Goal: Task Accomplishment & Management: Complete application form

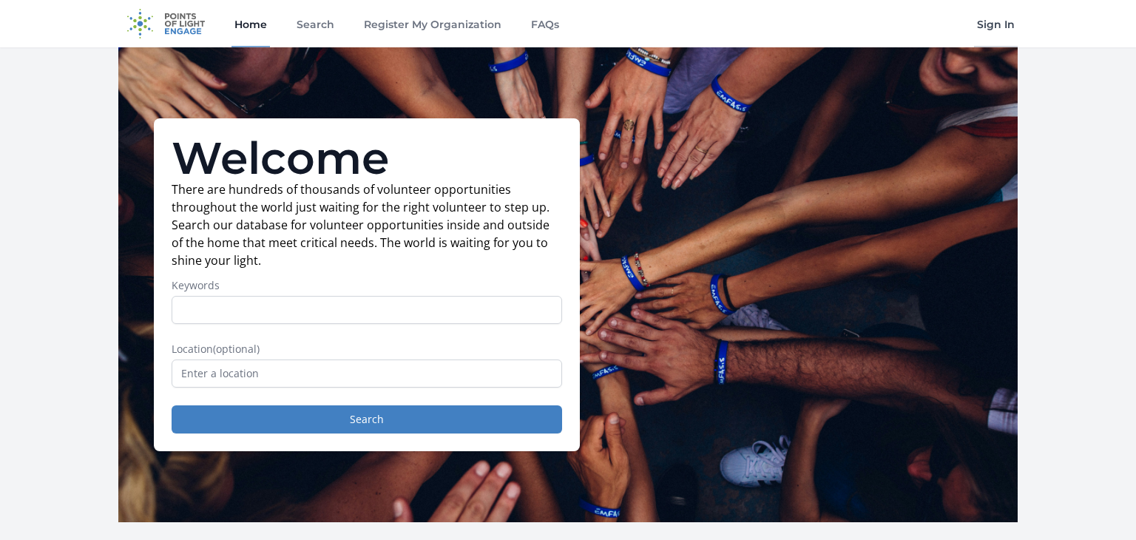
click at [994, 24] on link "Sign In" at bounding box center [996, 23] width 44 height 47
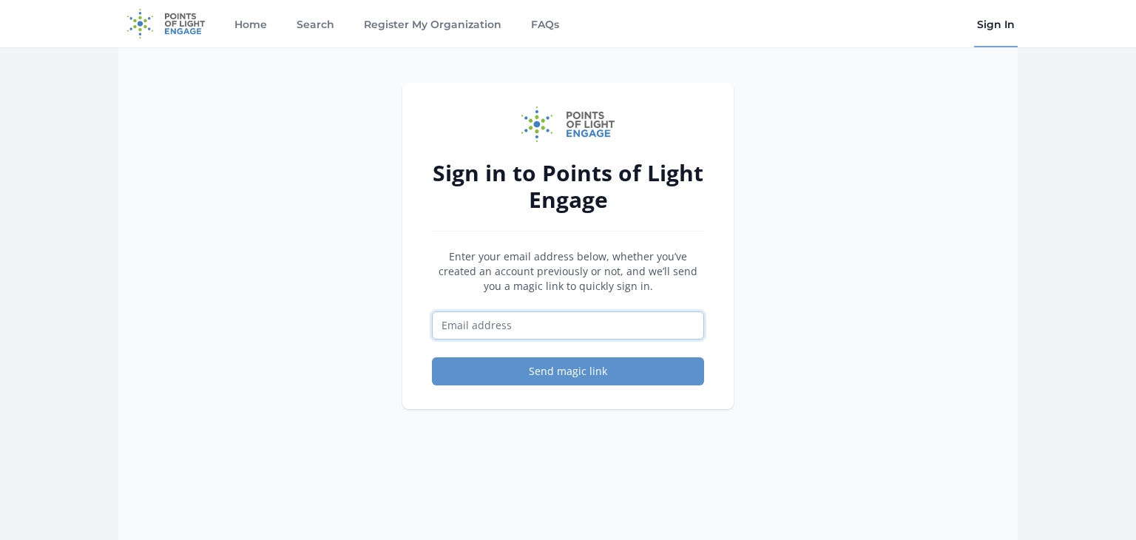
click at [630, 317] on input "Email address" at bounding box center [568, 325] width 272 height 28
type input "[EMAIL_ADDRESS][DOMAIN_NAME]"
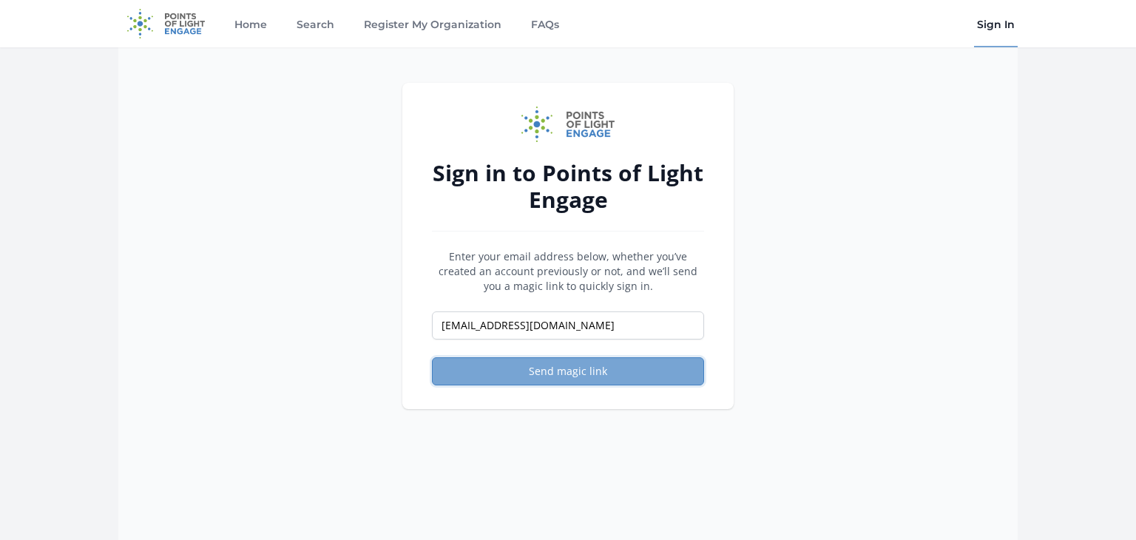
click at [607, 366] on button "Send magic link" at bounding box center [568, 371] width 272 height 28
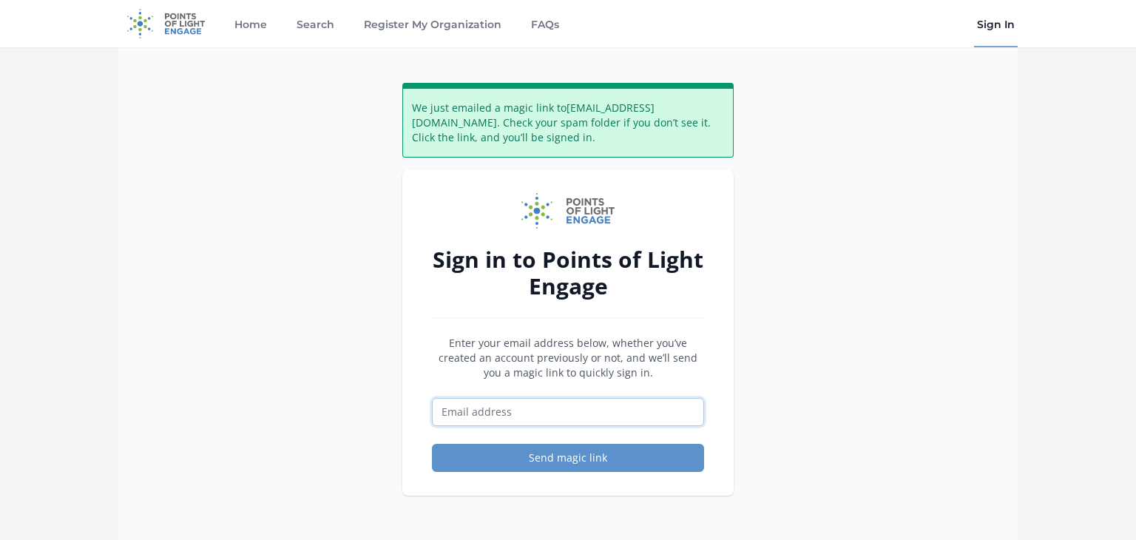
click at [535, 417] on input "Email address" at bounding box center [568, 412] width 272 height 28
type input "[EMAIL_ADDRESS][DOMAIN_NAME]"
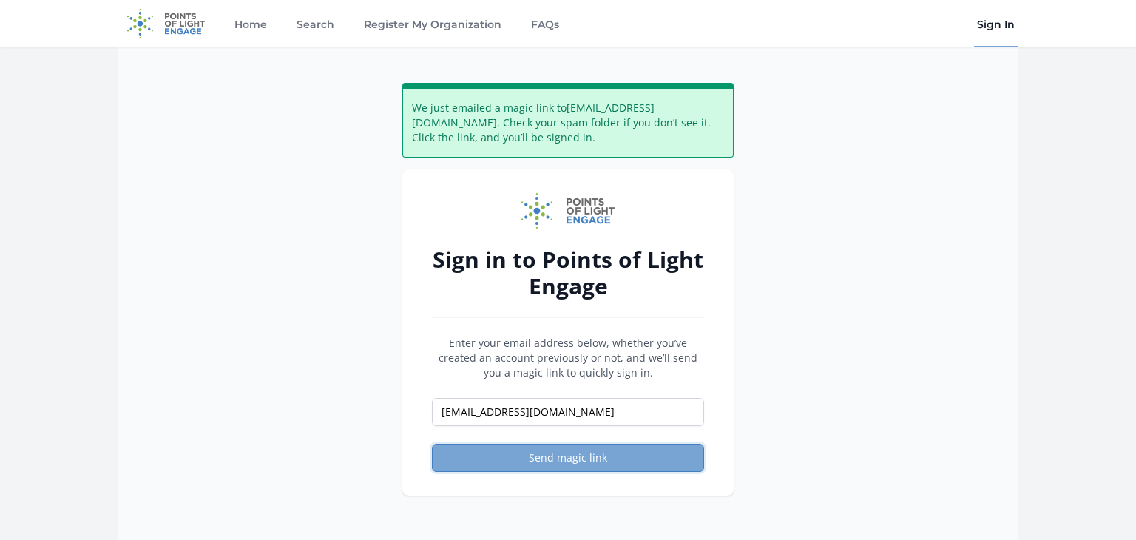
click at [540, 467] on button "Send magic link" at bounding box center [568, 458] width 272 height 28
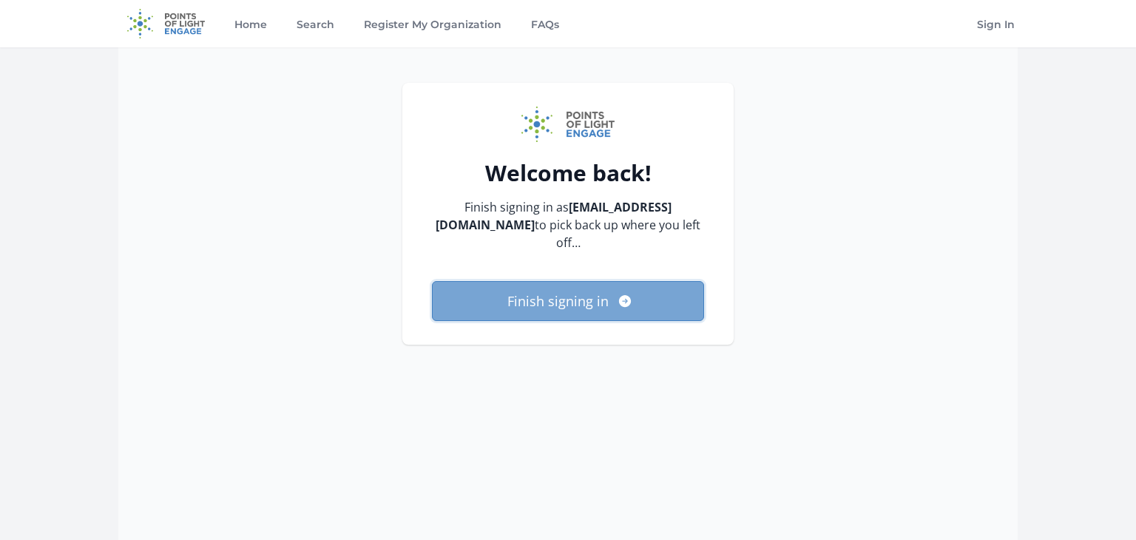
click at [566, 283] on button "Finish signing in" at bounding box center [568, 301] width 272 height 40
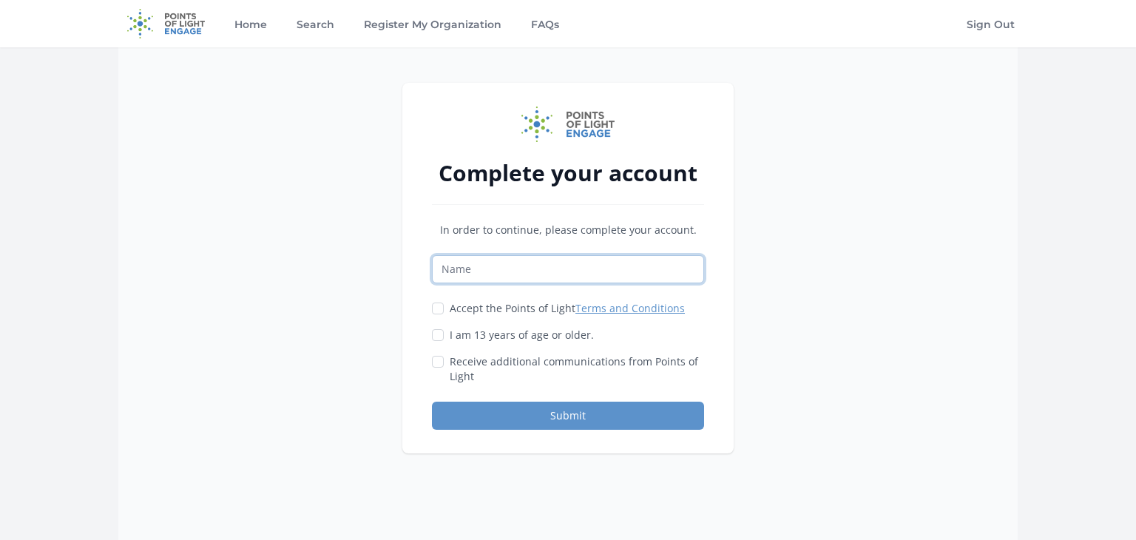
click at [548, 271] on input "Name" at bounding box center [568, 269] width 272 height 28
type input "Dionna Washington"
click at [438, 311] on input "Accept the Points of Light Terms and Conditions" at bounding box center [438, 309] width 12 height 12
checkbox input "true"
click at [442, 333] on input "I am 13 years of age or older." at bounding box center [438, 335] width 12 height 12
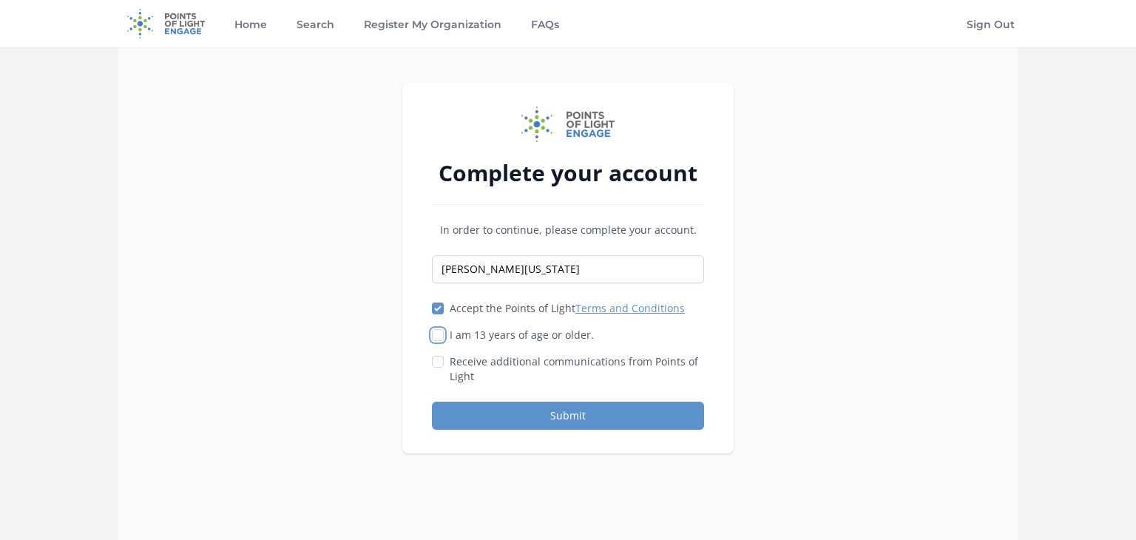
checkbox input "true"
click at [445, 363] on div "Receive additional communications from Points of Light" at bounding box center [568, 369] width 272 height 30
click at [438, 363] on input "Receive additional communications from Points of Light" at bounding box center [438, 362] width 12 height 12
checkbox input "true"
click at [545, 411] on button "Submit" at bounding box center [568, 416] width 272 height 28
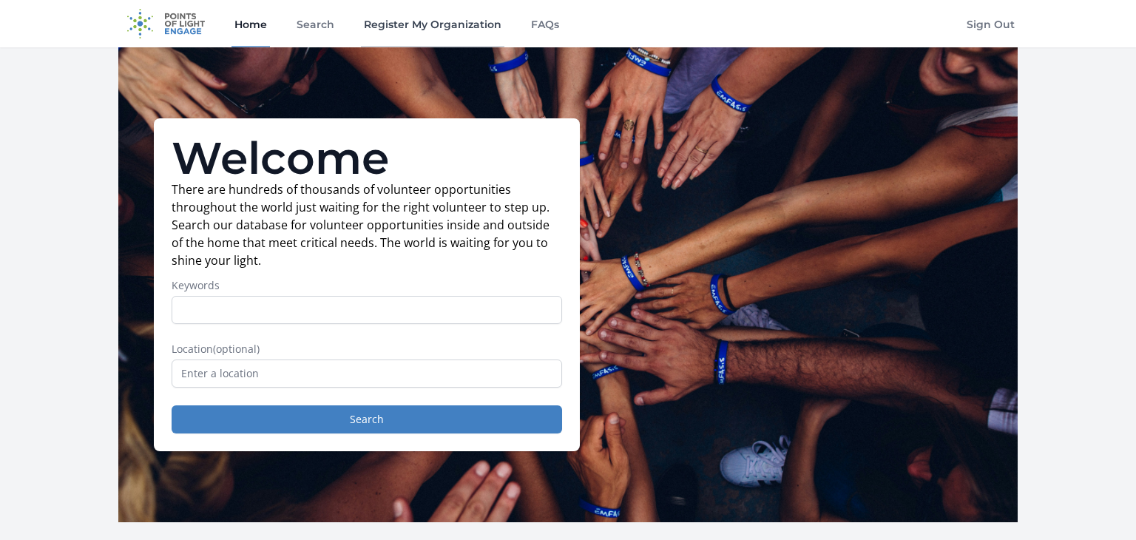
click at [444, 24] on link "Register My Organization" at bounding box center [433, 23] width 144 height 47
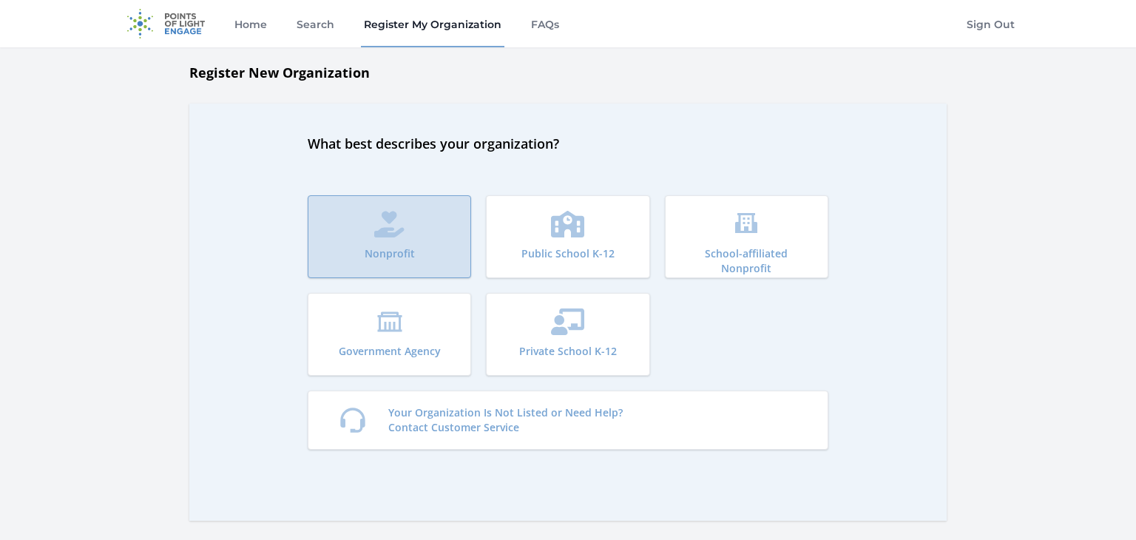
click at [392, 207] on button "Nonprofit" at bounding box center [390, 236] width 164 height 83
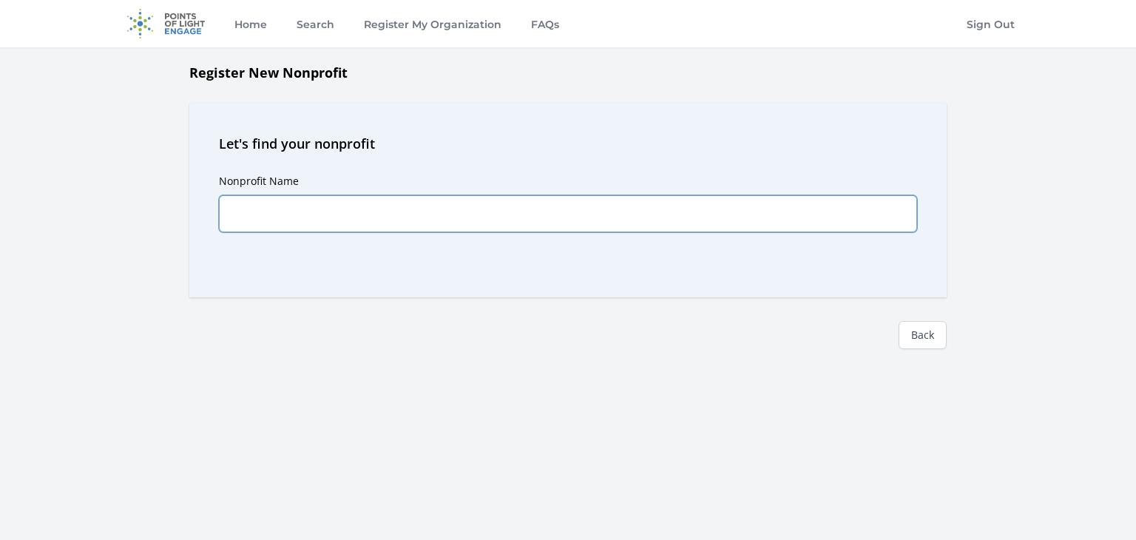
click at [382, 214] on input "Nonprofit Name" at bounding box center [568, 213] width 698 height 37
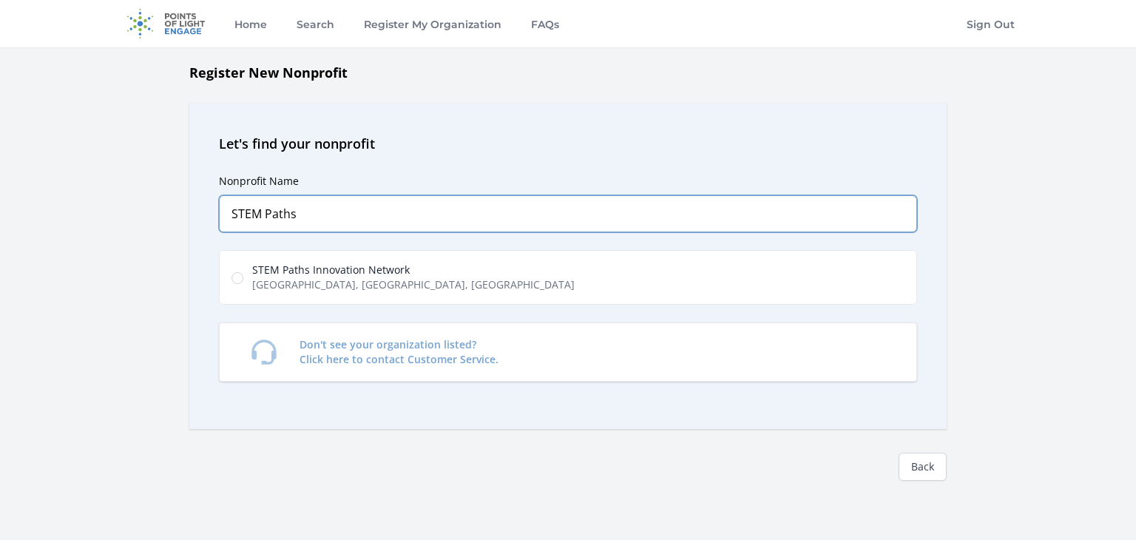
type input "STEM Paths"
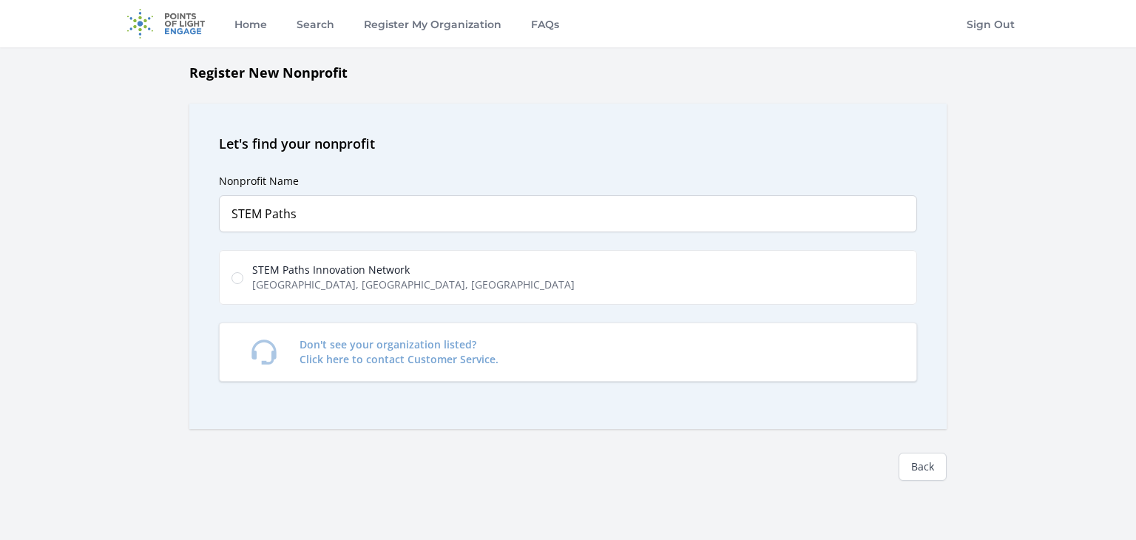
click at [256, 271] on span "STEM Paths Innovation Network" at bounding box center [413, 270] width 323 height 15
click at [243, 272] on input "STEM Paths Innovation Network Northeast 2nd Street, Renton, WA, USA" at bounding box center [238, 278] width 12 height 12
radio input "true"
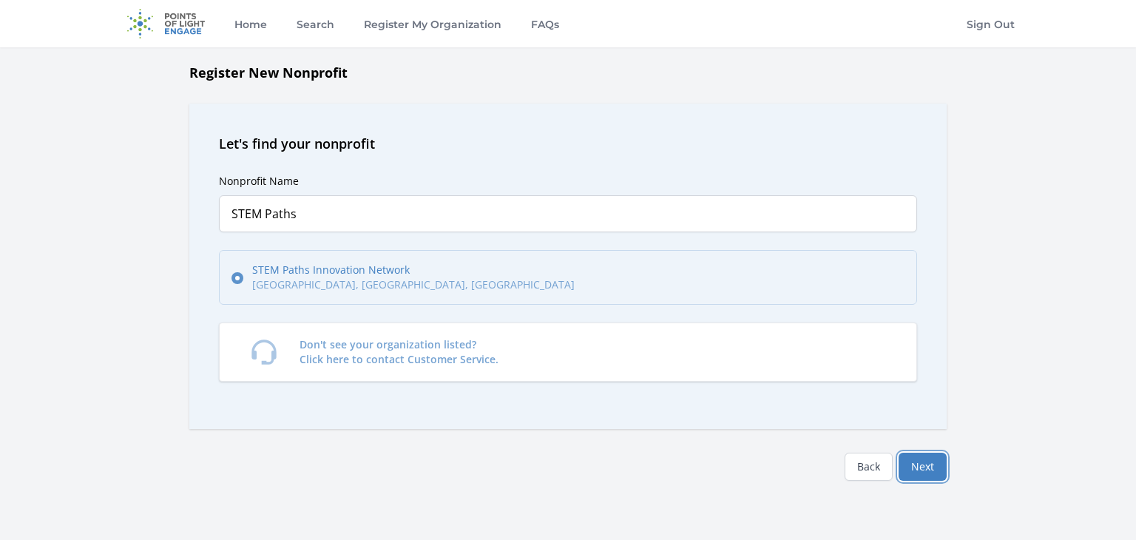
click at [936, 469] on button "Next" at bounding box center [923, 467] width 48 height 28
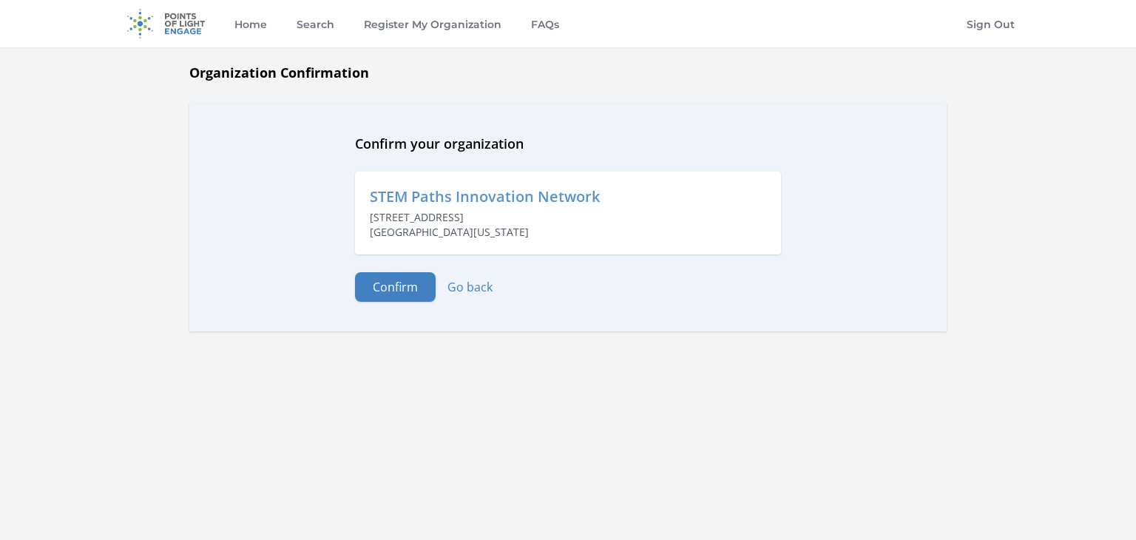
click at [513, 220] on p "[STREET_ADDRESS][US_STATE]" at bounding box center [568, 225] width 397 height 30
click at [468, 294] on link "Go back" at bounding box center [470, 287] width 45 height 16
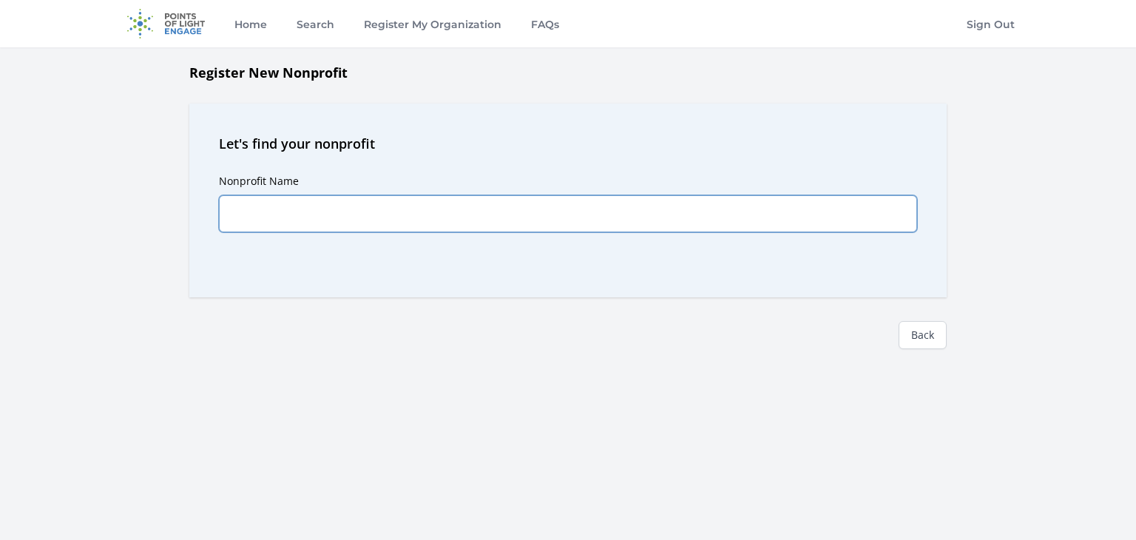
click at [385, 216] on input "Nonprofit Name" at bounding box center [568, 213] width 698 height 37
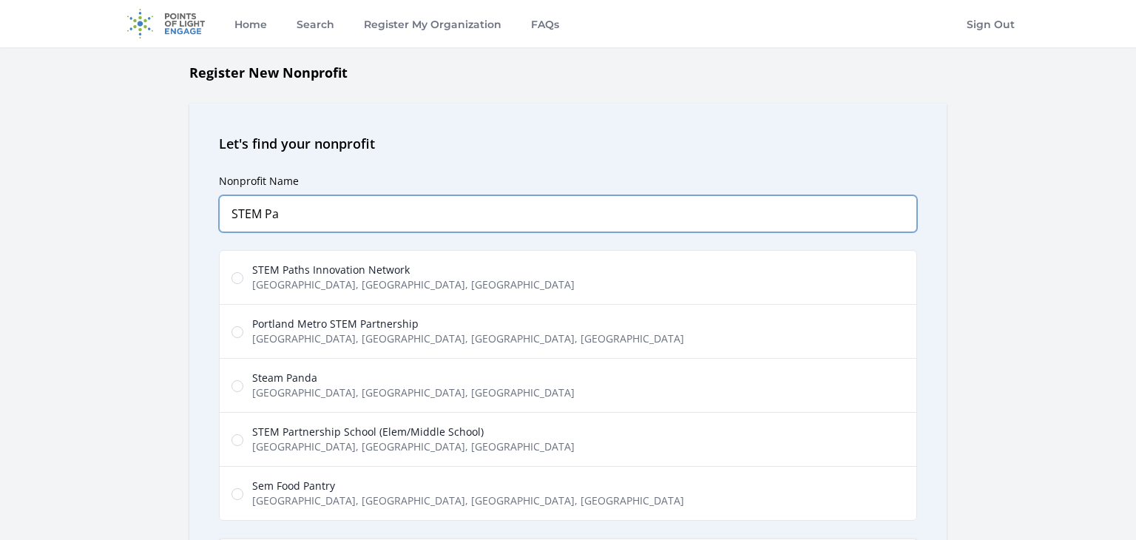
type input "STEM Pa"
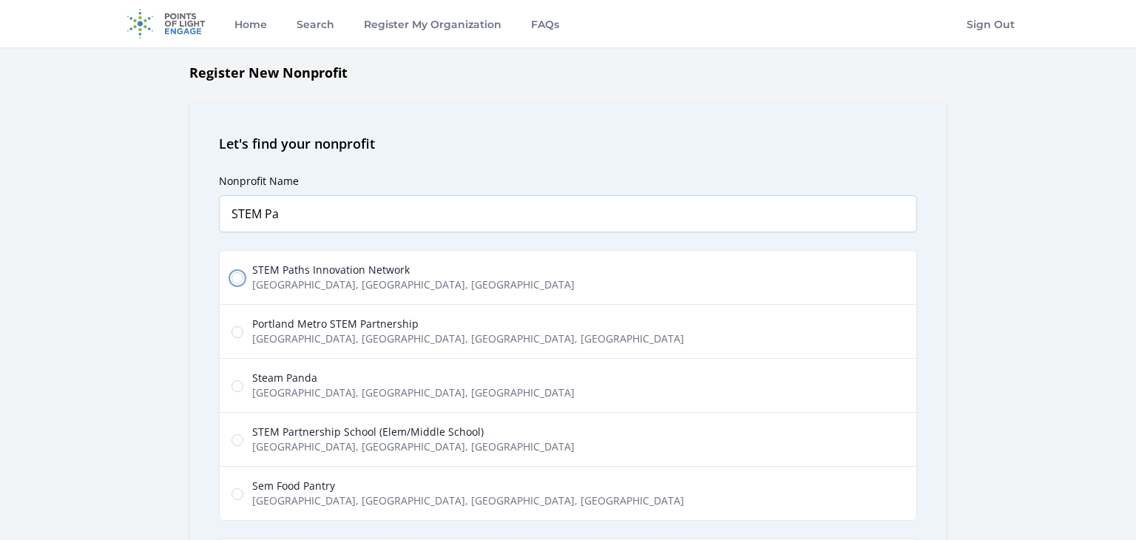
click at [239, 278] on input "STEM Paths Innovation Network Northeast 2nd Street, Renton, WA, USA" at bounding box center [238, 278] width 12 height 12
radio input "true"
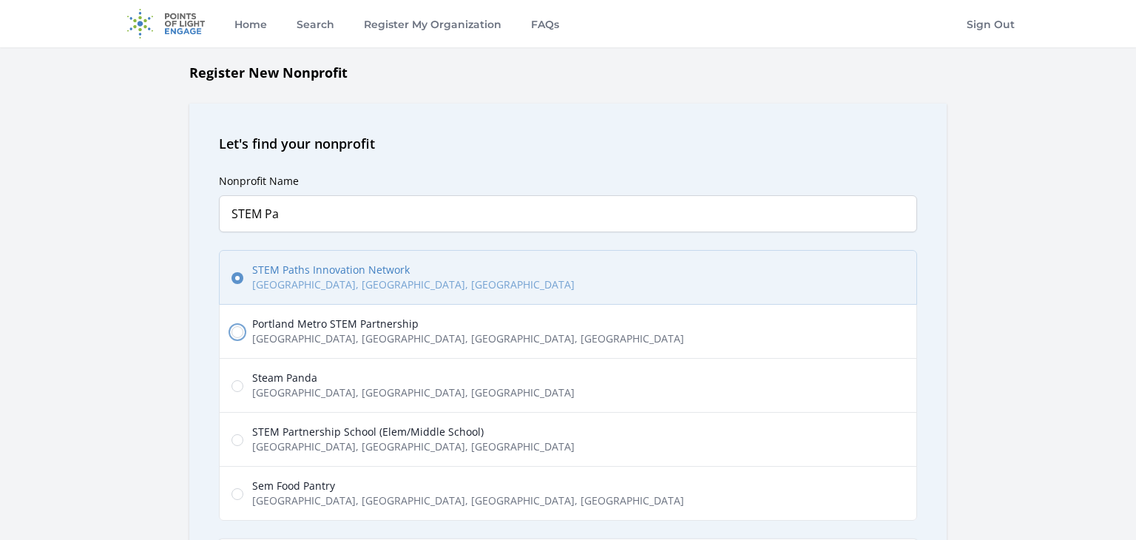
click at [232, 326] on input "Portland Metro STEM Partnership Southwest Hall Street, Portland, OR, USA" at bounding box center [238, 332] width 12 height 12
radio input "true"
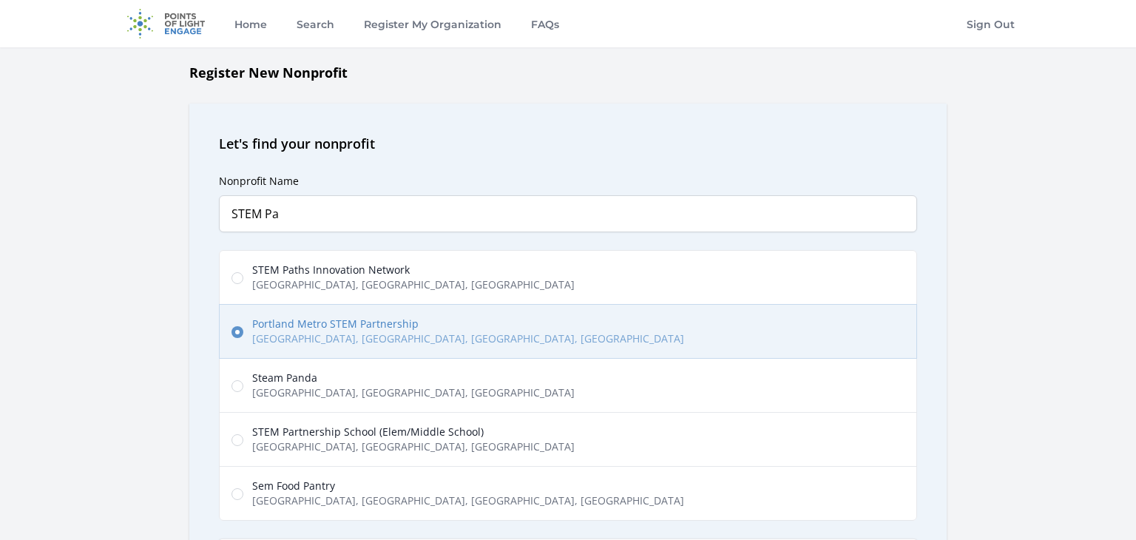
click at [306, 266] on span "STEM Paths Innovation Network" at bounding box center [413, 270] width 323 height 15
click at [243, 272] on input "STEM Paths Innovation Network Northeast 2nd Street, Renton, WA, USA" at bounding box center [238, 278] width 12 height 12
radio input "true"
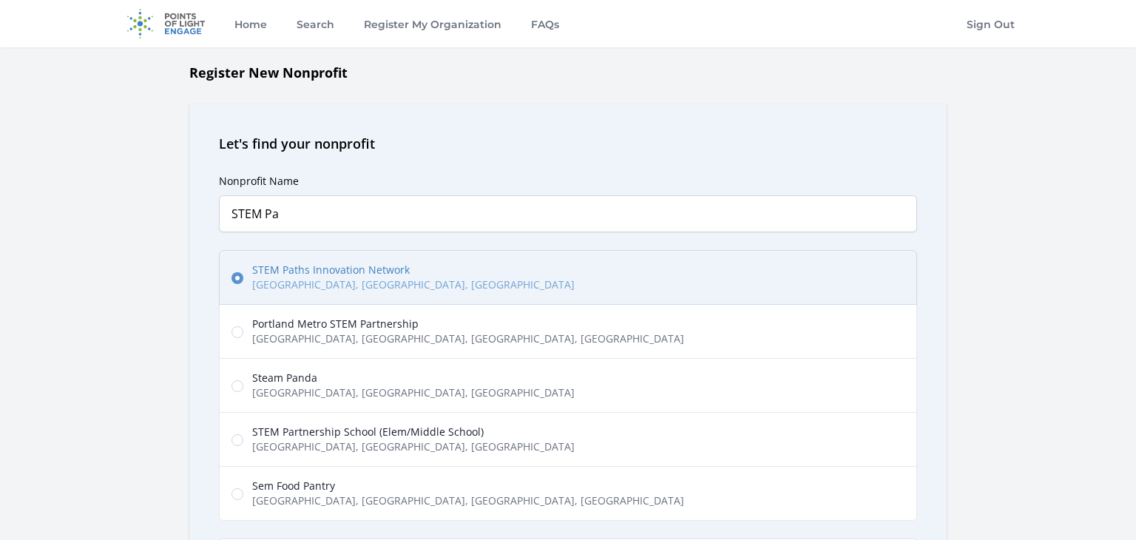
click at [948, 102] on div "Register New Nonprofit Let's find your nonprofit Nonprofit Name STEM Pa Predict…" at bounding box center [568, 421] width 947 height 718
click at [982, 222] on div "Register New Nonprofit Let's find your nonprofit Nonprofit Name STEM Pa Predict…" at bounding box center [568, 421] width 947 height 718
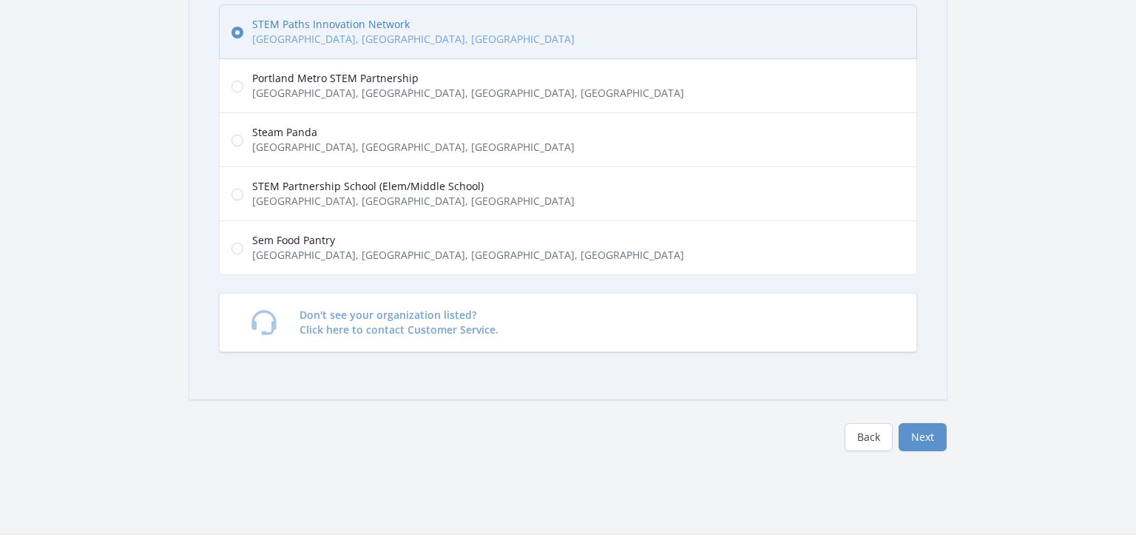
scroll to position [266, 0]
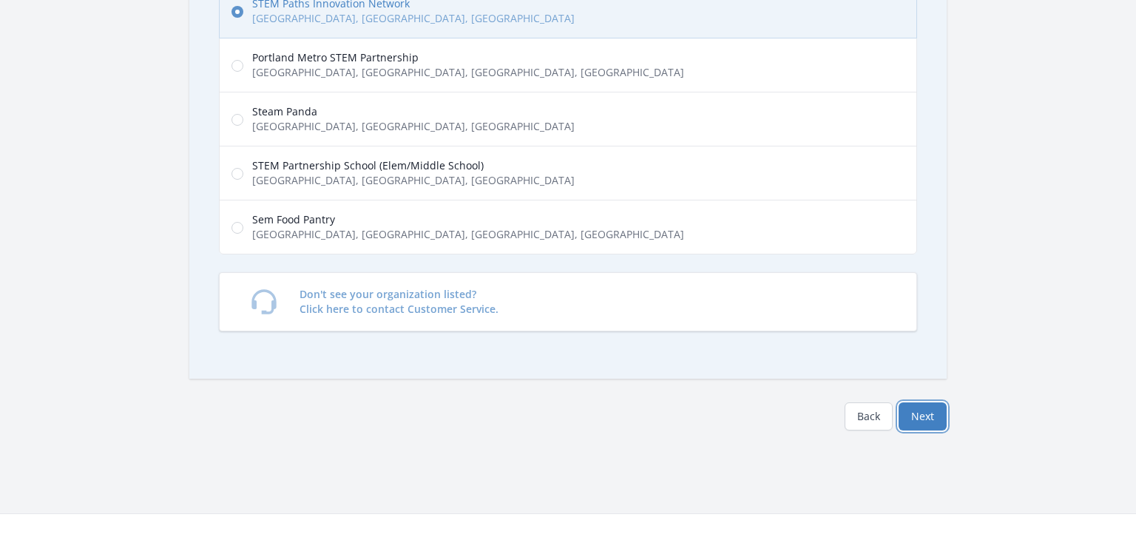
click at [930, 417] on button "Next" at bounding box center [923, 417] width 48 height 28
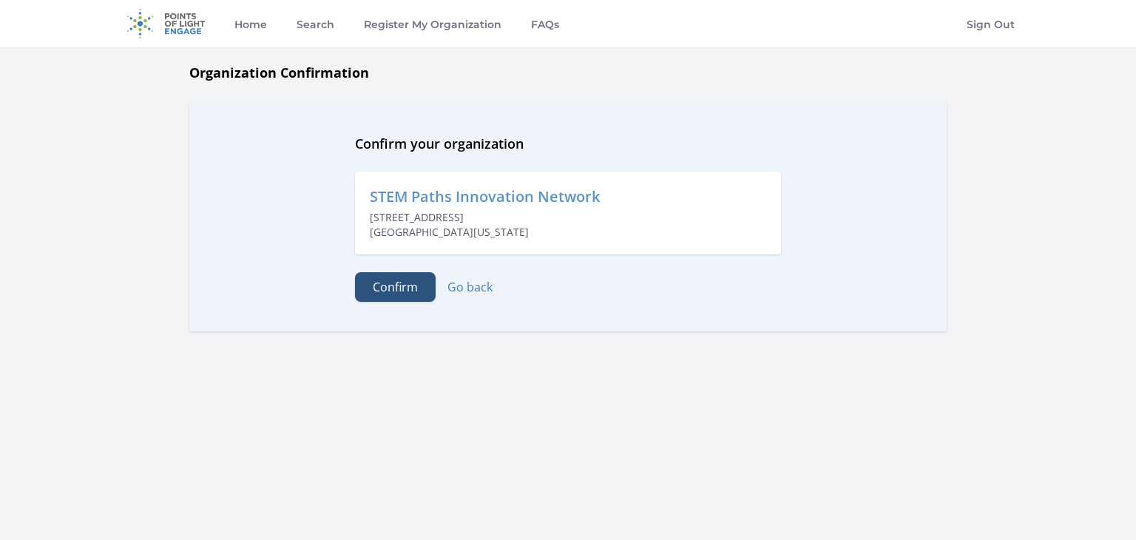
click at [408, 287] on button "Confirm" at bounding box center [395, 287] width 81 height 30
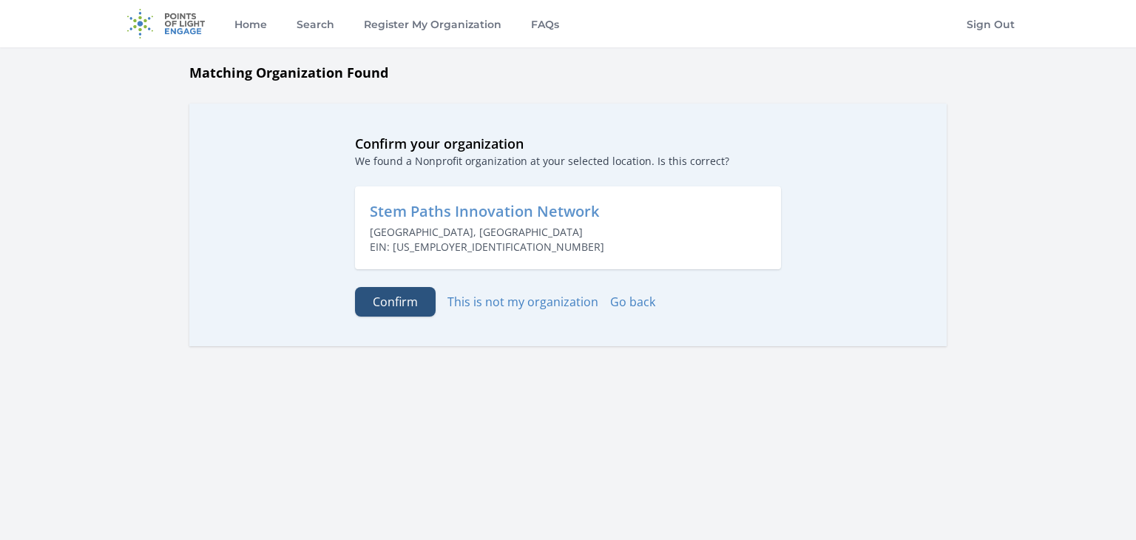
click at [411, 294] on button "Confirm" at bounding box center [395, 302] width 81 height 30
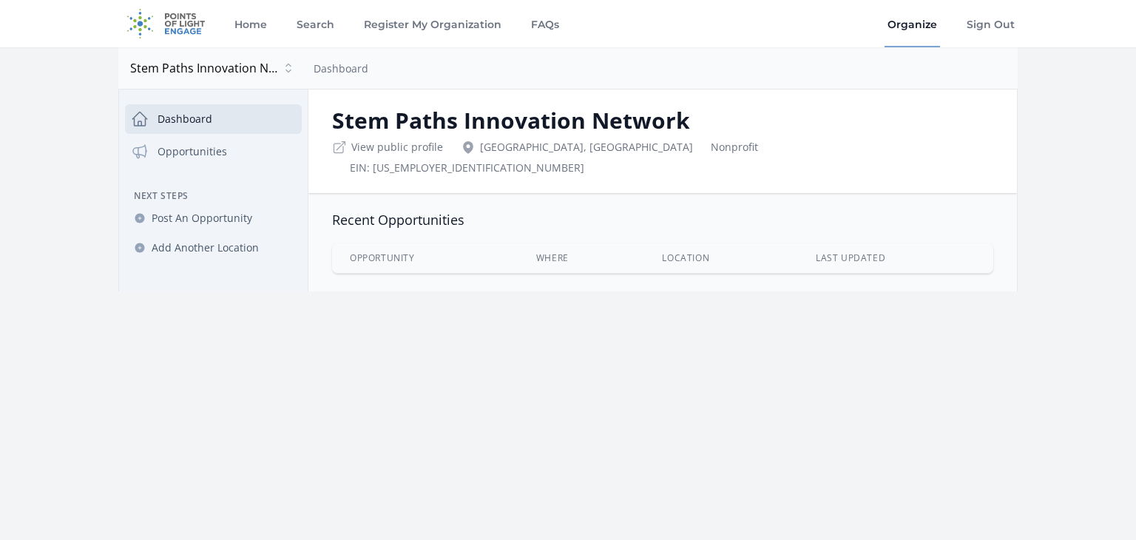
click at [417, 243] on th "Opportunity" at bounding box center [425, 258] width 186 height 30
click at [174, 220] on span "Post An Opportunity" at bounding box center [202, 218] width 101 height 15
click at [193, 219] on span "Post An Opportunity" at bounding box center [202, 218] width 101 height 15
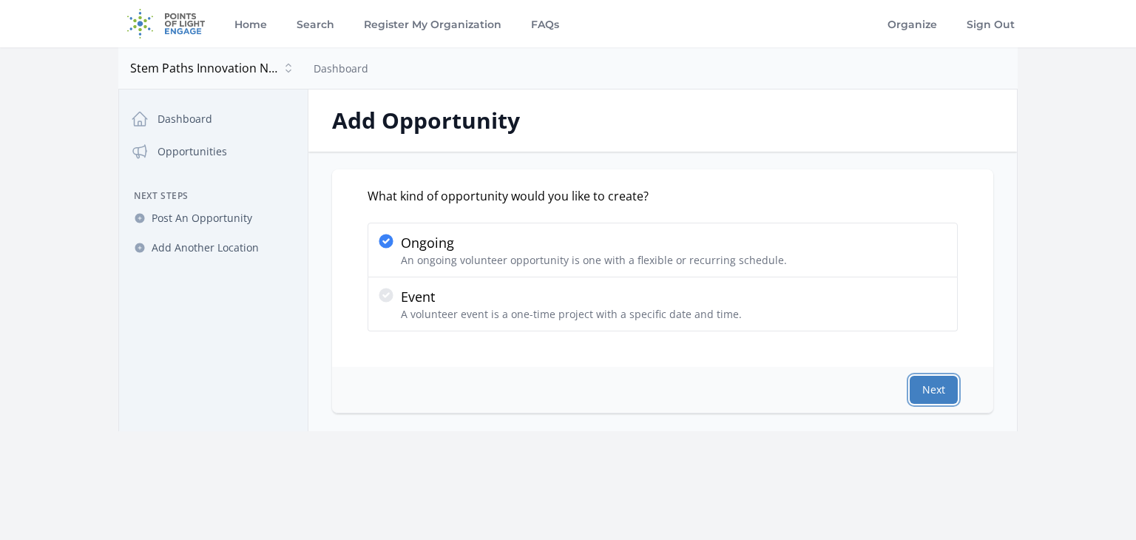
click at [929, 387] on button "Next" at bounding box center [934, 390] width 48 height 28
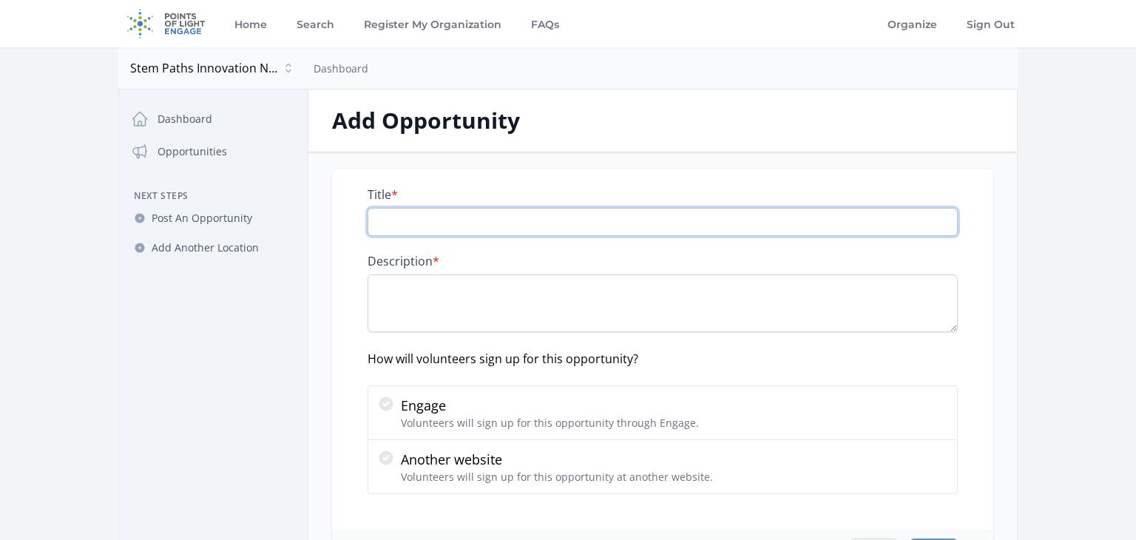
click at [471, 209] on input "Title *" at bounding box center [663, 222] width 590 height 28
type input "SPIN Board Member"
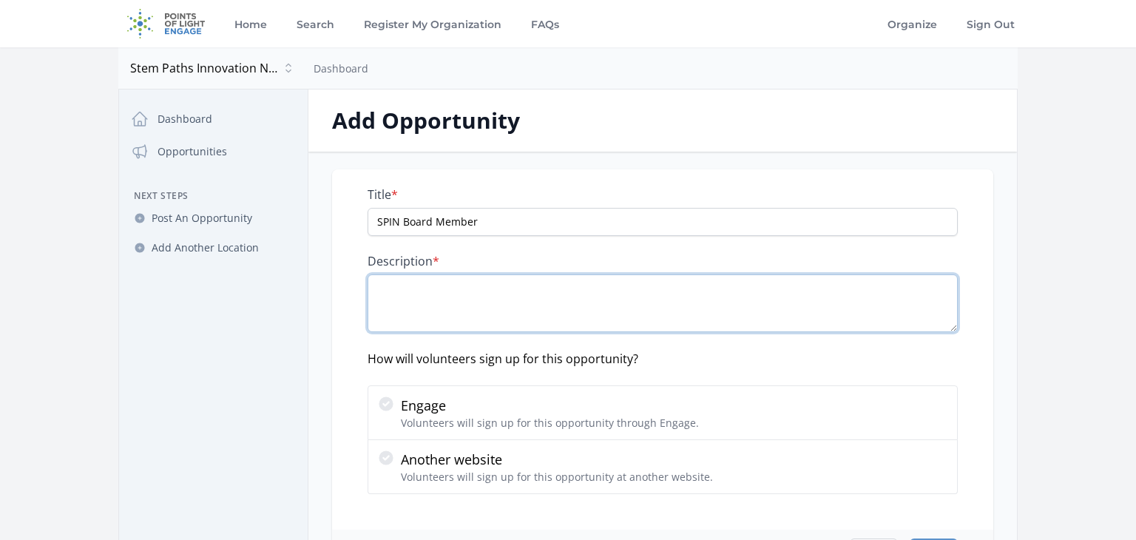
click at [411, 291] on textarea "Description *" at bounding box center [663, 304] width 590 height 58
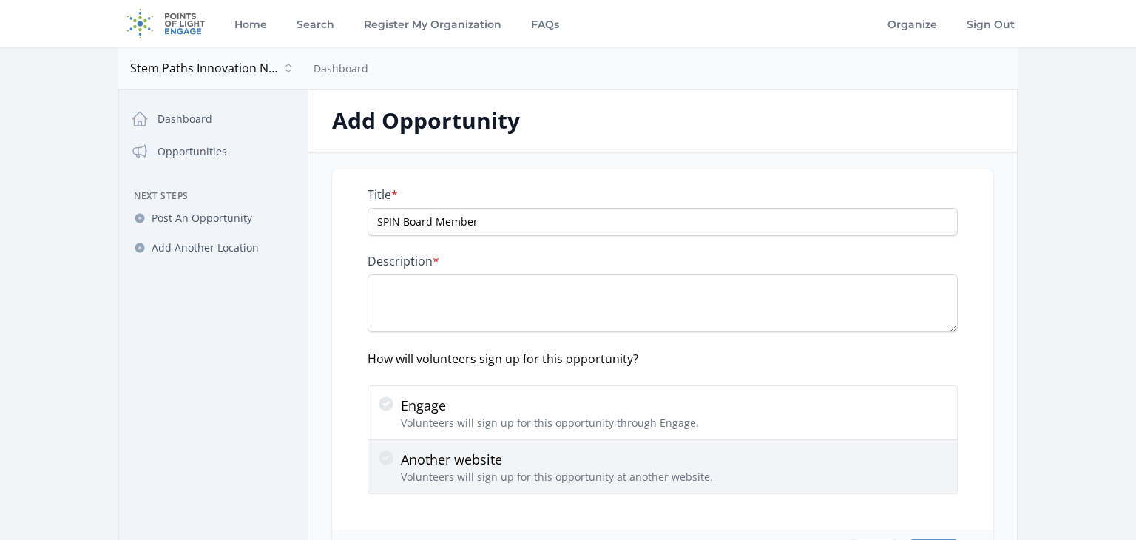
click at [391, 462] on icon at bounding box center [386, 458] width 18 height 18
click at [0, 0] on input "Another website Volunteers will sign up for this opportunity at another website." at bounding box center [0, 0] width 0 height 0
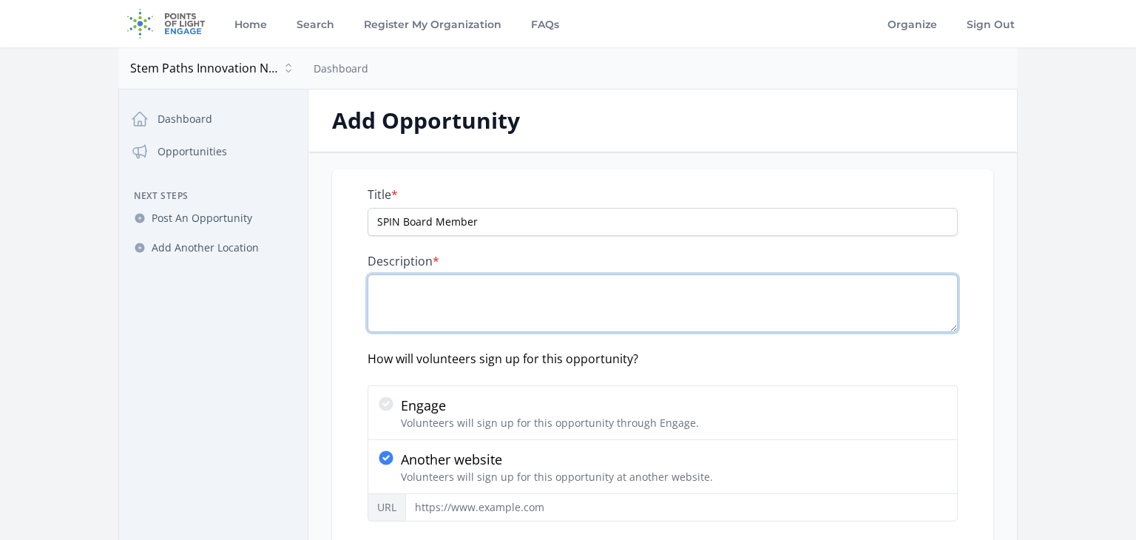
click at [417, 288] on textarea "Description *" at bounding box center [663, 304] width 590 height 58
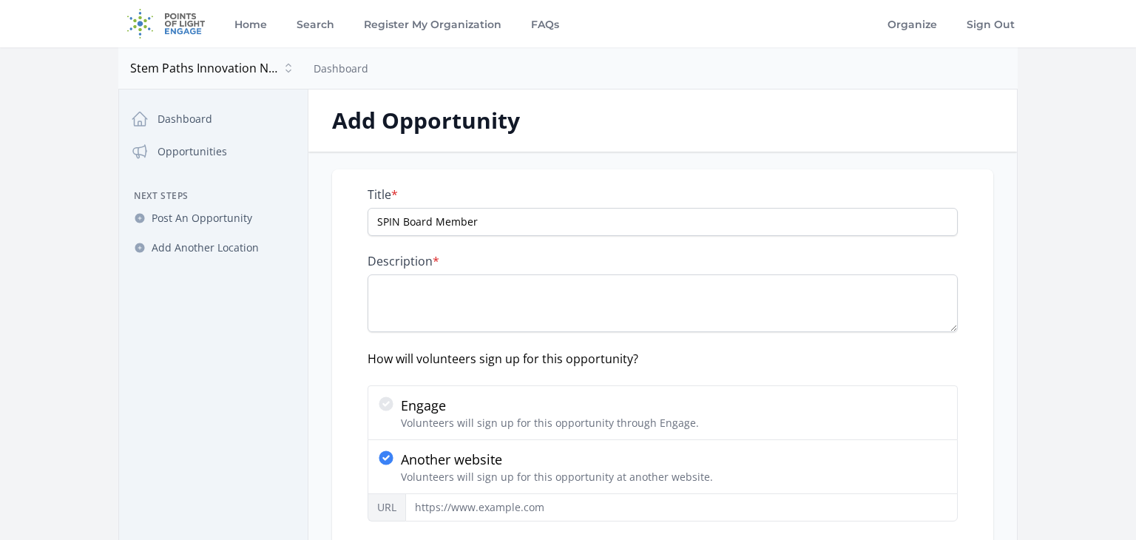
click at [263, 181] on nav "Dashboard Opportunities Next Steps Post An Opportunity Add Another Location" at bounding box center [213, 356] width 189 height 505
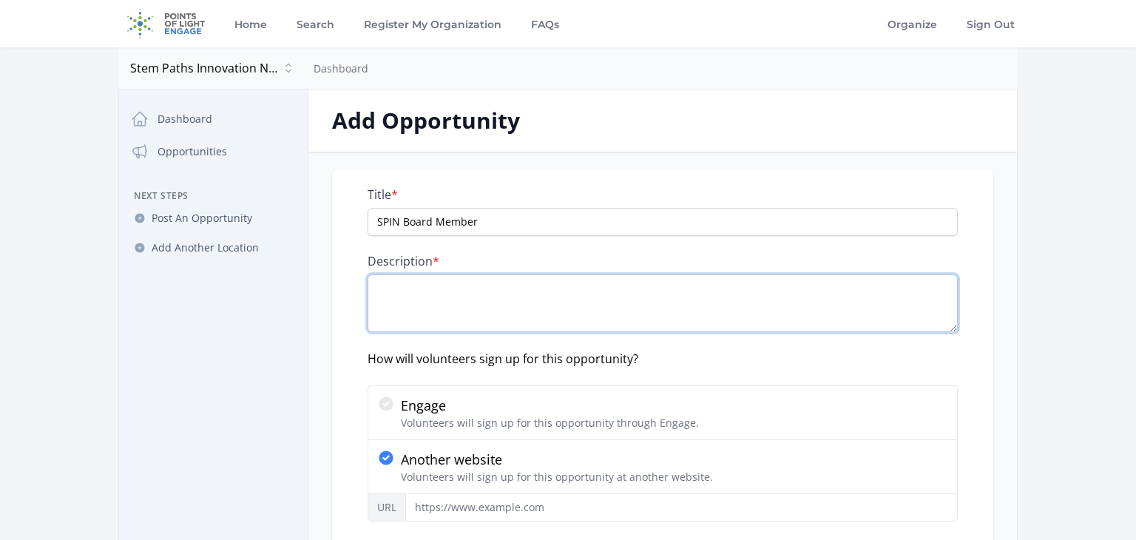
click at [387, 280] on textarea "Description *" at bounding box center [663, 304] width 590 height 58
paste textarea "Purpose Members of the Board of Directors are responsible for ensuring that STE…"
type textarea "Purpose Members of the Board of Directors are responsible for ensuring that STE…"
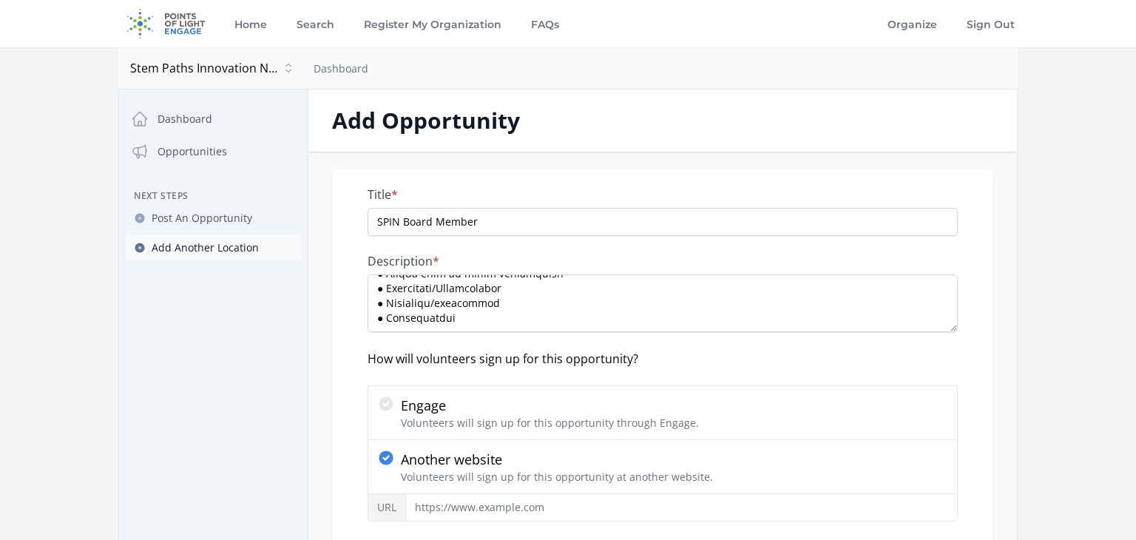
click at [298, 252] on link "Add Another Location" at bounding box center [213, 248] width 177 height 27
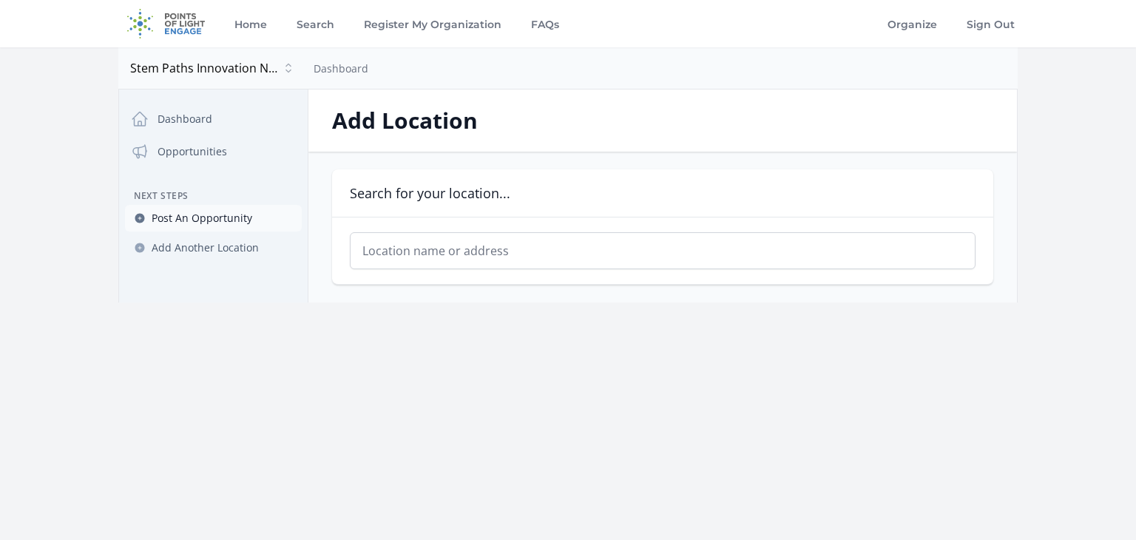
click at [224, 216] on span "Post An Opportunity" at bounding box center [202, 218] width 101 height 15
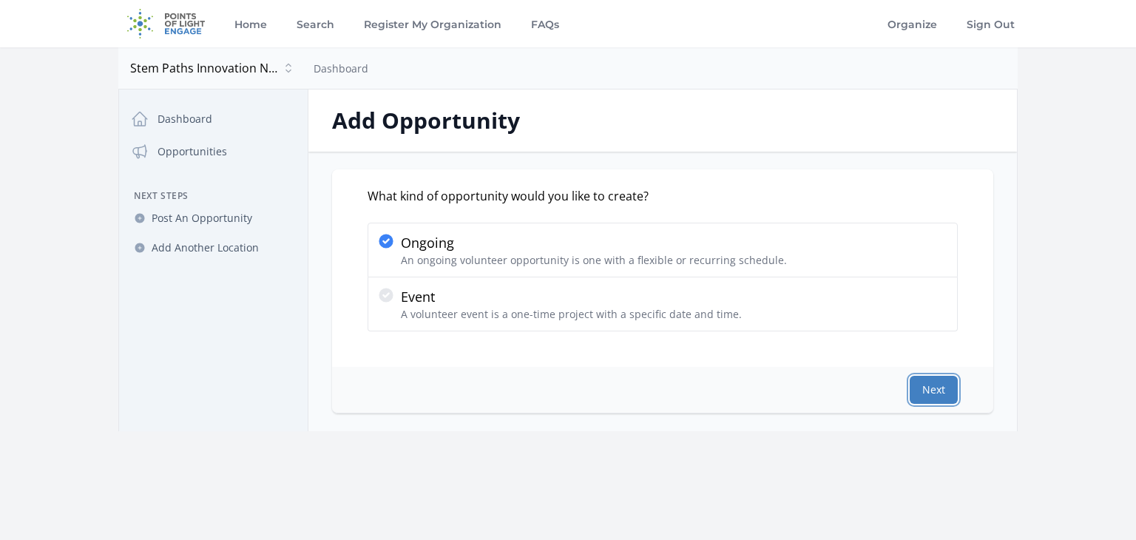
click at [930, 383] on button "Next" at bounding box center [934, 390] width 48 height 28
click at [921, 394] on button "Next" at bounding box center [934, 390] width 48 height 28
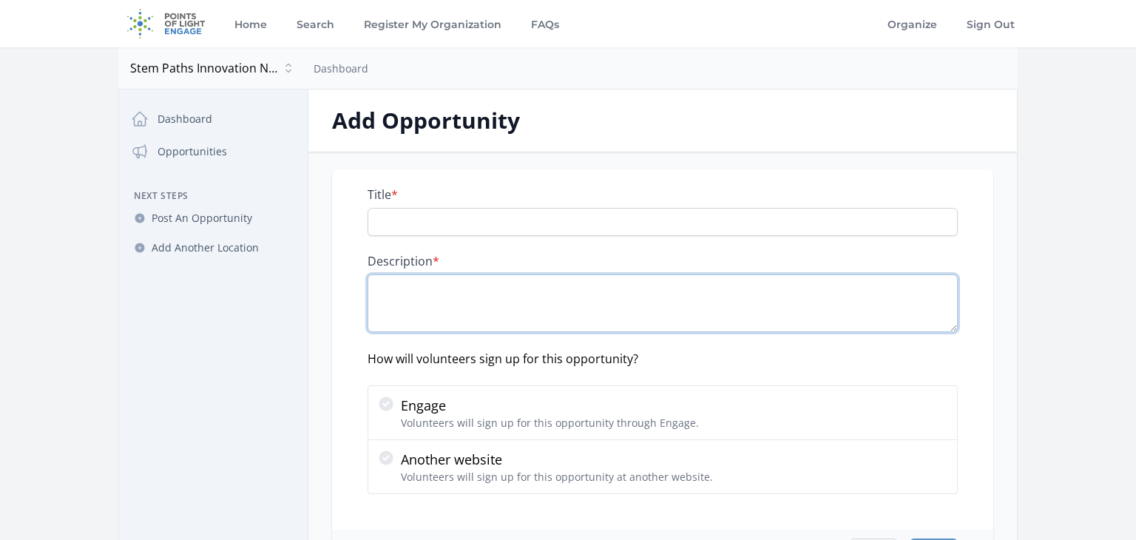
click at [396, 303] on textarea "Description *" at bounding box center [663, 304] width 590 height 58
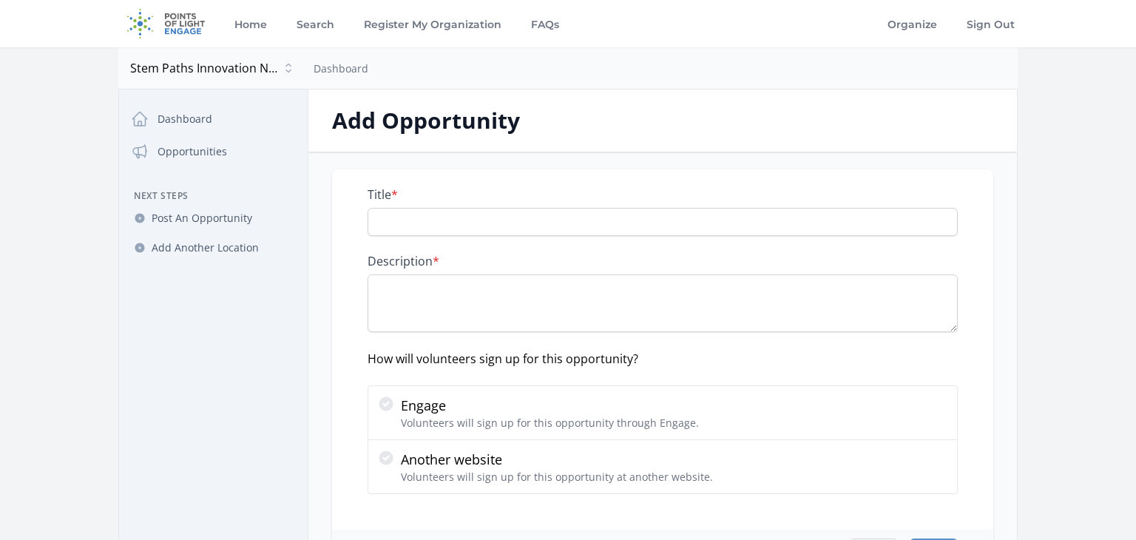
click at [287, 346] on nav "Dashboard Opportunities Next Steps Post An Opportunity Add Another Location" at bounding box center [213, 343] width 189 height 478
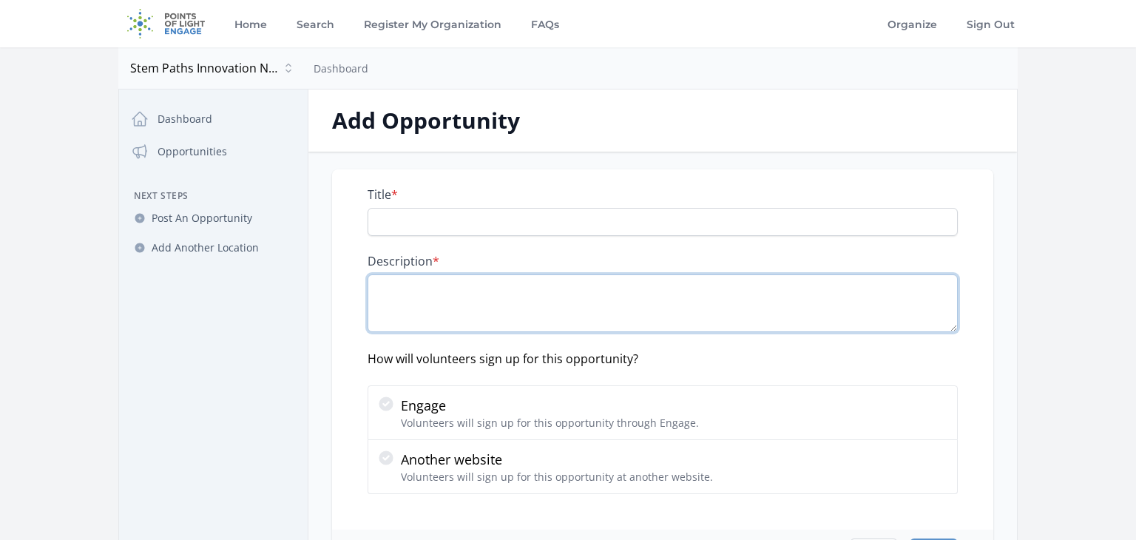
click at [383, 297] on textarea "Description *" at bounding box center [663, 304] width 590 height 58
paste textarea "Loremip Dolorsi am con Adipi el Seddoeius tem incididuntu lab etdolore magn ALI…"
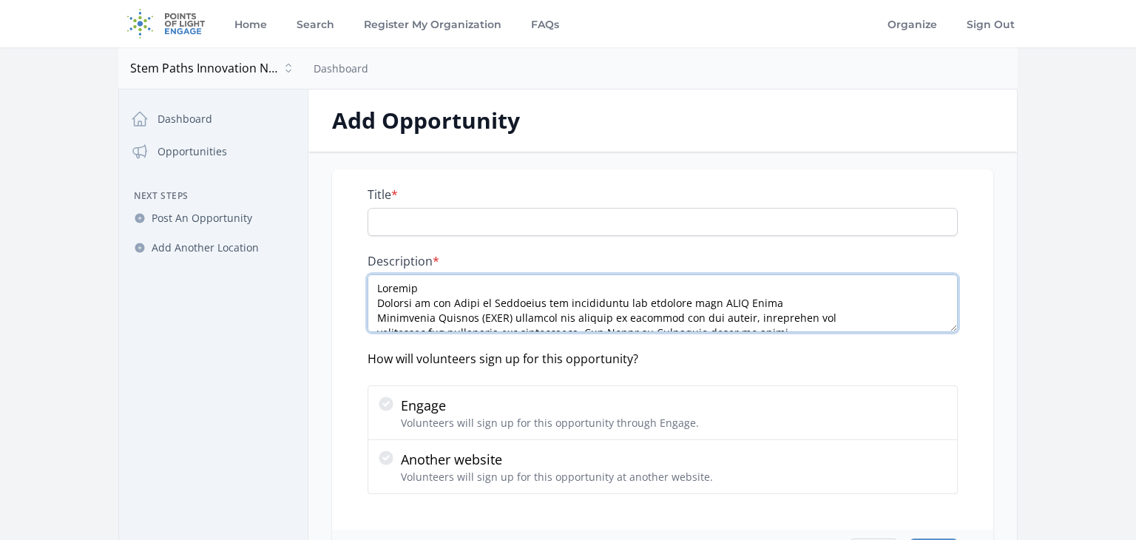
scroll to position [319, 0]
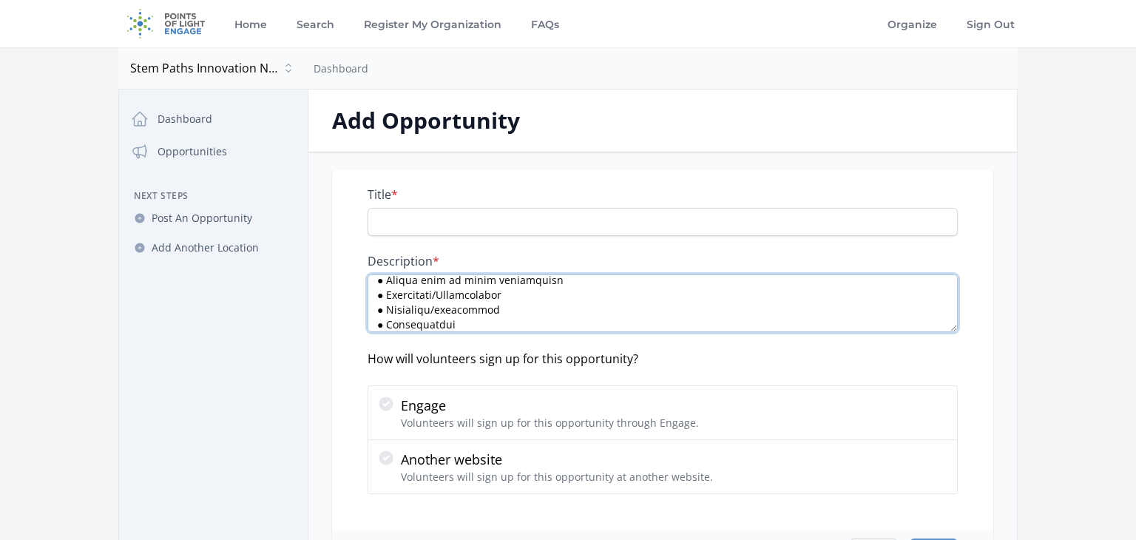
click at [526, 323] on textarea "Description *" at bounding box center [663, 304] width 590 height 58
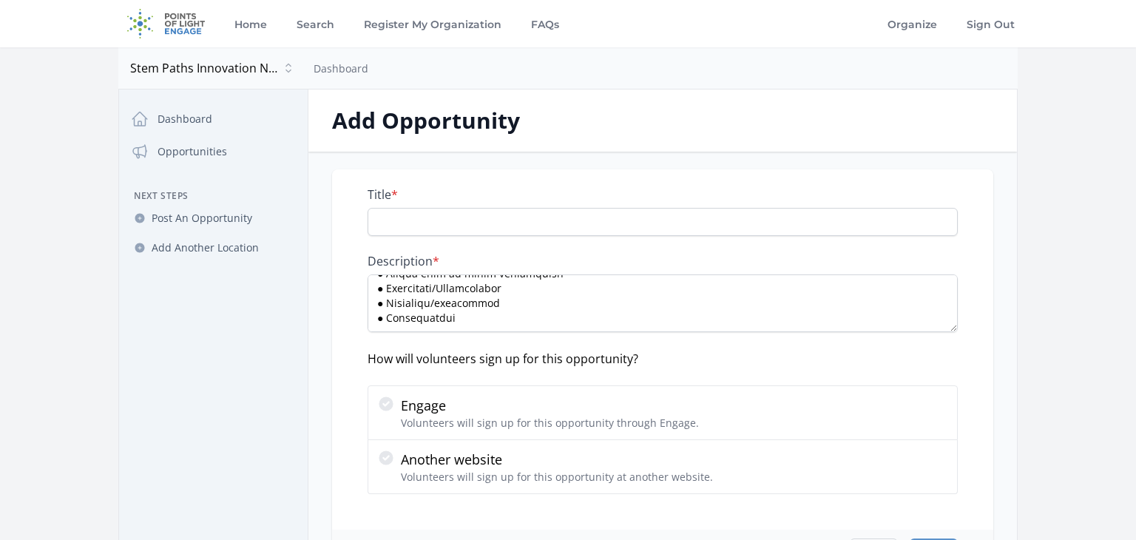
click at [213, 309] on nav "Dashboard Opportunities Next Steps Post An Opportunity Add Another Location" at bounding box center [213, 343] width 189 height 478
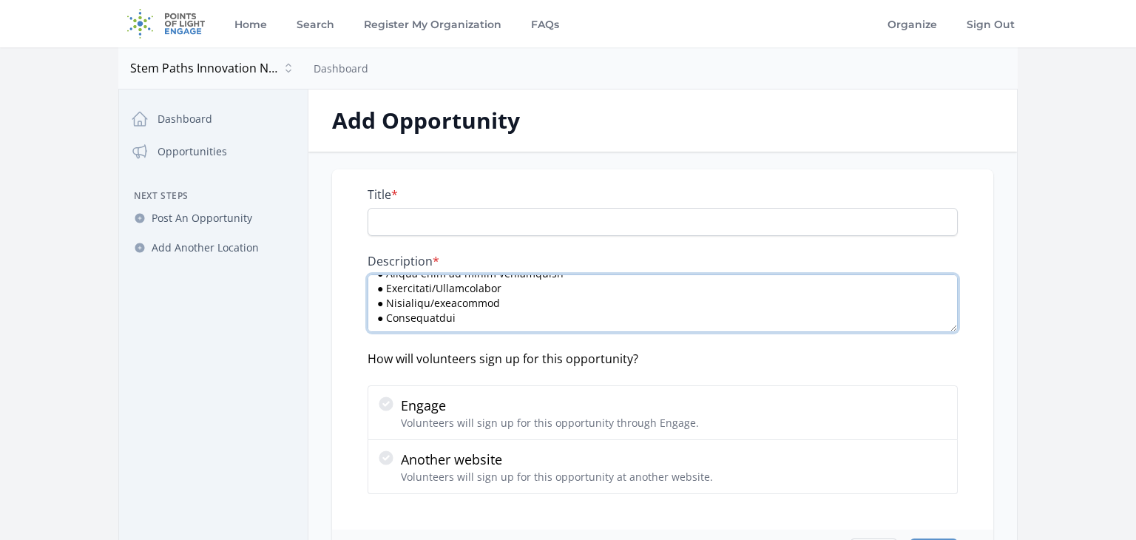
click at [511, 319] on textarea "Description *" at bounding box center [663, 304] width 590 height 58
paste textarea "Key responsibilities Advance the mission: To close the opportunity gap in STEM …"
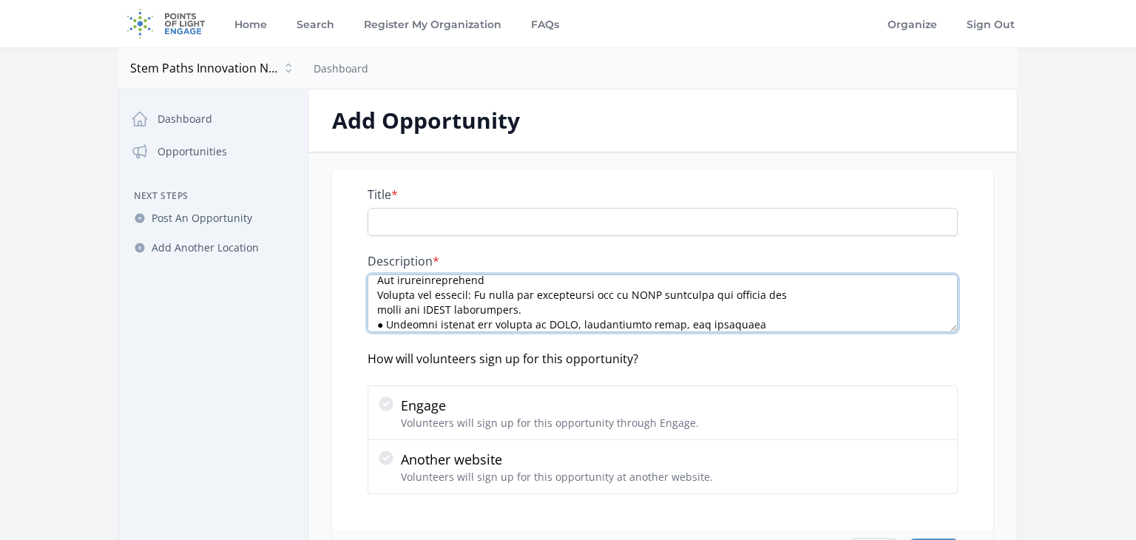
click at [861, 306] on textarea "Description *" at bounding box center [663, 304] width 590 height 58
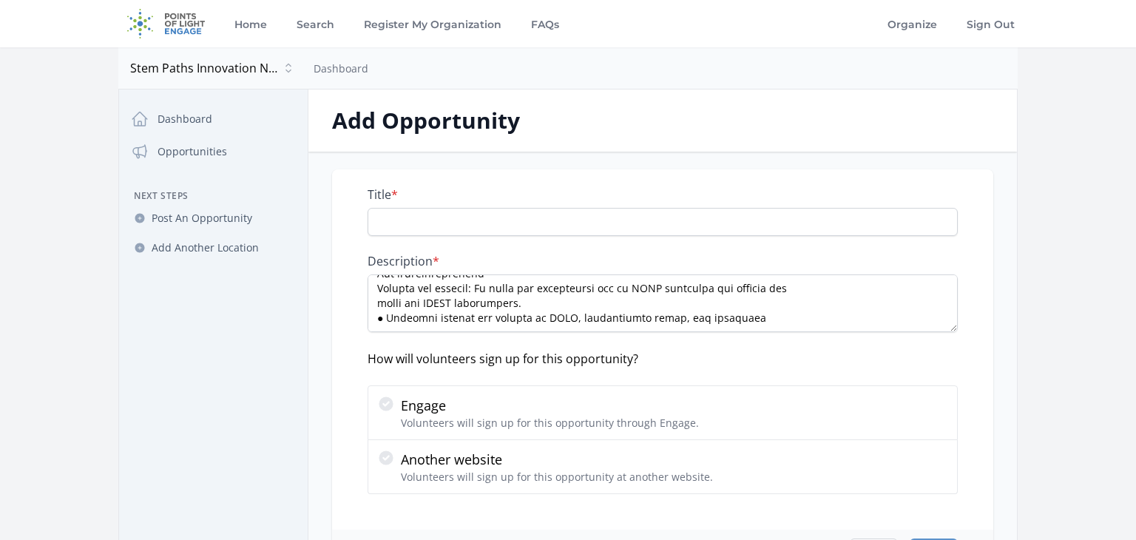
click at [269, 421] on nav "Dashboard Opportunities Next Steps Post An Opportunity Add Another Location" at bounding box center [213, 343] width 189 height 478
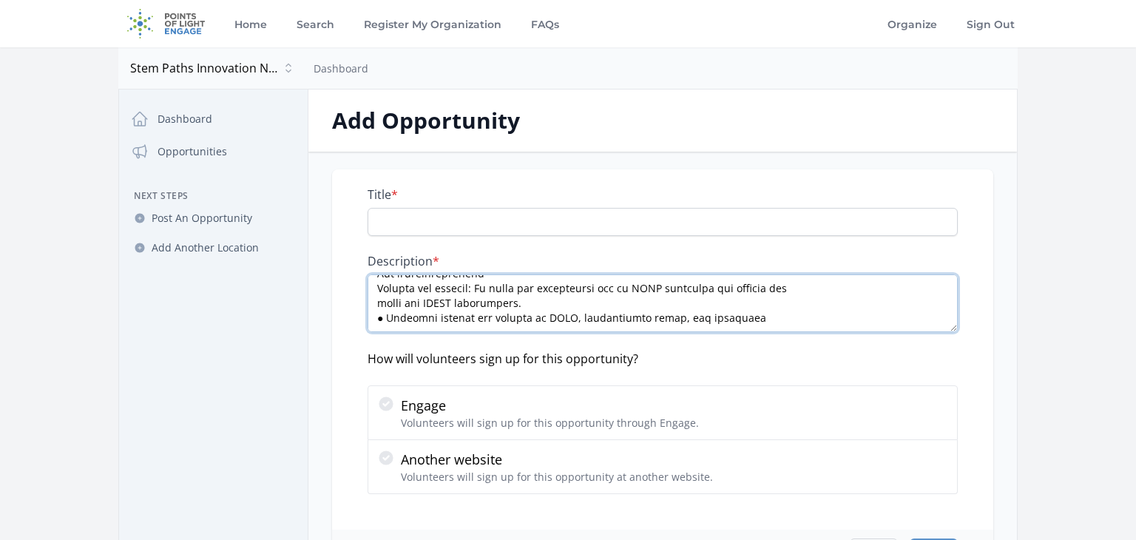
click at [411, 324] on textarea "Description *" at bounding box center [663, 304] width 590 height 58
paste textarea "● Lo ipsumdol sitam con adipiscingel’s doeiusm, temporin, utlabore, etd magnaal…"
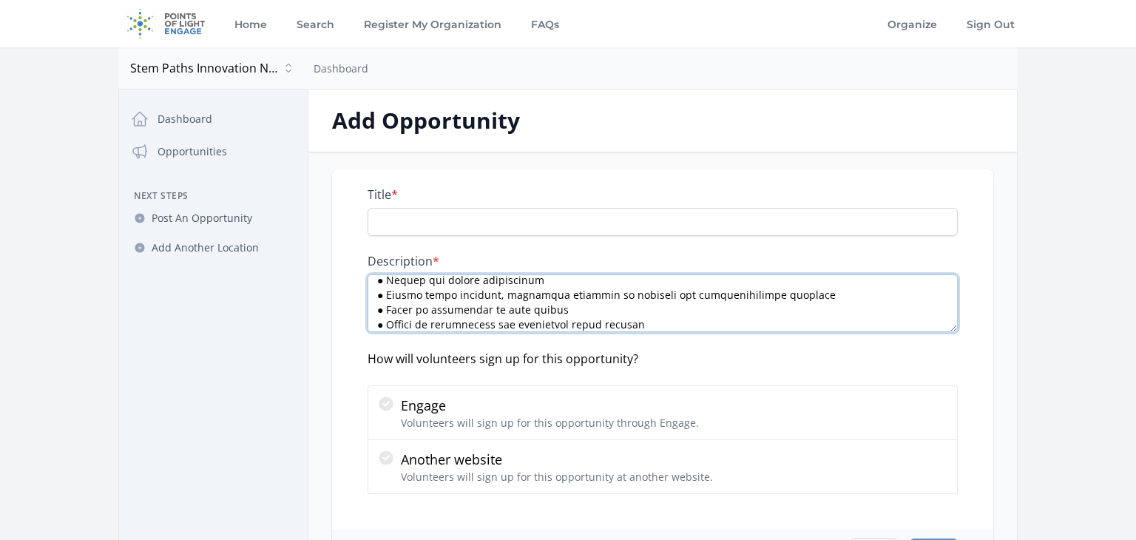
scroll to position [748, 0]
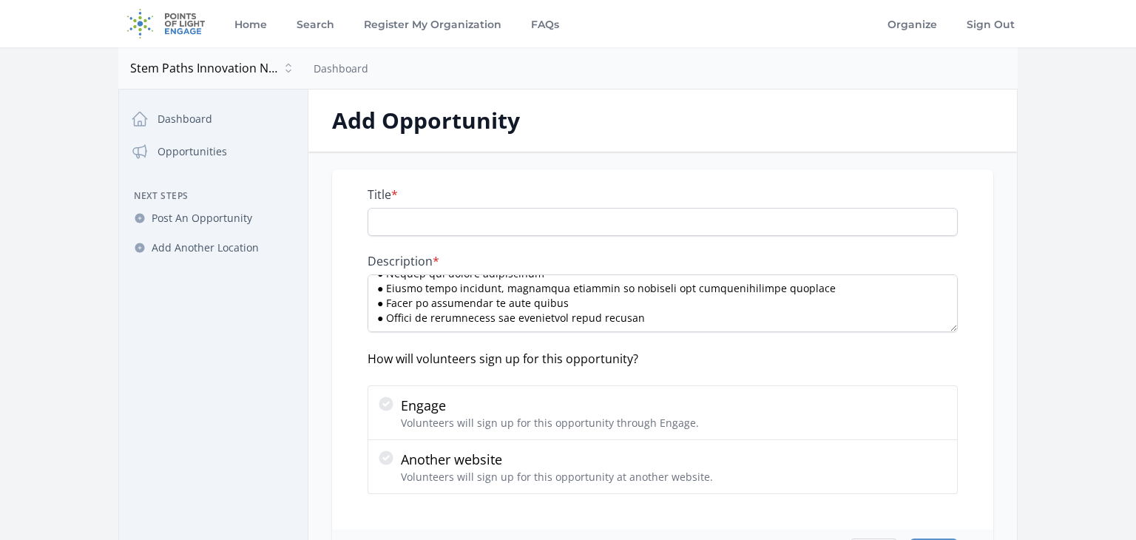
click at [363, 363] on div "Title * Description * How will volunteers sign up for this opportunity? Engage …" at bounding box center [662, 349] width 661 height 360
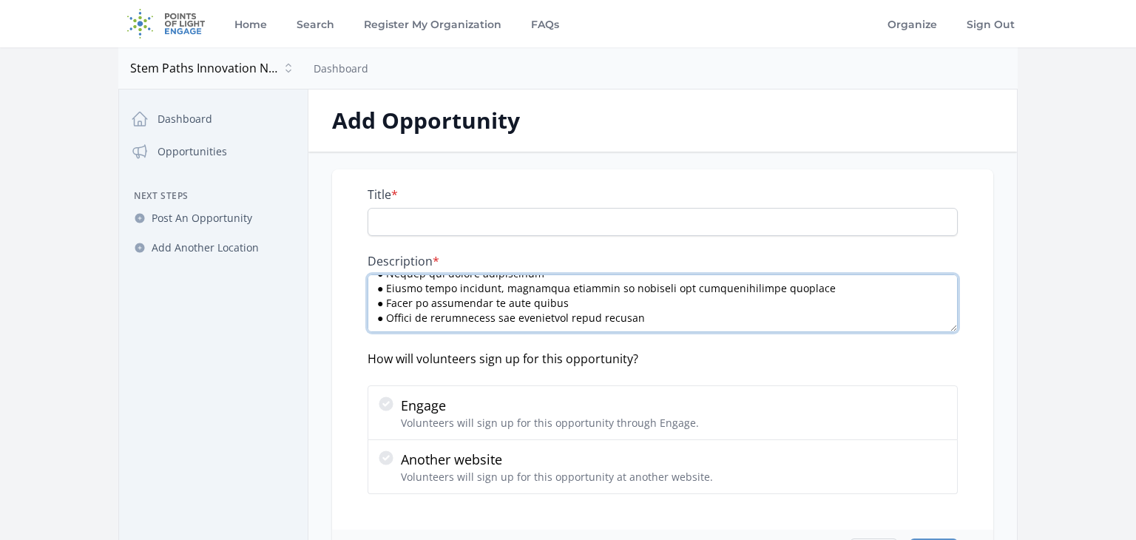
click at [388, 325] on textarea "Description *" at bounding box center [663, 304] width 590 height 58
paste textarea "Election, term length and participation. Board members are elected by the Board…"
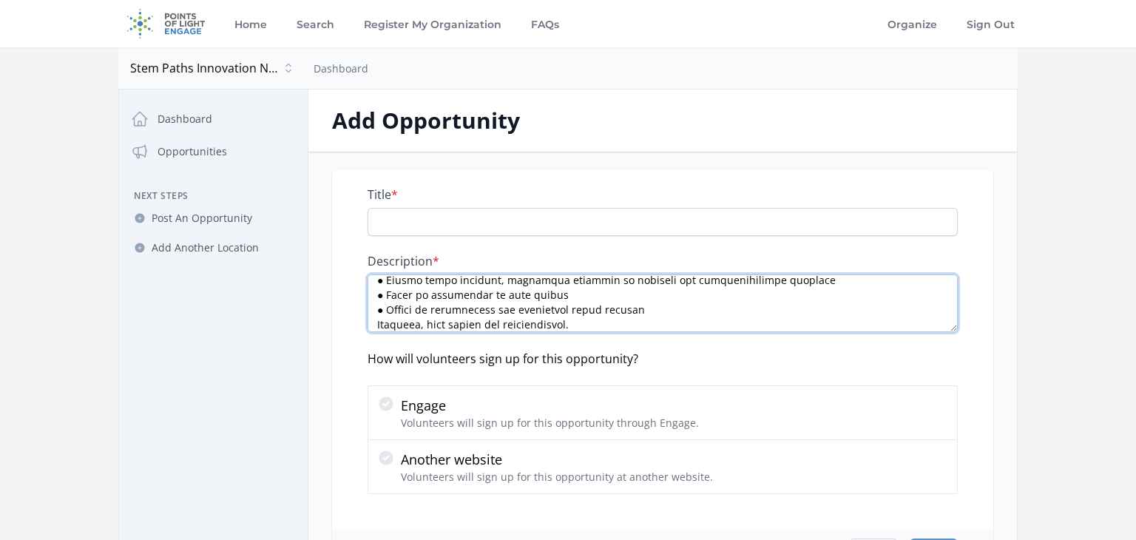
scroll to position [837, 0]
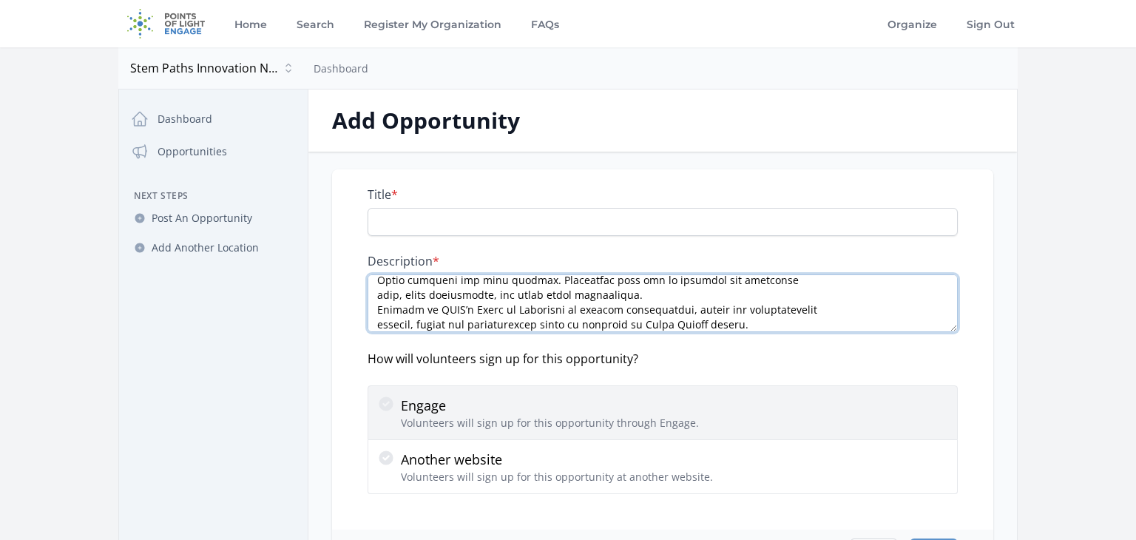
type textarea "Loremip Dolorsi am con Adipi el Seddoeius tem incididuntu lab etdolore magn ALI…"
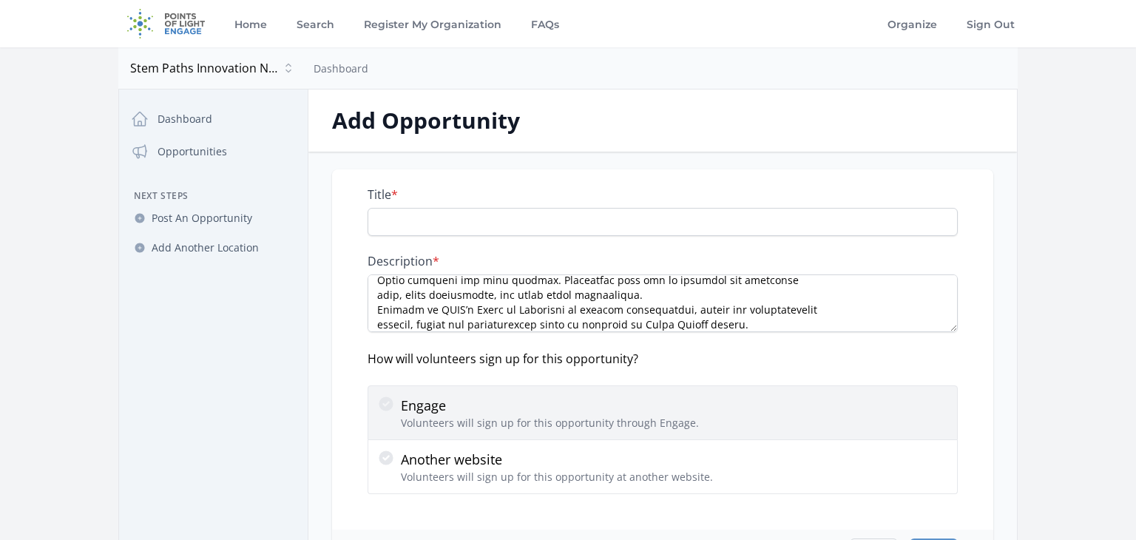
click at [388, 400] on icon at bounding box center [386, 404] width 18 height 18
click at [0, 0] on input "Engage Volunteers will sign up for this opportunity through Engage." at bounding box center [0, 0] width 0 height 0
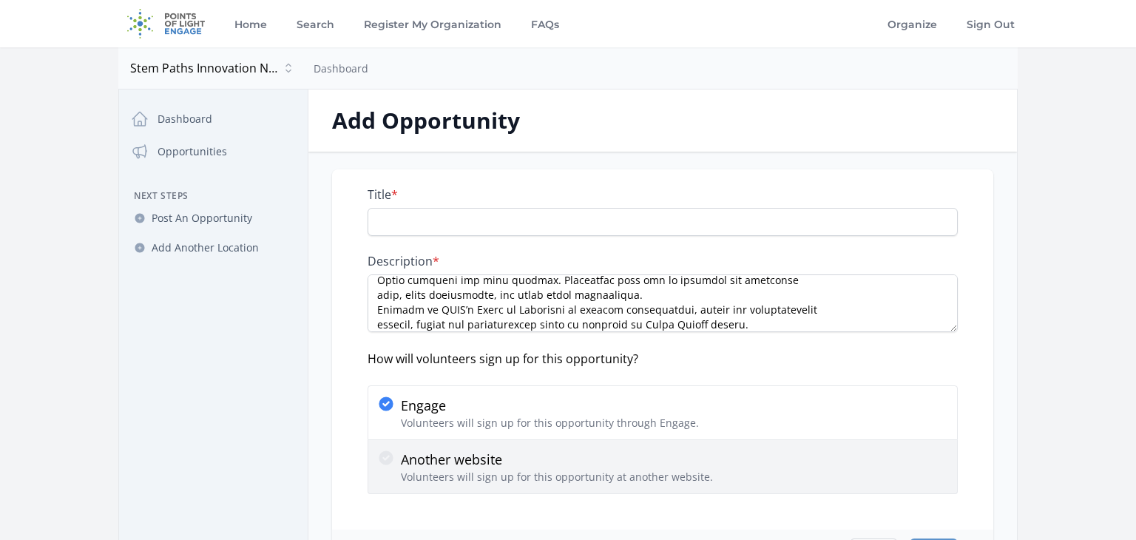
click at [385, 461] on icon at bounding box center [386, 458] width 14 height 14
click at [0, 0] on input "Another website Volunteers will sign up for this opportunity at another website." at bounding box center [0, 0] width 0 height 0
click at [385, 461] on icon at bounding box center [386, 458] width 14 height 14
click at [0, 0] on input "Another website Volunteers will sign up for this opportunity at another website." at bounding box center [0, 0] width 0 height 0
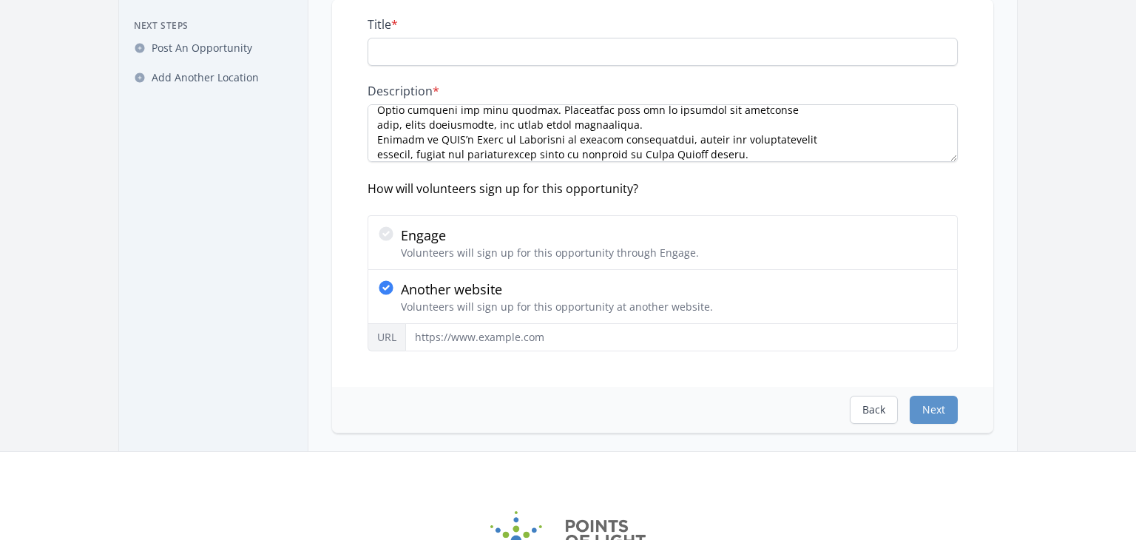
scroll to position [178, 0]
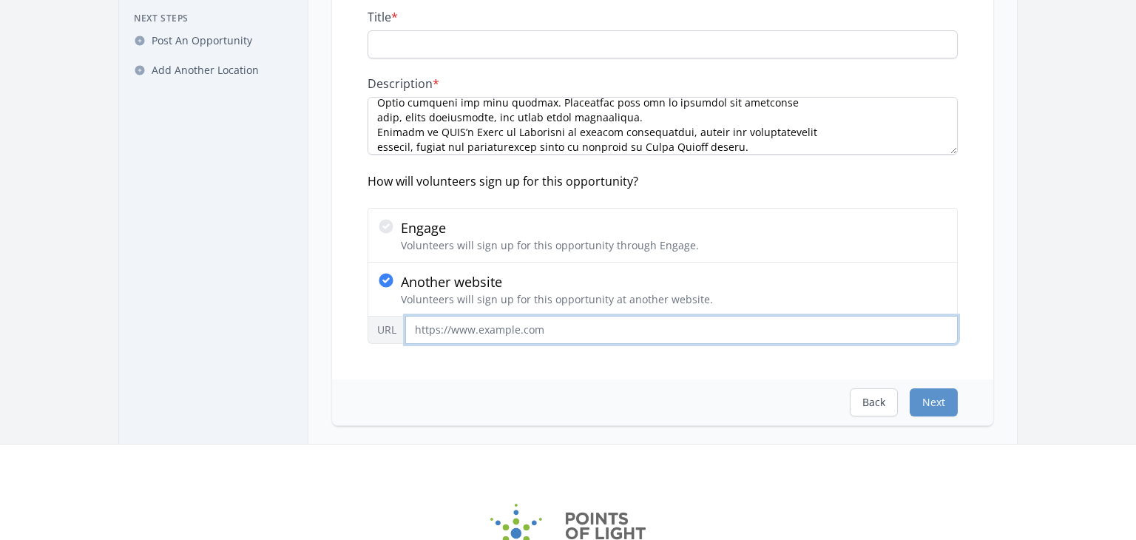
click at [457, 335] on input "URL" at bounding box center [681, 330] width 553 height 28
click at [516, 333] on input "URL" at bounding box center [681, 330] width 553 height 28
paste input "[URL][DOMAIN_NAME]"
click at [593, 327] on input "[URL][DOMAIN_NAME]" at bounding box center [681, 330] width 553 height 28
type input "[URL][DOMAIN_NAME]"
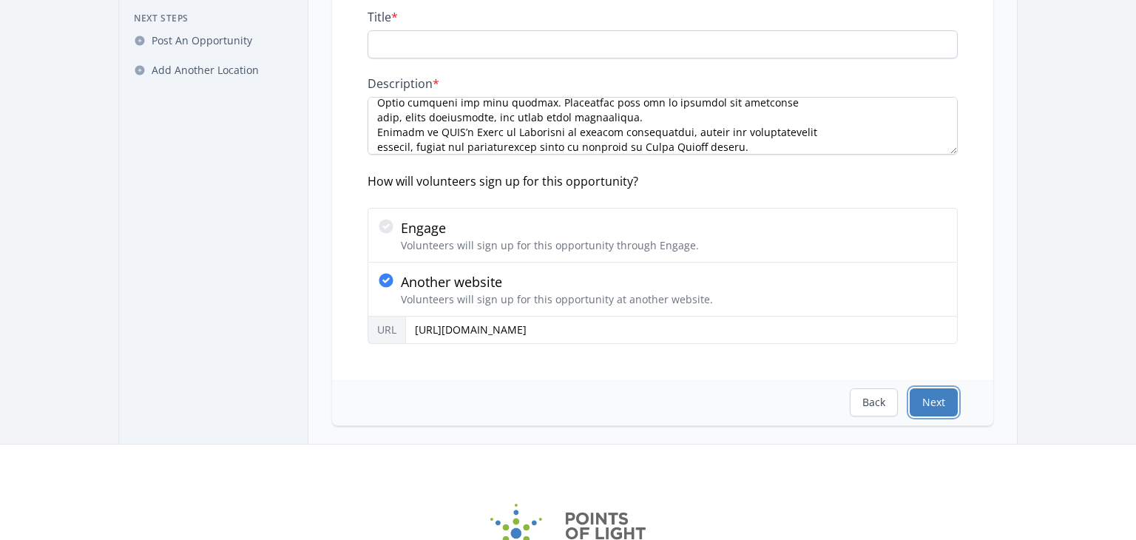
click at [925, 407] on button "Next" at bounding box center [934, 402] width 48 height 28
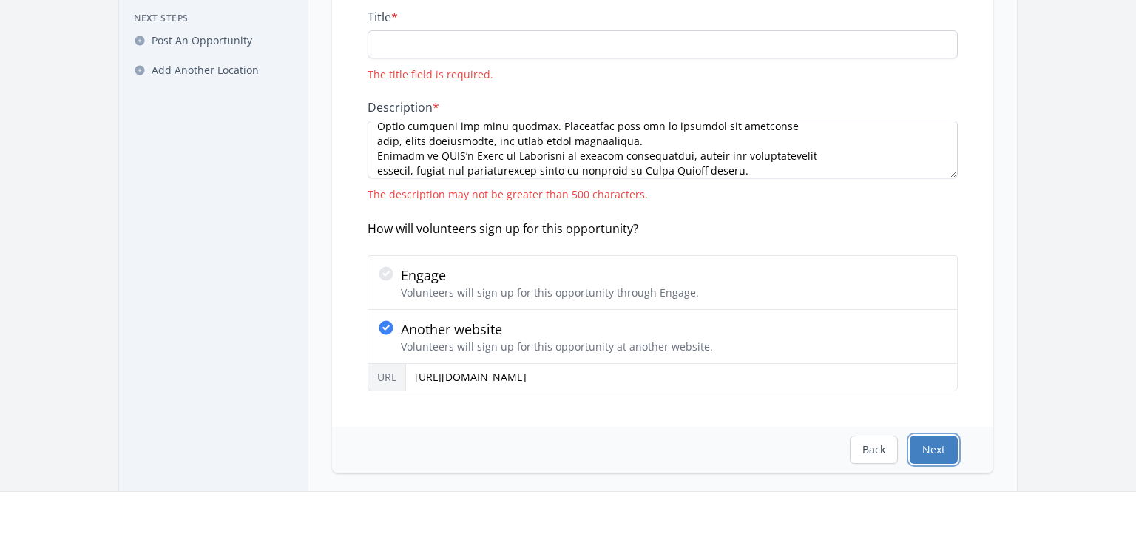
scroll to position [0, 0]
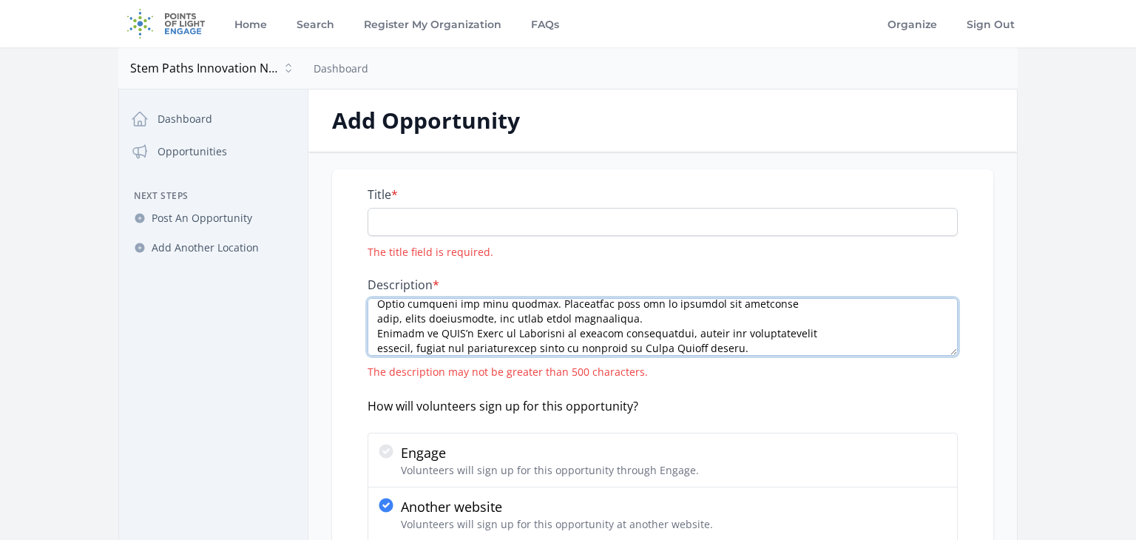
click at [858, 300] on textarea "Description *" at bounding box center [663, 327] width 590 height 58
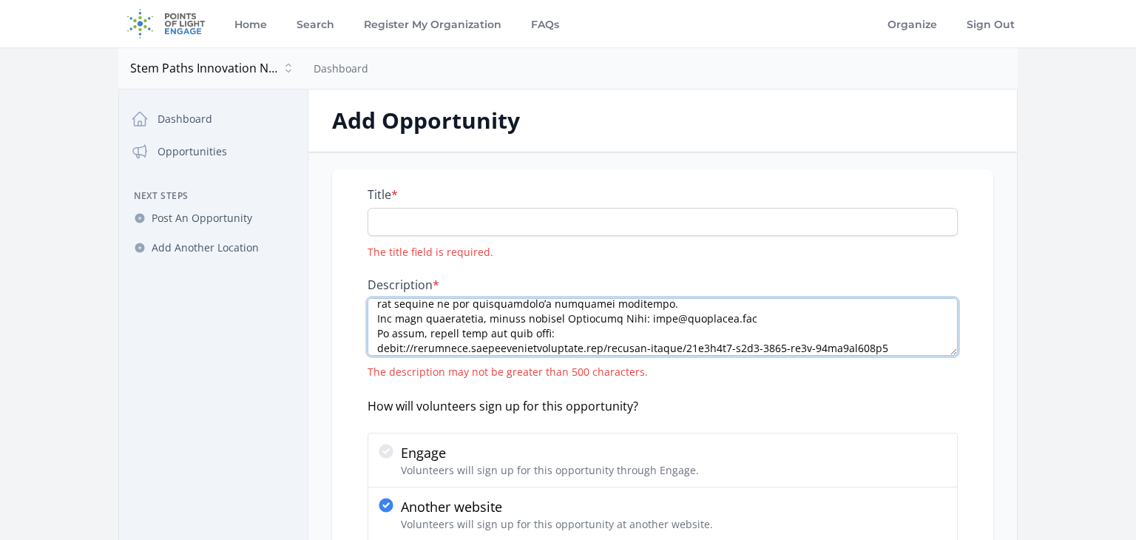
click at [883, 348] on textarea "Description *" at bounding box center [663, 327] width 590 height 58
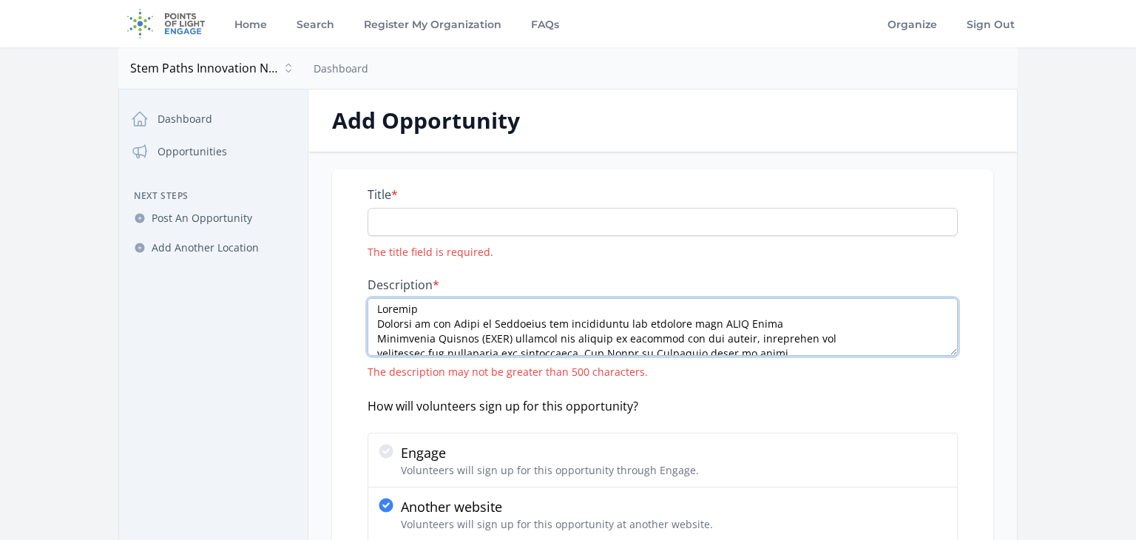
scroll to position [0, 0]
drag, startPoint x: 883, startPoint y: 348, endPoint x: 609, endPoint y: 229, distance: 298.9
click at [609, 229] on div "Title * The title field is required. Description * The description may not be g…" at bounding box center [663, 378] width 590 height 382
click at [785, 323] on textarea "Description *" at bounding box center [663, 327] width 590 height 58
click at [810, 330] on textarea "Description *" at bounding box center [663, 327] width 590 height 58
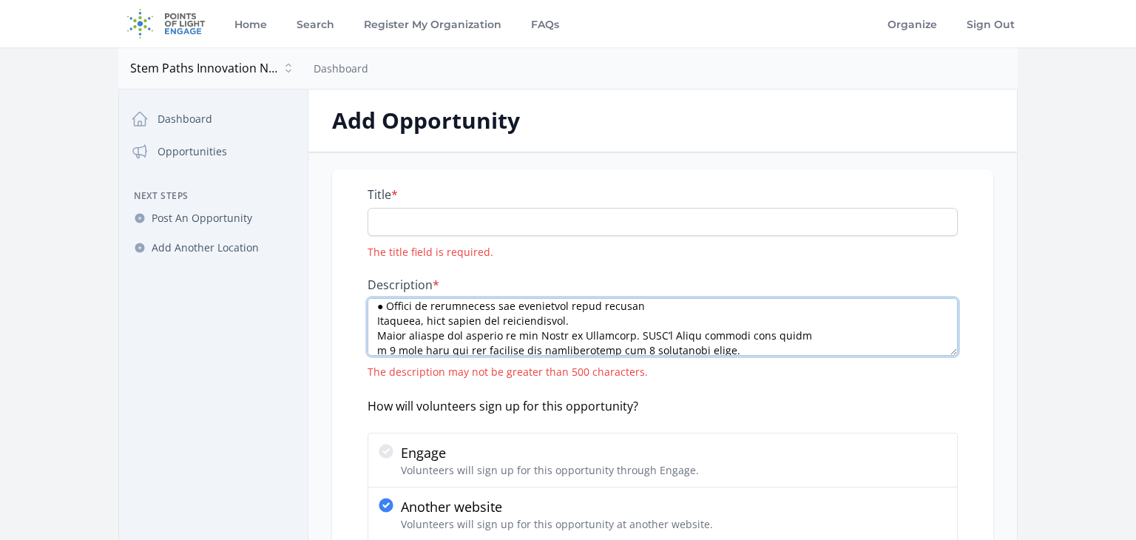
scroll to position [750, 0]
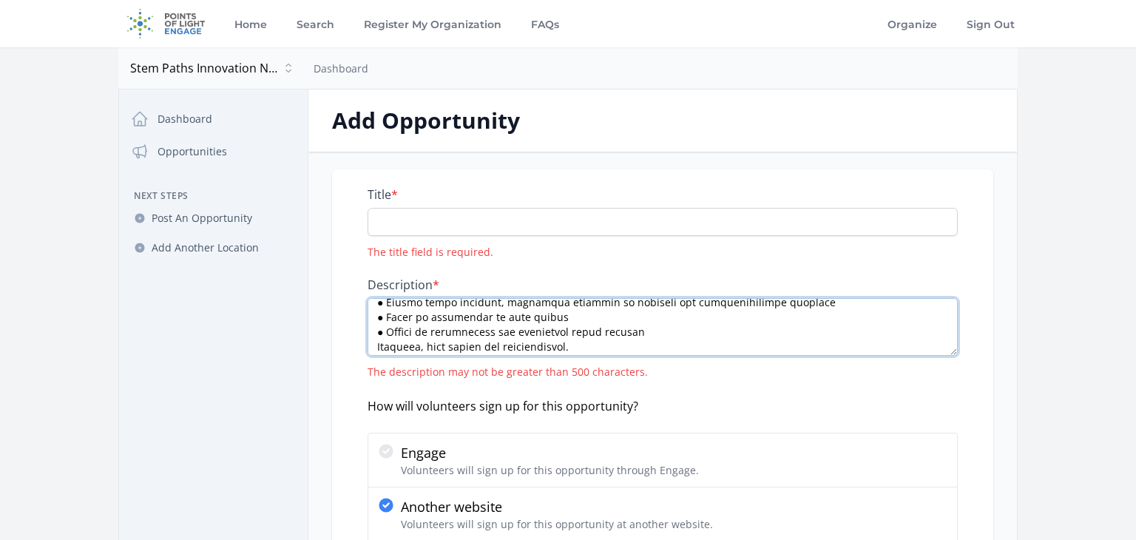
drag, startPoint x: 378, startPoint y: 306, endPoint x: 517, endPoint y: 320, distance: 139.8
click at [517, 320] on textarea "Description *" at bounding box center [663, 327] width 590 height 58
click at [595, 347] on textarea "Description *" at bounding box center [663, 327] width 590 height 58
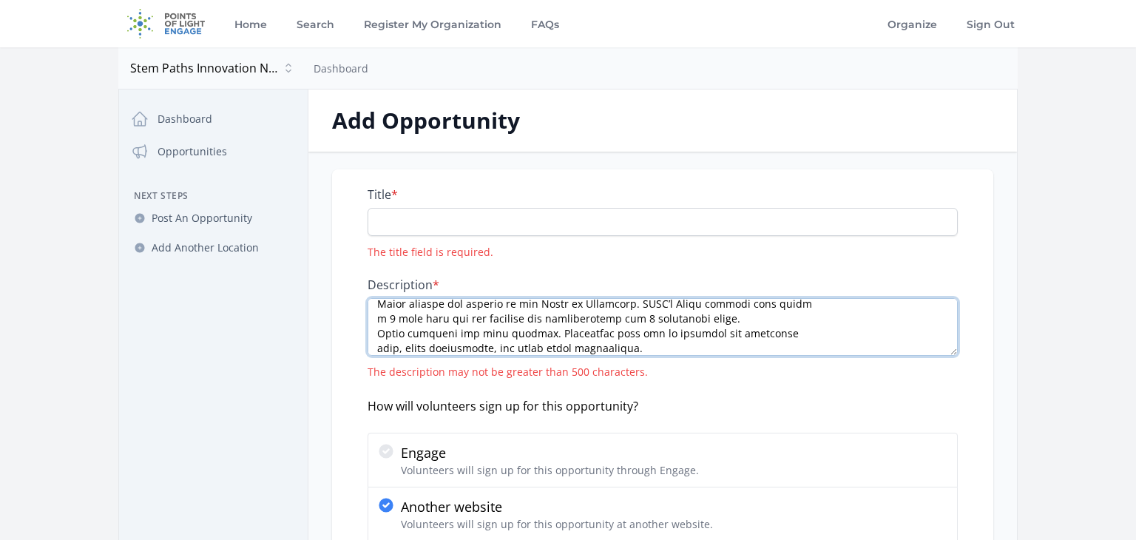
scroll to position [837, 0]
click at [796, 344] on textarea "Description *" at bounding box center [663, 327] width 590 height 58
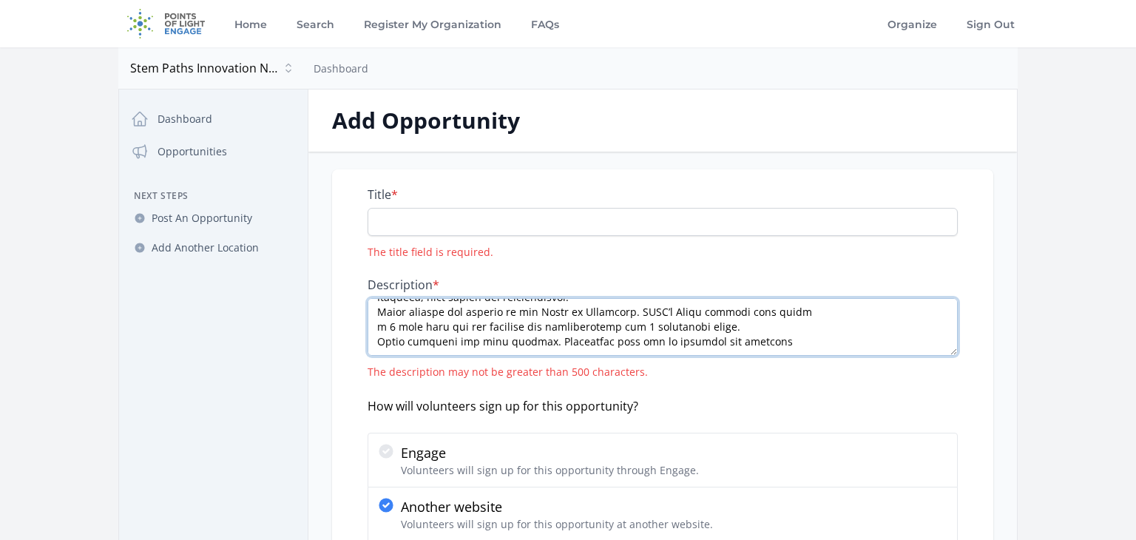
scroll to position [799, 0]
type textarea "Loremip Dolorsi am con Adipi el Seddoeius tem incididuntu lab etdolore magn ALI…"
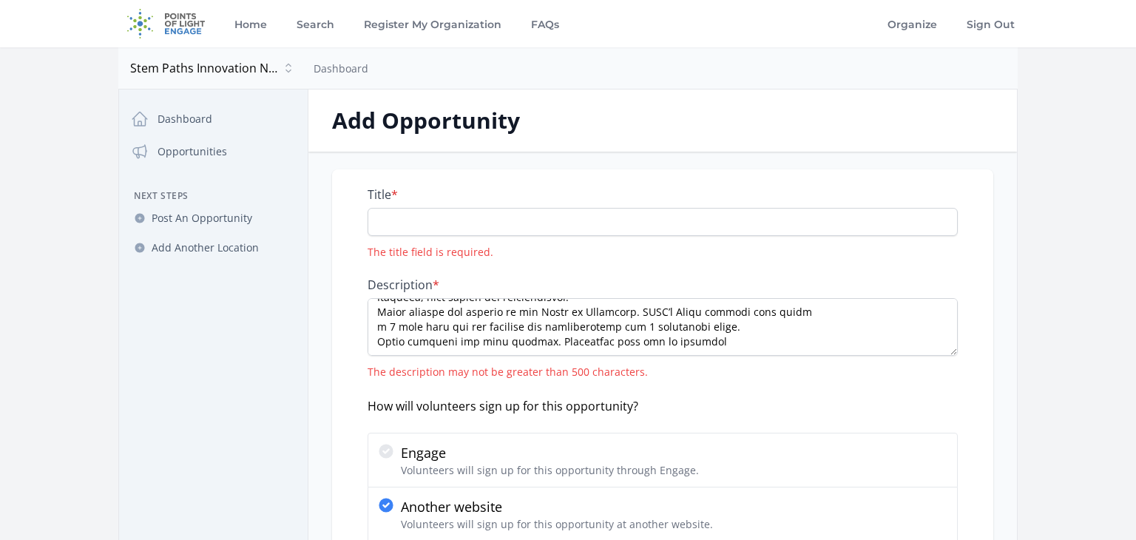
click at [910, 400] on div "How will volunteers sign up for this opportunity?" at bounding box center [663, 406] width 590 height 18
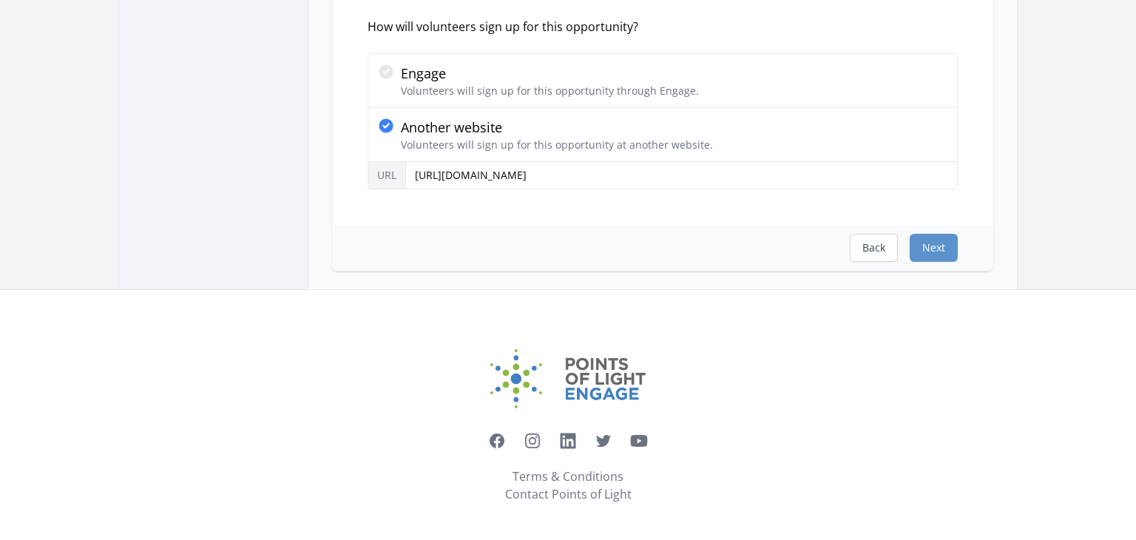
scroll to position [382, 0]
click at [952, 246] on button "Next" at bounding box center [934, 246] width 48 height 28
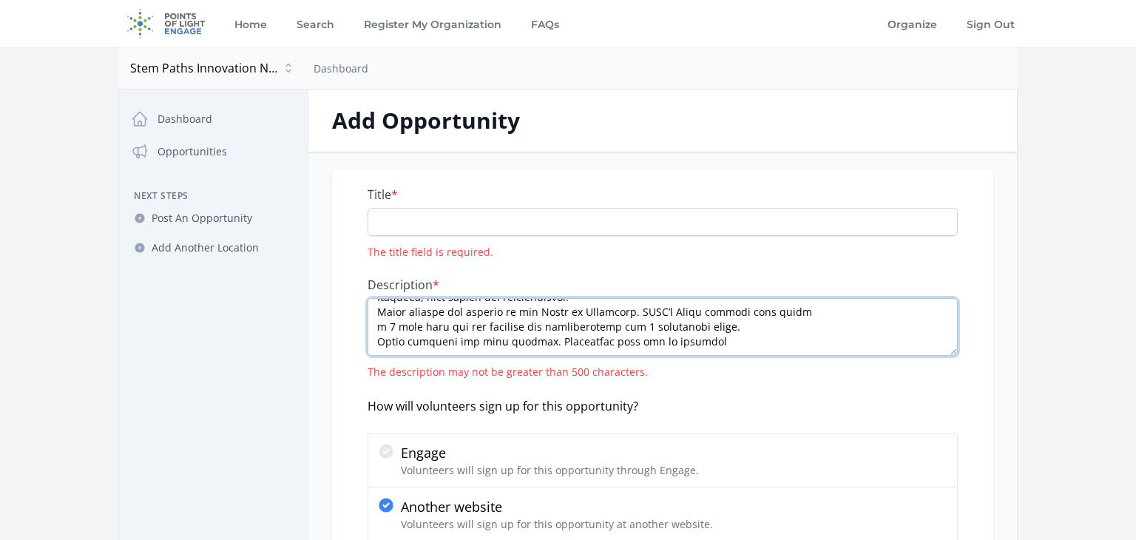
click at [736, 317] on textarea "Description *" at bounding box center [663, 327] width 590 height 58
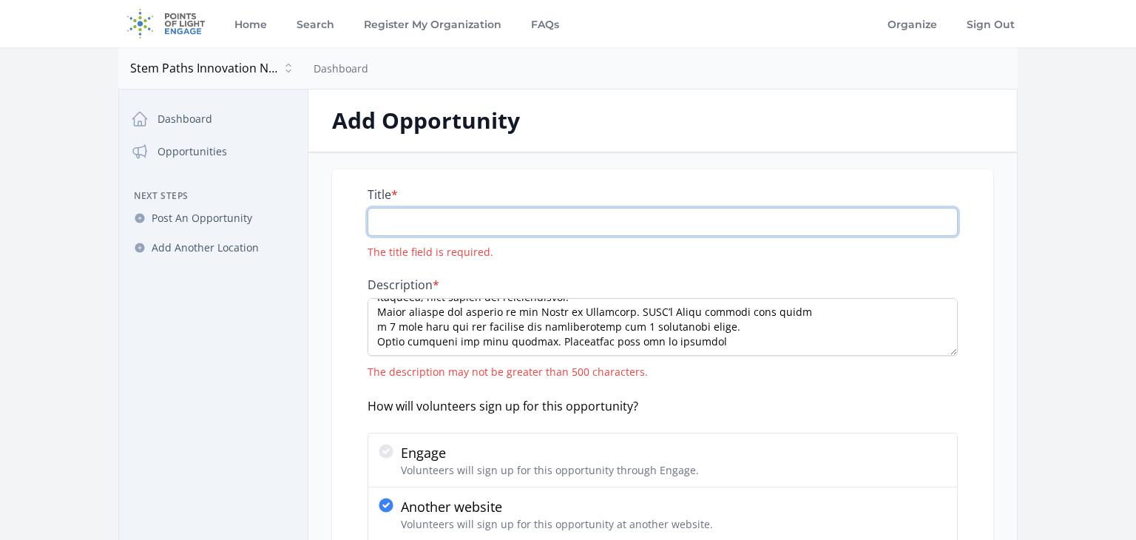
click at [394, 222] on input "Title *" at bounding box center [663, 222] width 590 height 28
type input "SPIN Board Member"
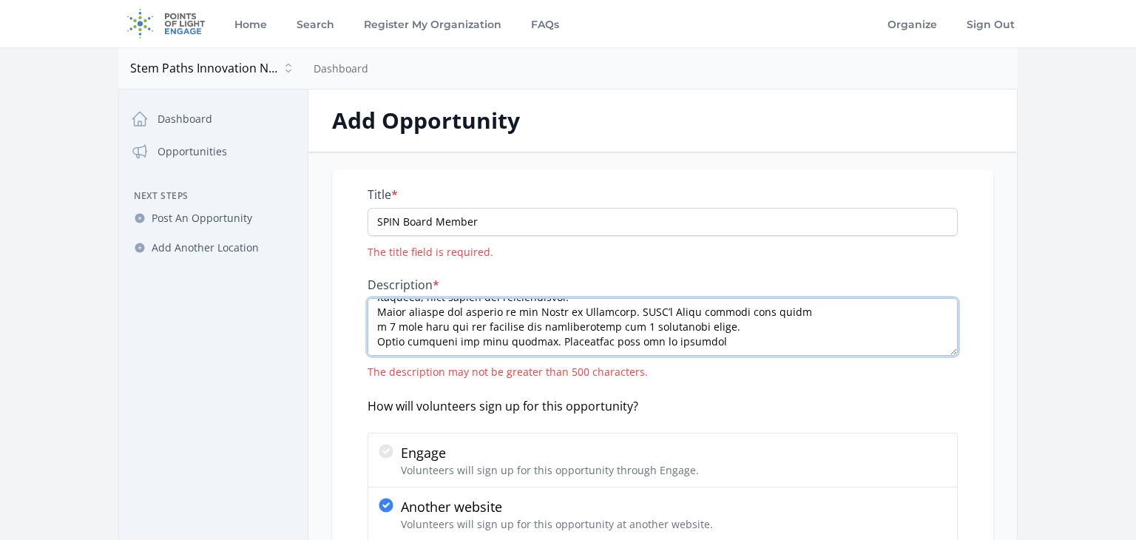
click at [585, 326] on textarea "Description *" at bounding box center [663, 327] width 590 height 58
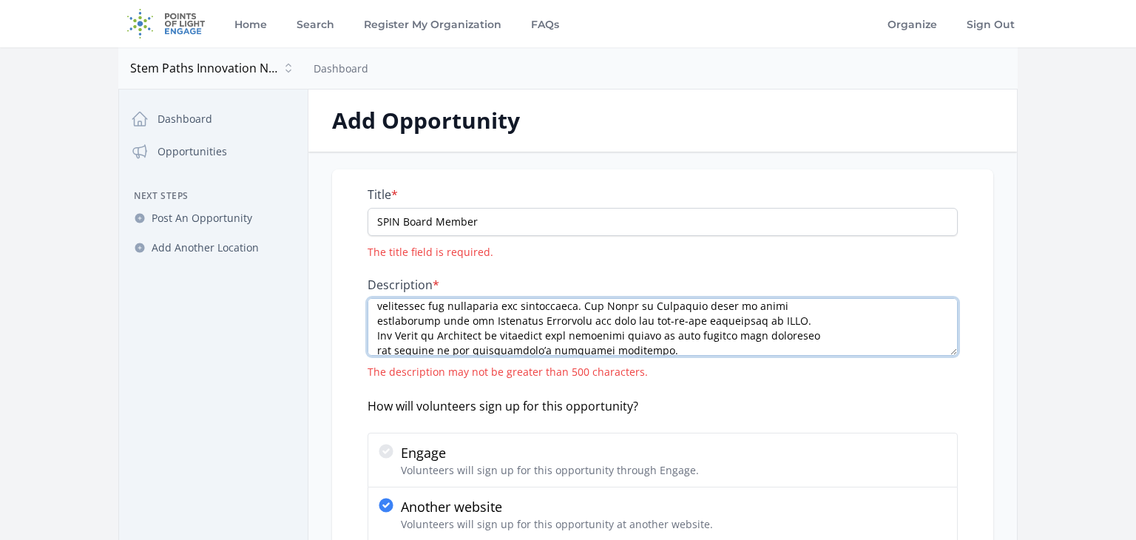
scroll to position [6, 0]
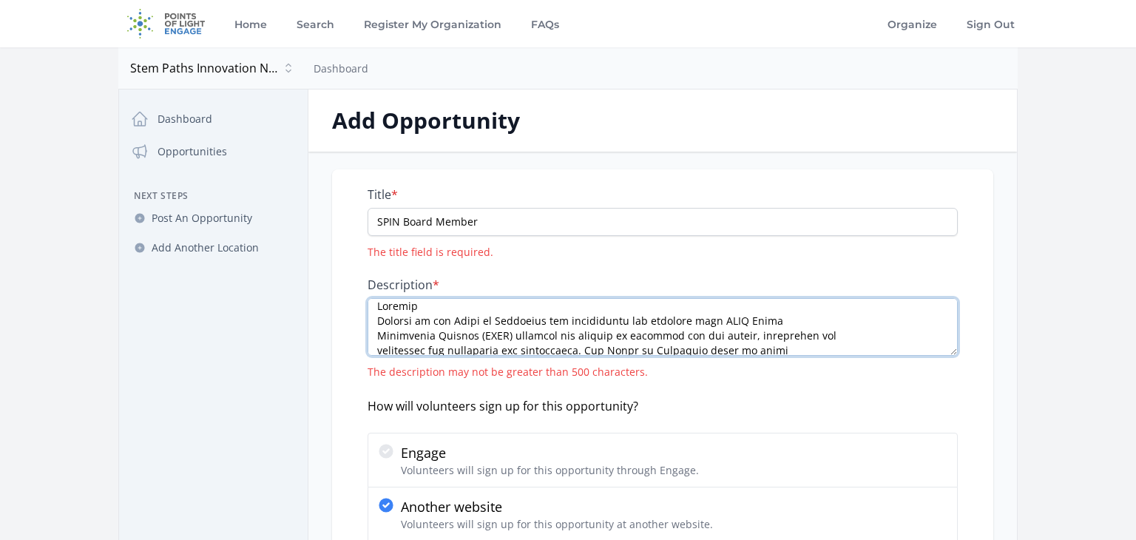
click at [790, 340] on textarea "Description *" at bounding box center [663, 327] width 590 height 58
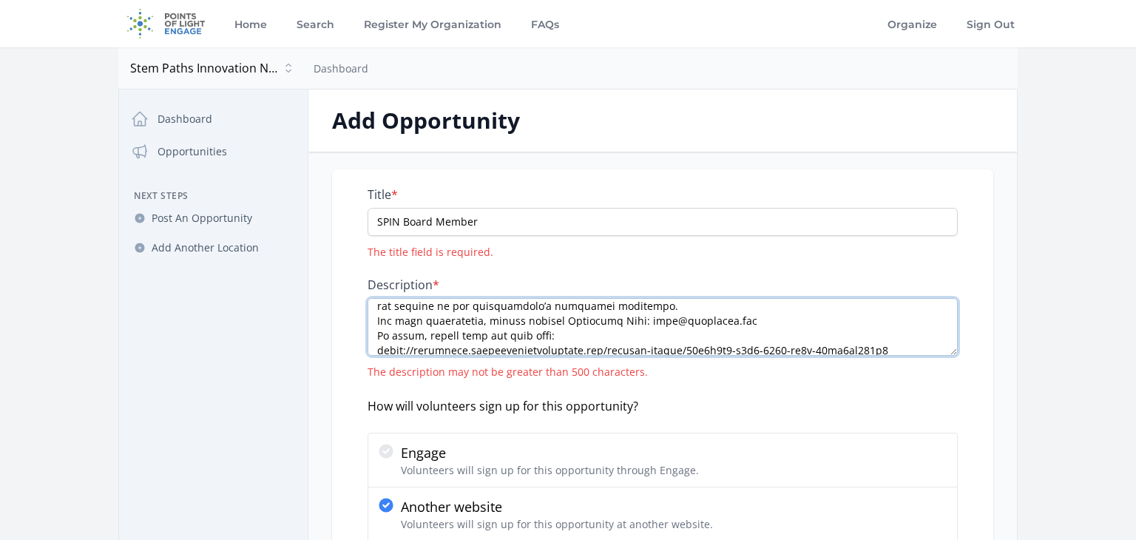
scroll to position [80, 0]
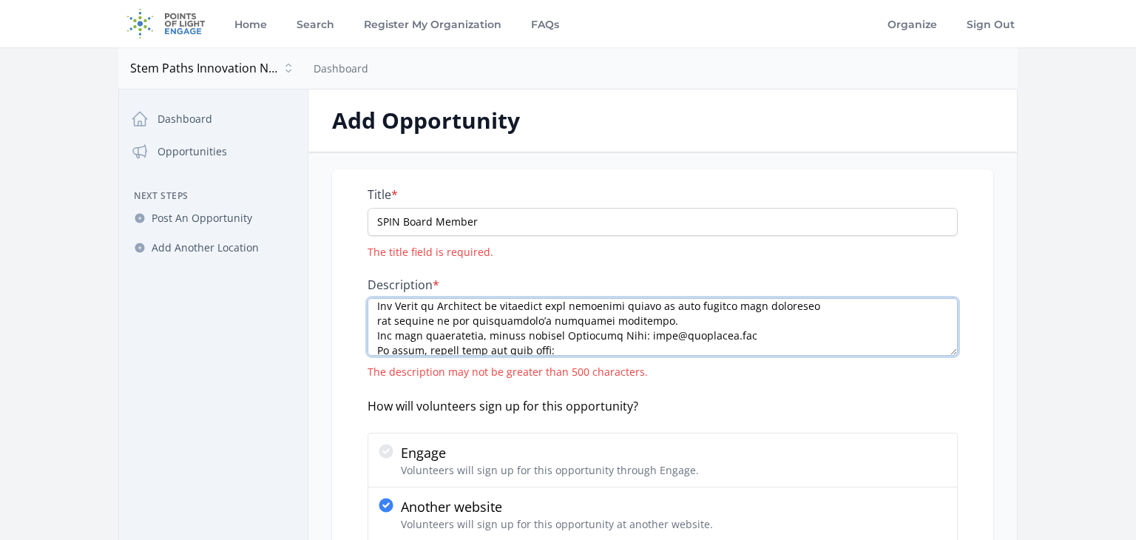
click at [634, 318] on textarea "Description *" at bounding box center [663, 327] width 590 height 58
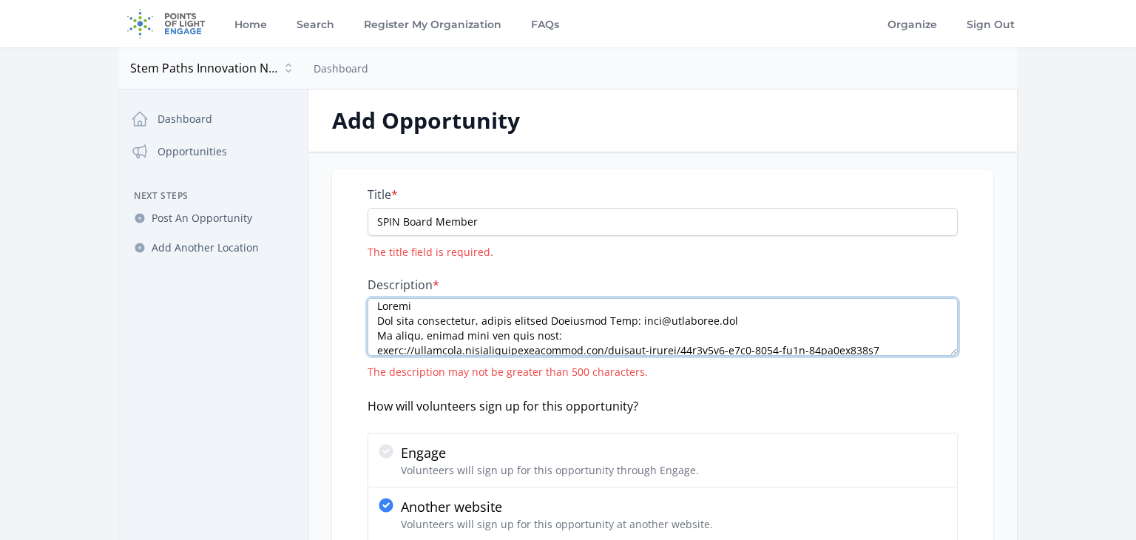
scroll to position [0, 0]
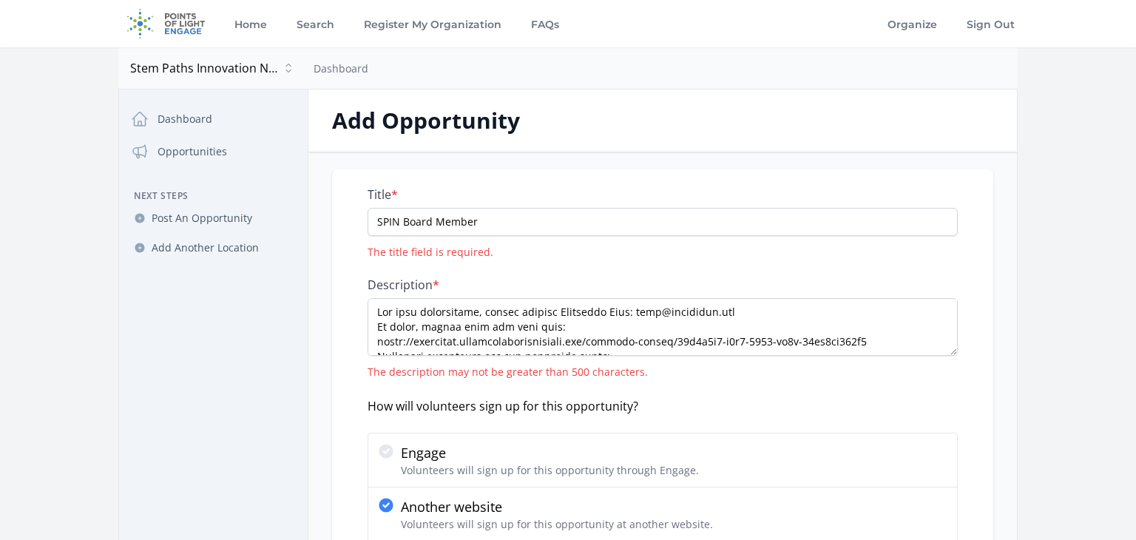
click at [1083, 328] on main "Open sidebar Stem Paths Innovation Network Stem Paths Innovation Network Dashbo…" at bounding box center [568, 358] width 1136 height 622
click at [1009, 402] on div "Title * SPIN Board Member The title field is required. Description * The descri…" at bounding box center [663, 410] width 709 height 482
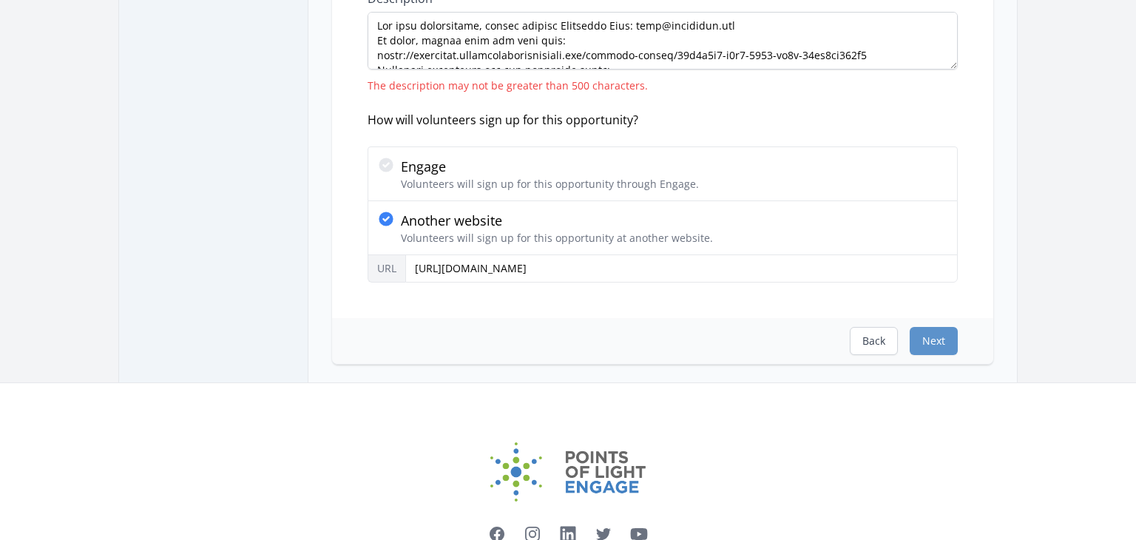
scroll to position [382, 0]
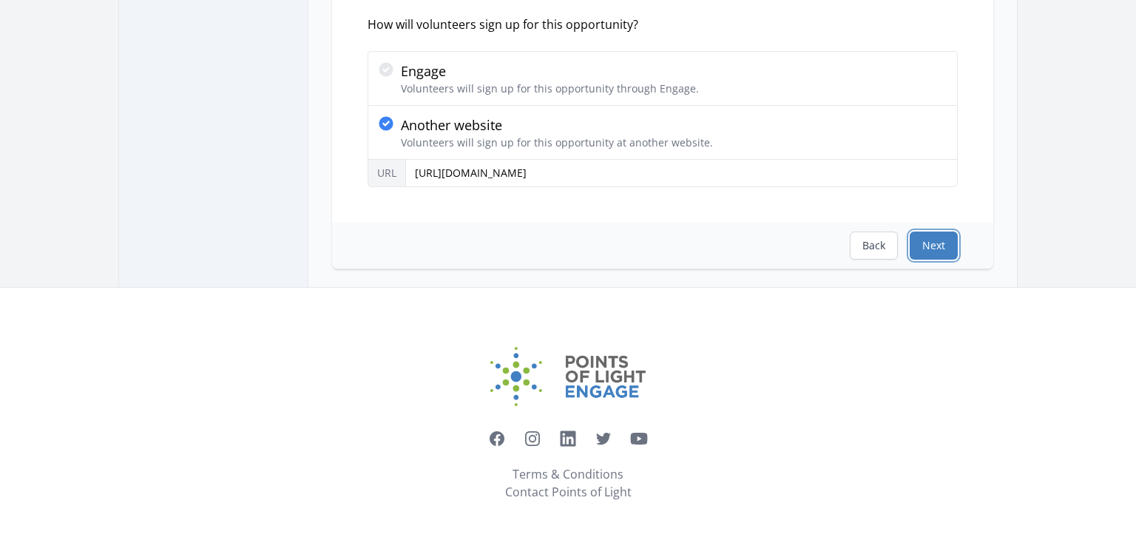
click at [928, 239] on button "Next" at bounding box center [934, 246] width 48 height 28
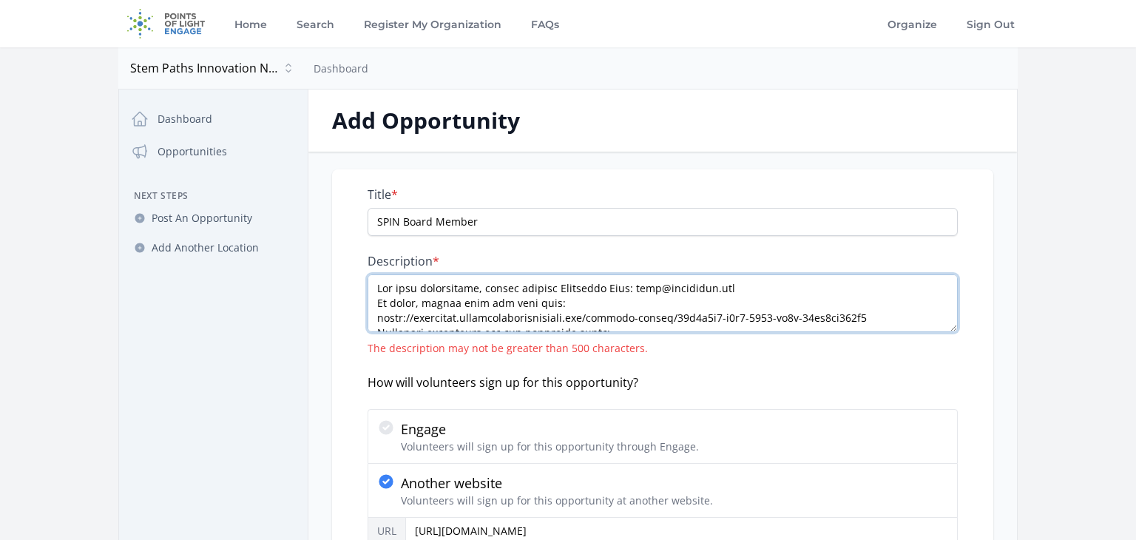
click at [888, 323] on textarea "Description *" at bounding box center [663, 304] width 590 height 58
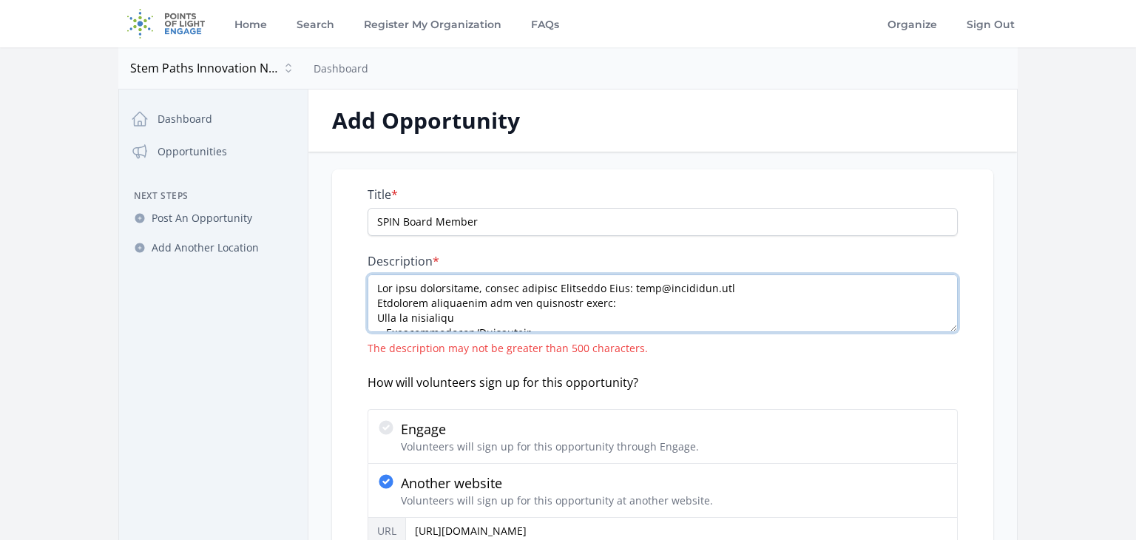
click at [818, 313] on textarea "Description *" at bounding box center [663, 304] width 590 height 58
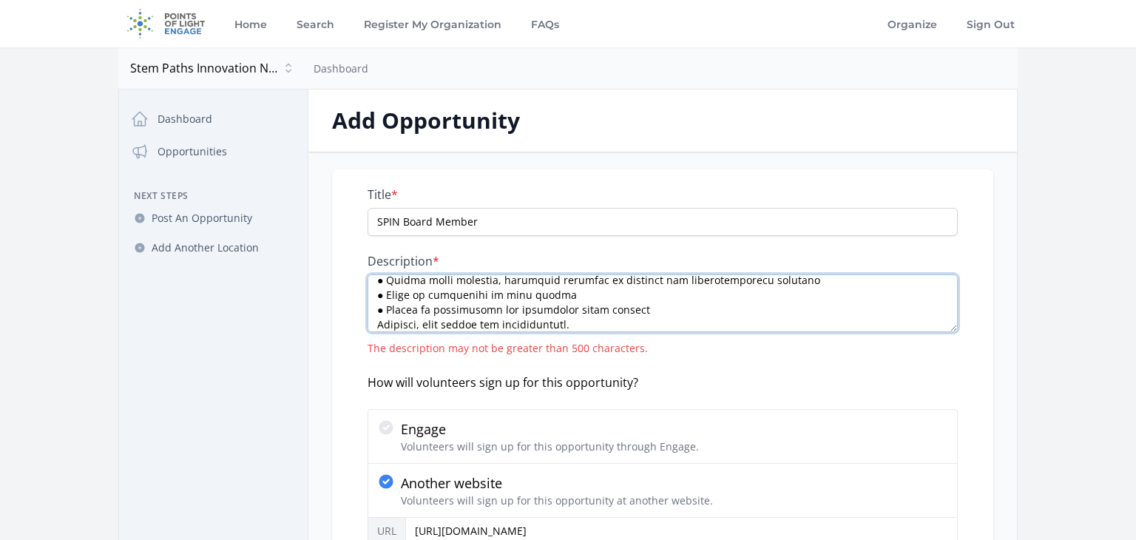
scroll to position [659, 0]
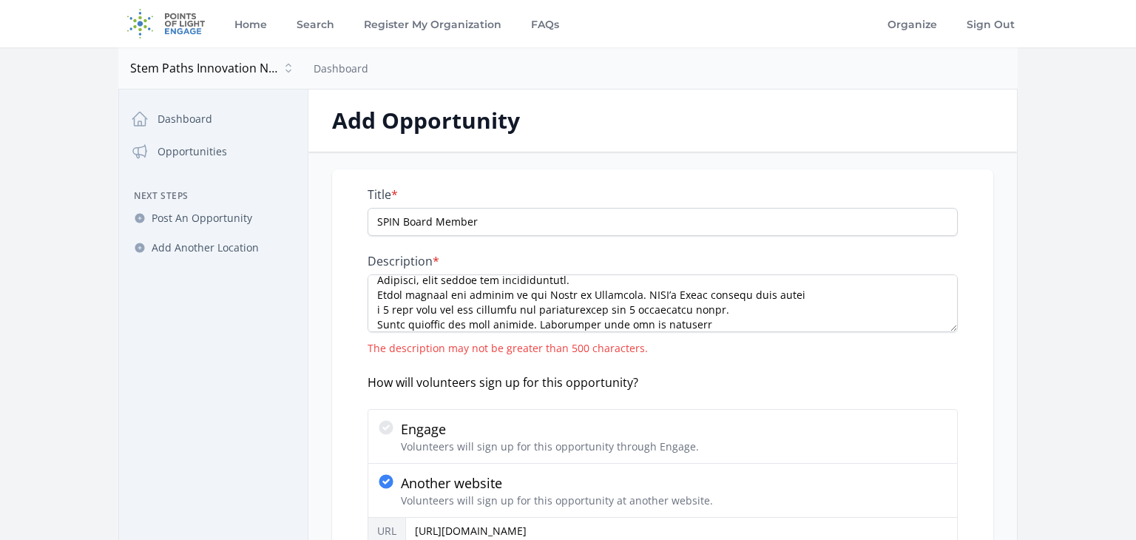
click at [1008, 441] on div "Title * SPIN Board Member Description * The description may not be greater than…" at bounding box center [663, 398] width 709 height 458
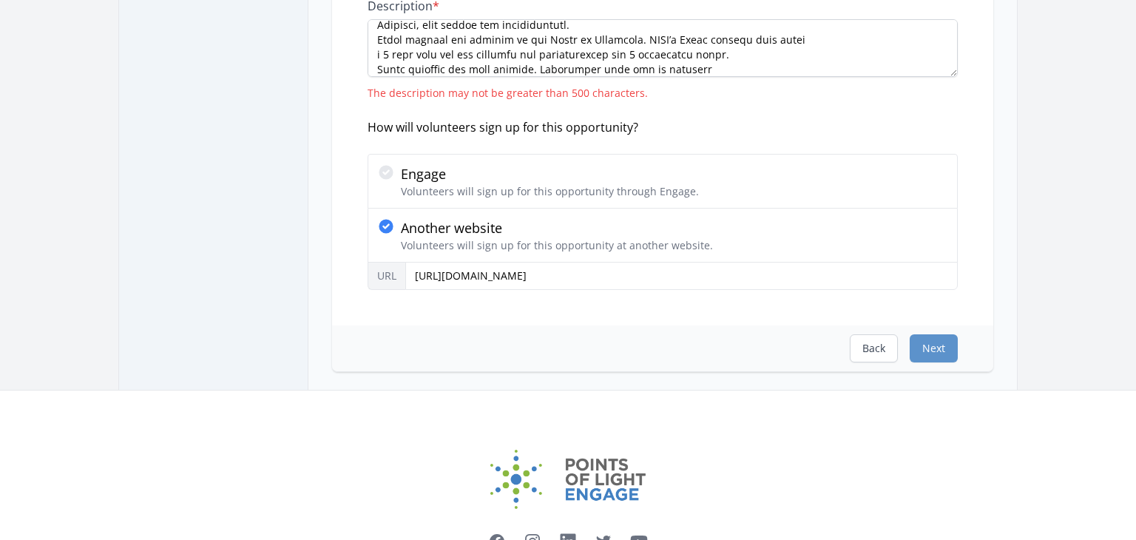
scroll to position [355, 0]
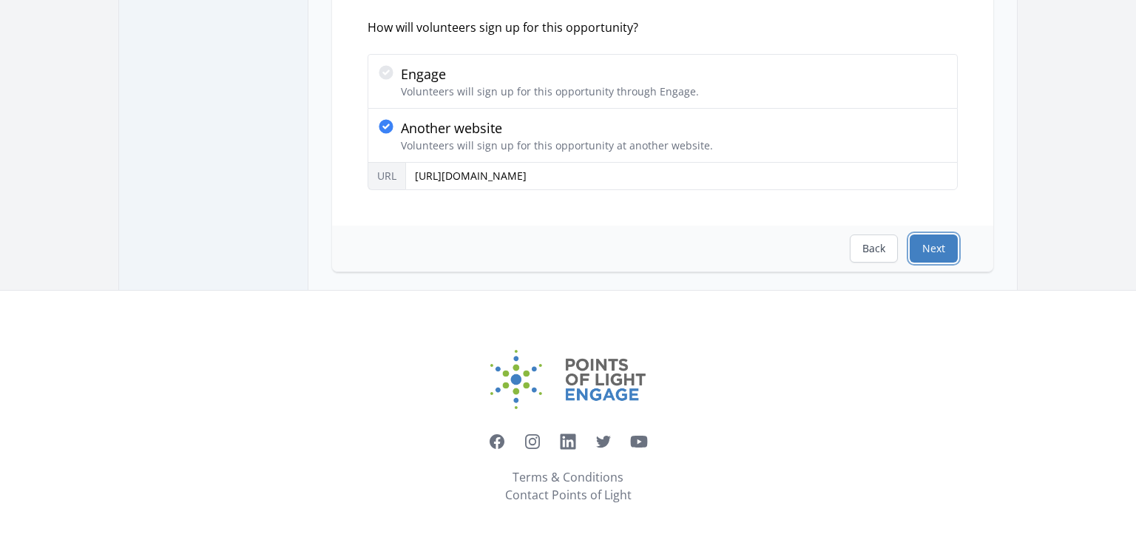
click at [952, 246] on button "Next" at bounding box center [934, 249] width 48 height 28
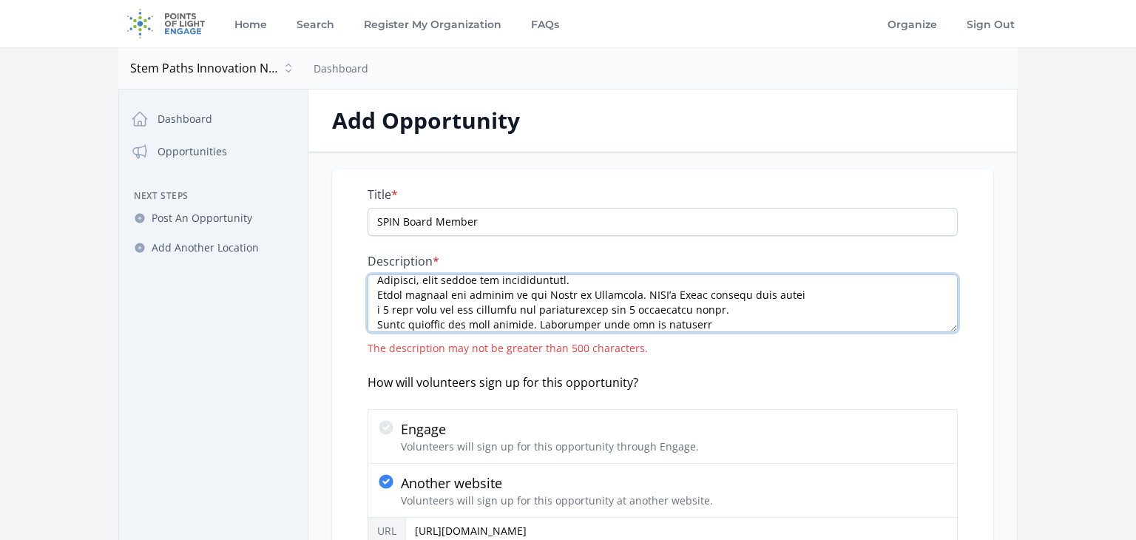
click at [779, 318] on textarea "Description *" at bounding box center [663, 304] width 590 height 58
click at [752, 317] on textarea "Description *" at bounding box center [663, 304] width 590 height 58
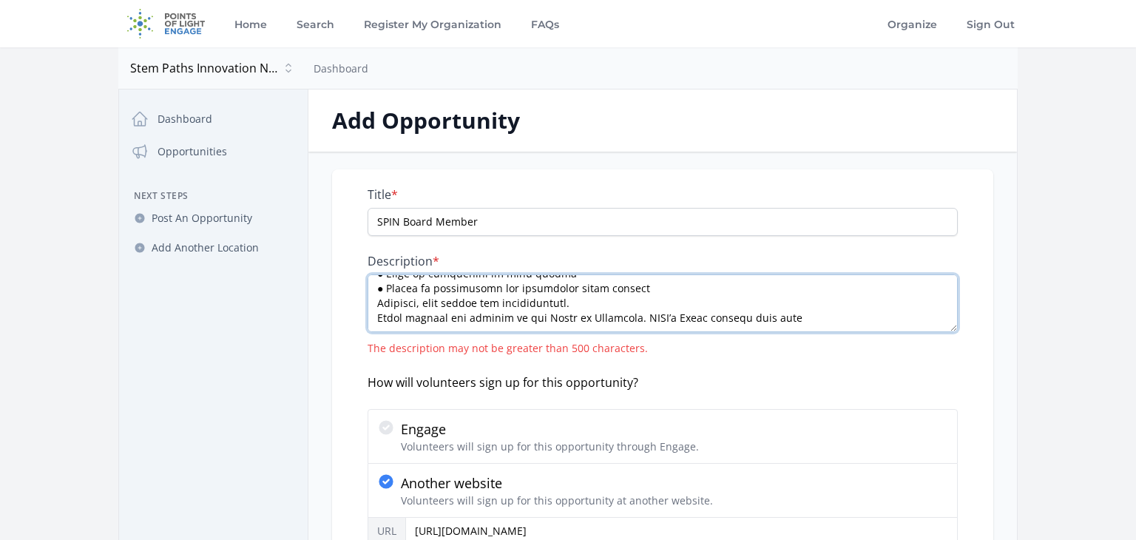
scroll to position [636, 0]
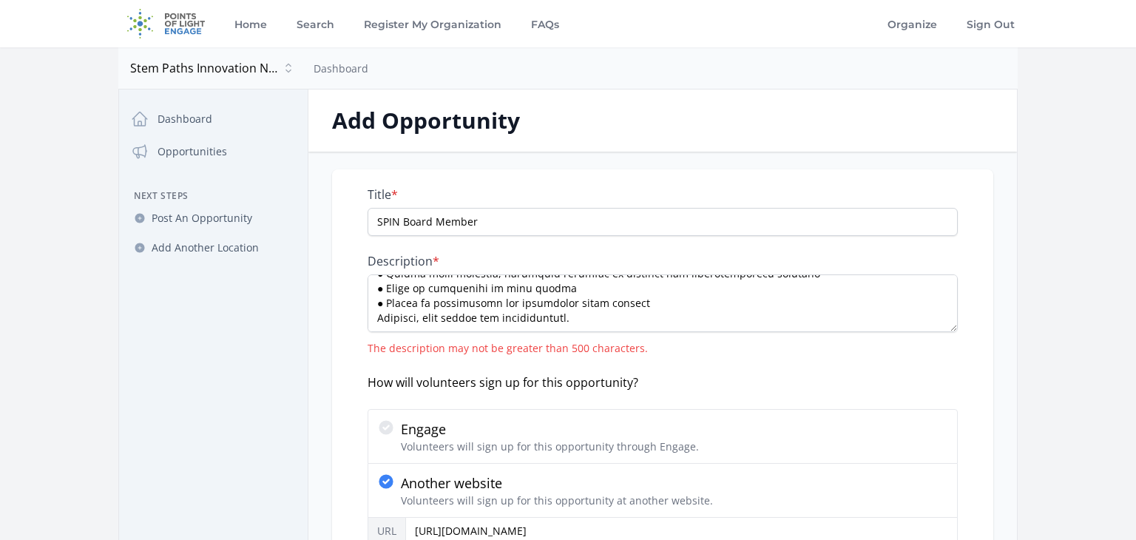
click at [1045, 451] on main "Open sidebar Stem Paths Innovation Network Stem Paths Innovation Network Dashbo…" at bounding box center [568, 346] width 1136 height 598
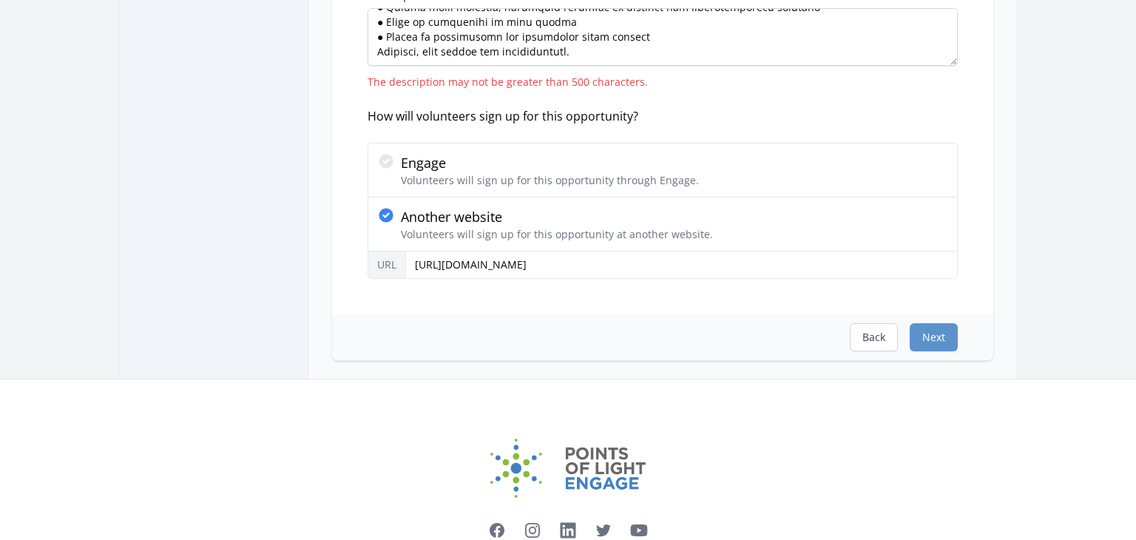
scroll to position [355, 0]
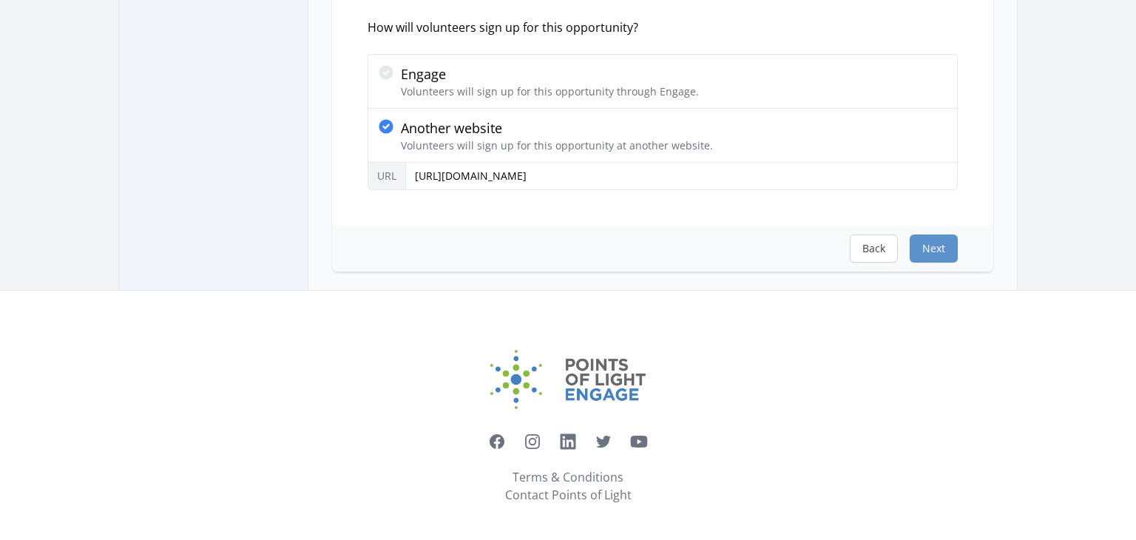
click at [925, 263] on div "Back Next" at bounding box center [662, 249] width 661 height 46
click at [952, 235] on button "Next" at bounding box center [934, 249] width 48 height 28
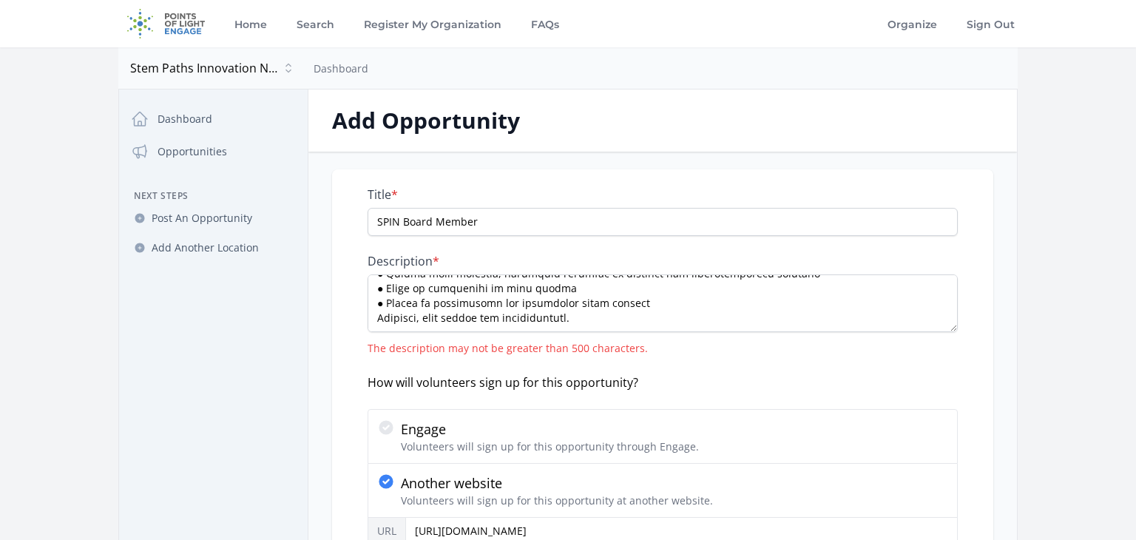
click at [952, 235] on div "Title * SPIN Board Member Description * The description may not be greater than…" at bounding box center [663, 366] width 590 height 358
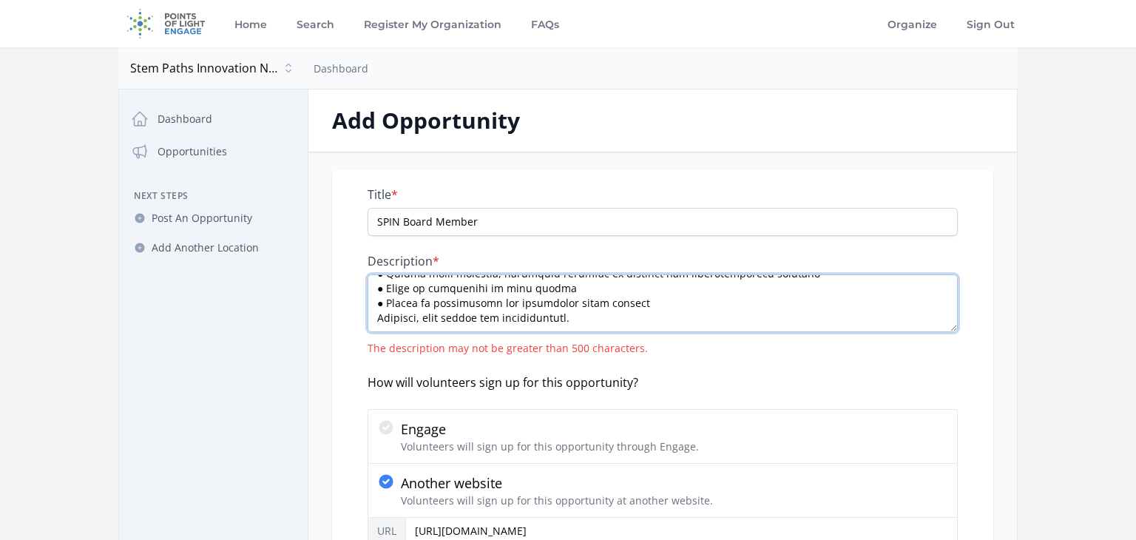
click at [651, 311] on textarea "Description *" at bounding box center [663, 304] width 590 height 58
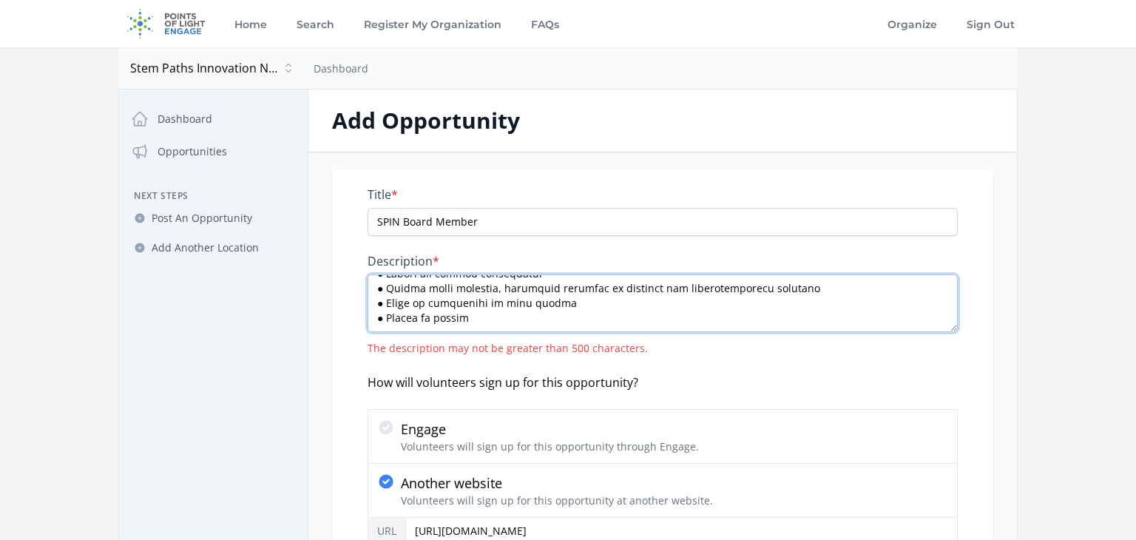
type textarea "Lor ipsu dolorsitame, consec adipisc Elitseddo Eius: temp@incididun.utl Etdolor…"
drag, startPoint x: 491, startPoint y: 325, endPoint x: 245, endPoint y: 58, distance: 363.4
click at [245, 58] on div "Open sidebar Stem Paths Innovation Network Stem Paths Innovation Network Dashbo…" at bounding box center [568, 346] width 900 height 598
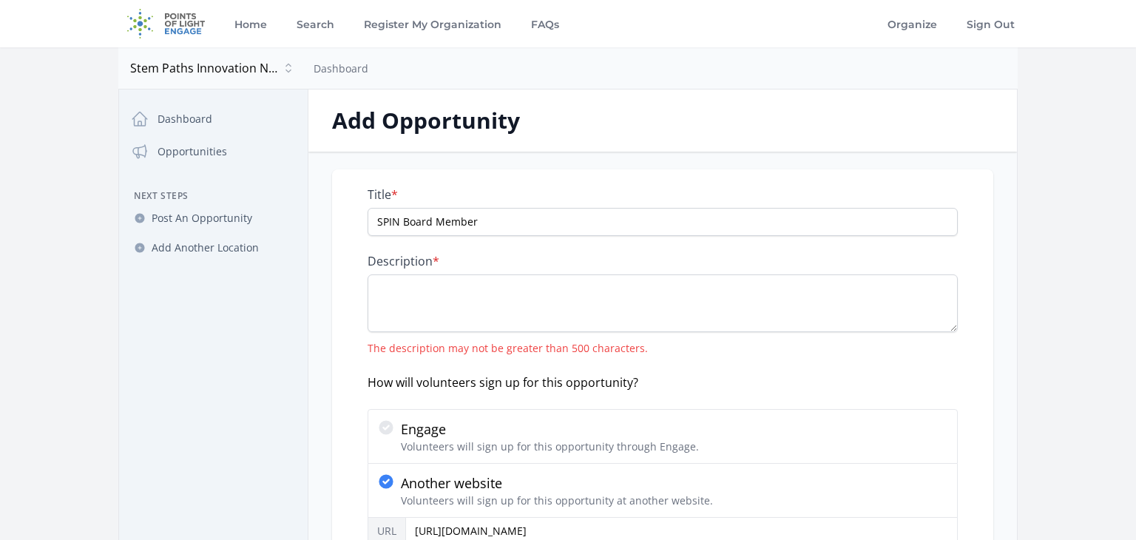
click at [357, 286] on div "Title * SPIN Board Member Description * The description may not be greater than…" at bounding box center [662, 374] width 661 height 411
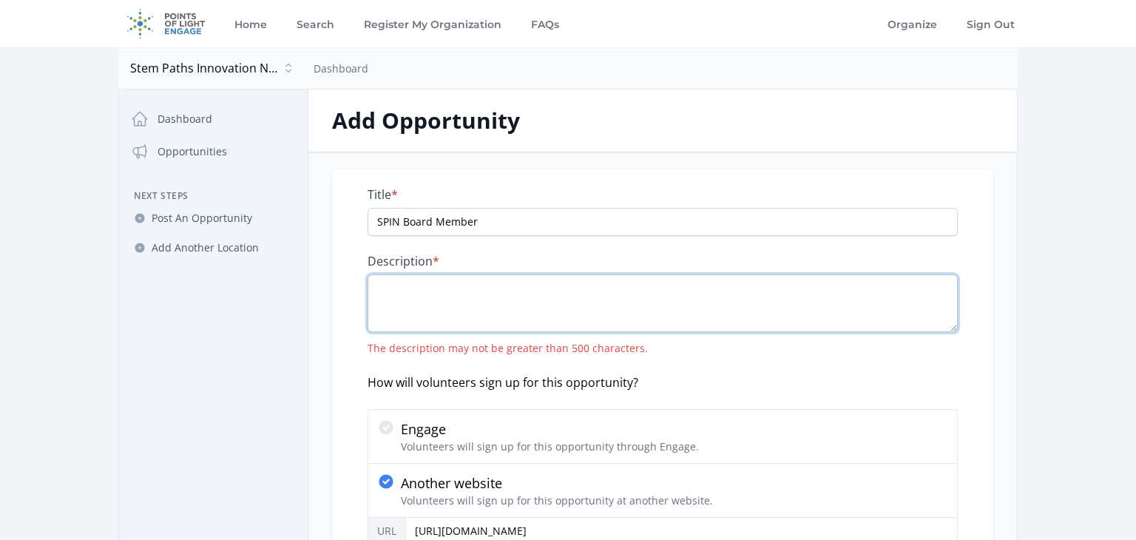
click at [423, 291] on textarea "Description *" at bounding box center [663, 304] width 590 height 58
paste textarea "Purpose Members of the Board of Directors are responsible for ensuring that STE…"
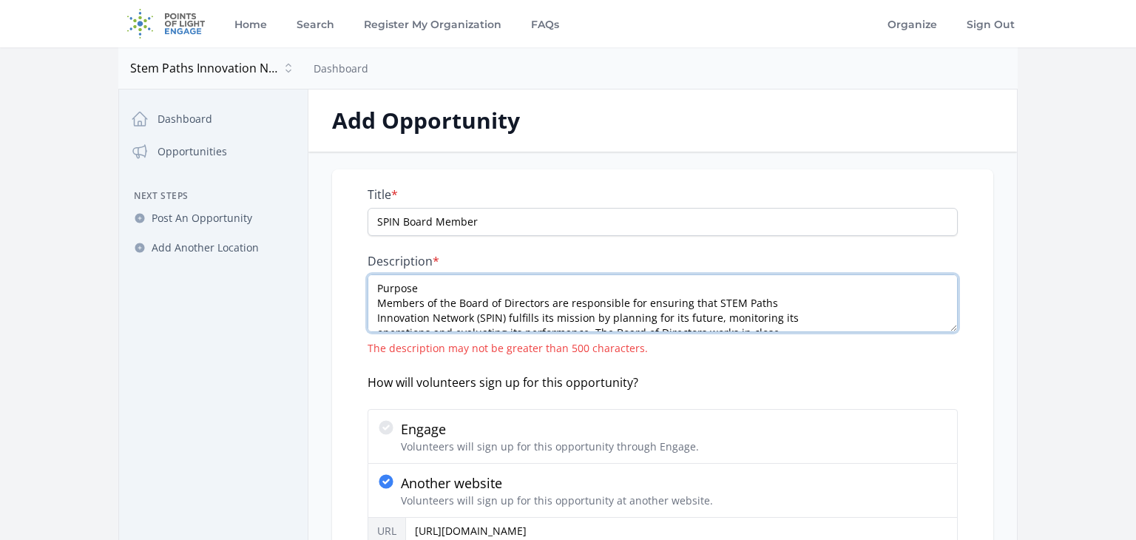
scroll to position [97, 0]
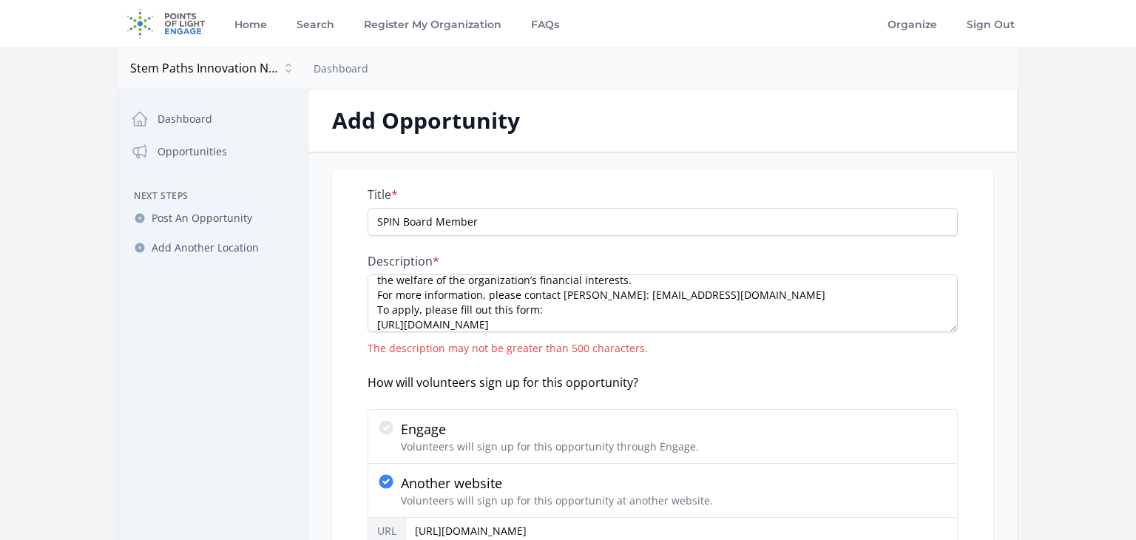
click at [1087, 293] on main "Open sidebar Stem Paths Innovation Network Stem Paths Innovation Network Dashbo…" at bounding box center [568, 346] width 1136 height 598
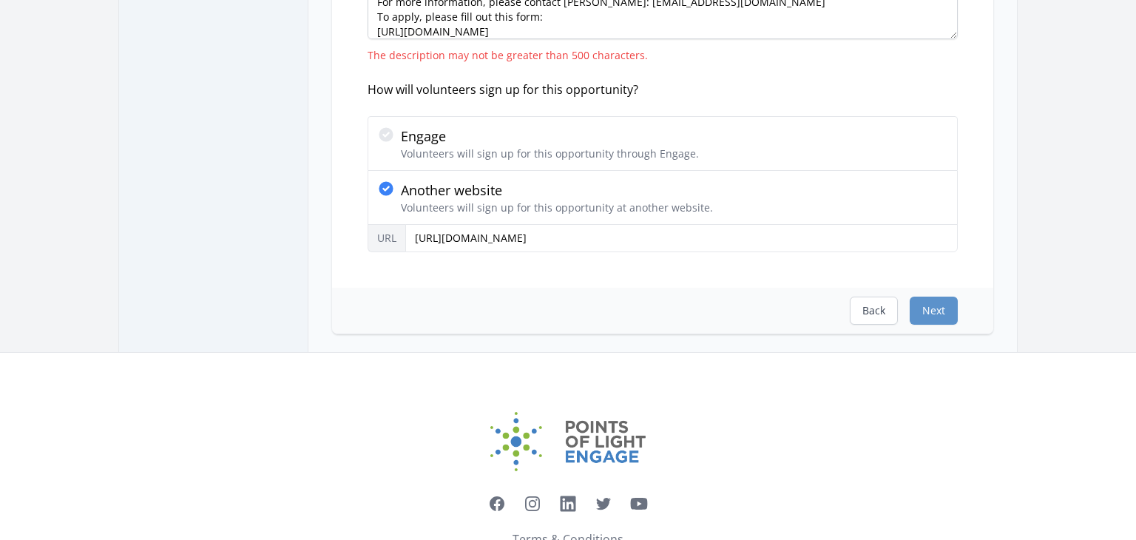
scroll to position [296, 0]
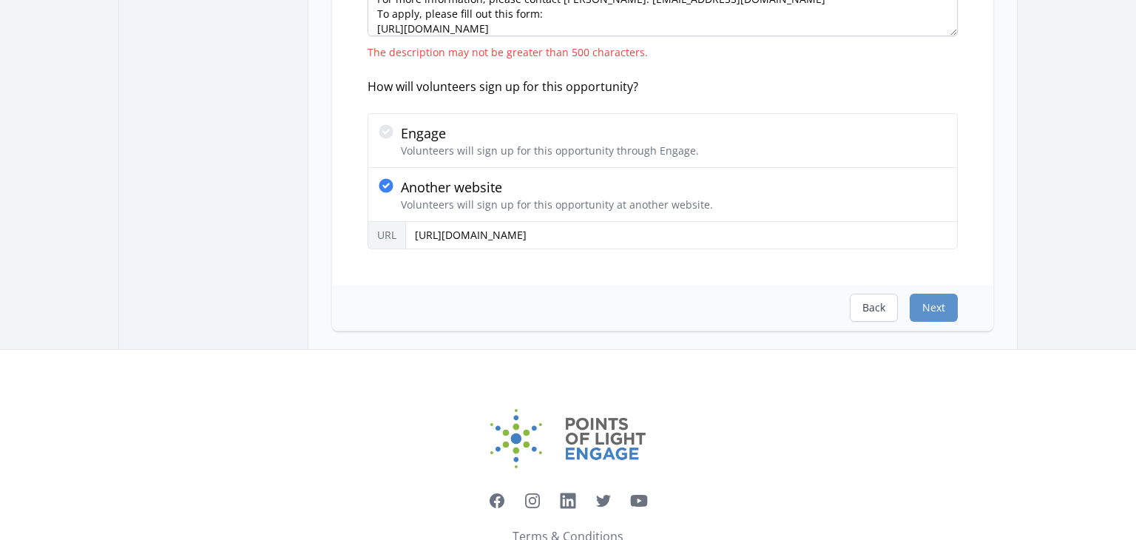
click at [954, 291] on div "Back Next" at bounding box center [662, 308] width 661 height 46
click at [880, 24] on textarea "Purpose Members of the Board of Directors are responsible for ensuring that STE…" at bounding box center [663, 8] width 590 height 58
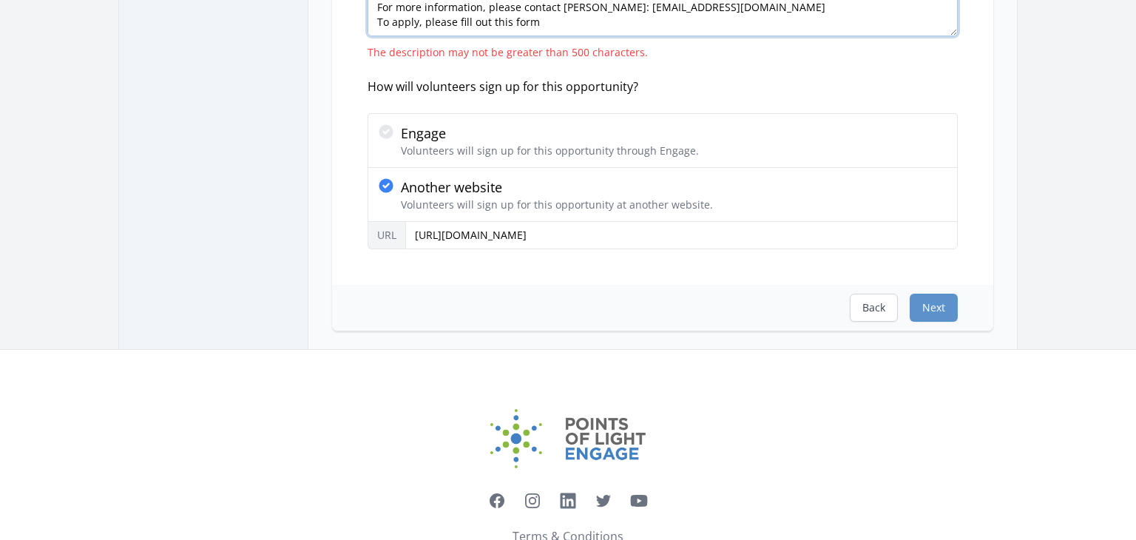
scroll to position [89, 0]
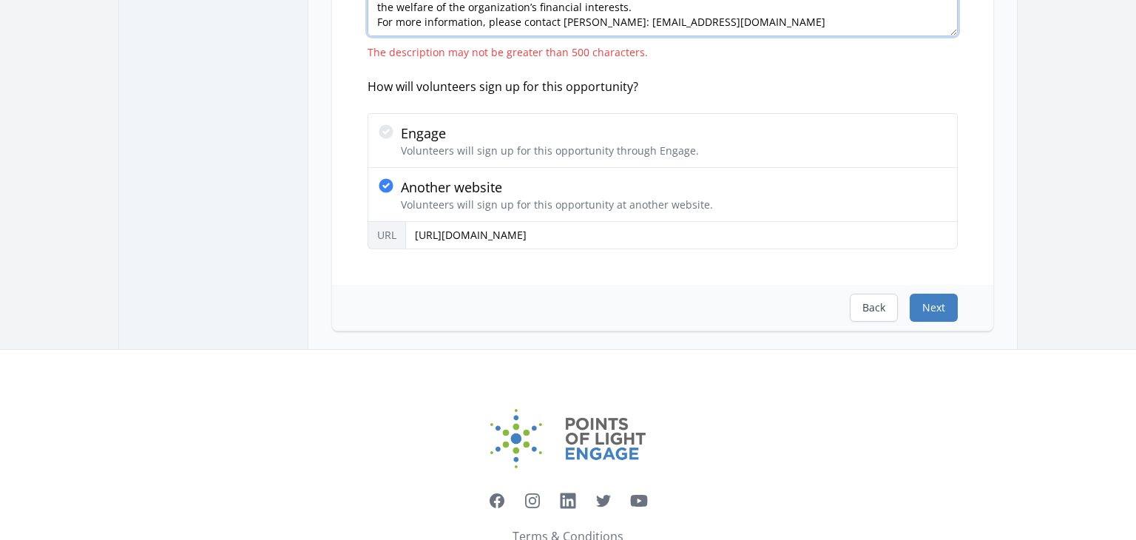
type textarea "Purpose Members of the Board of Directors are responsible for ensuring that STE…"
click at [926, 303] on button "Next" at bounding box center [934, 308] width 48 height 28
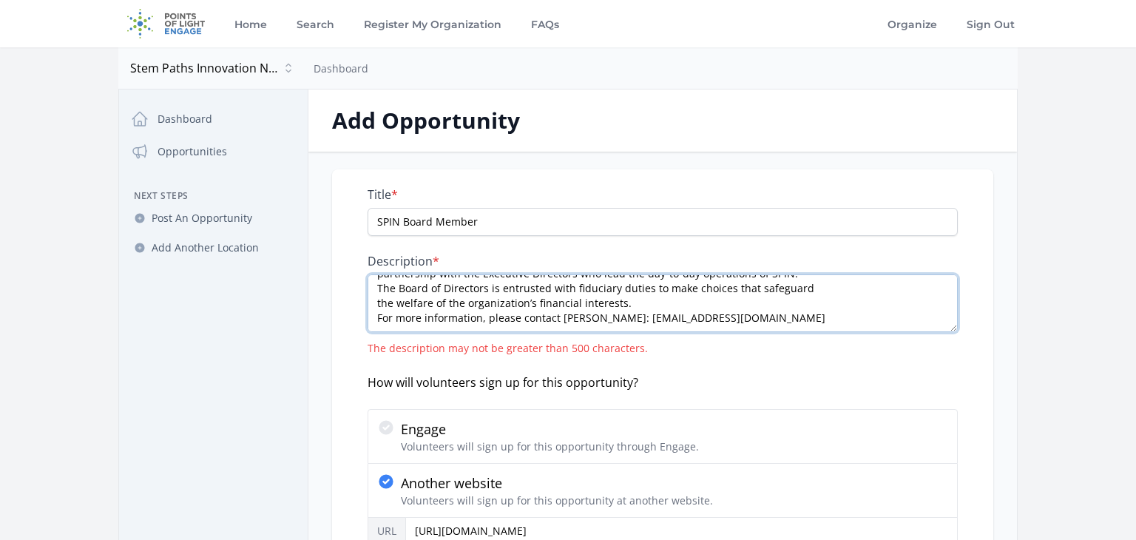
click at [518, 302] on textarea "Purpose Members of the Board of Directors are responsible for ensuring that STE…" at bounding box center [663, 304] width 590 height 58
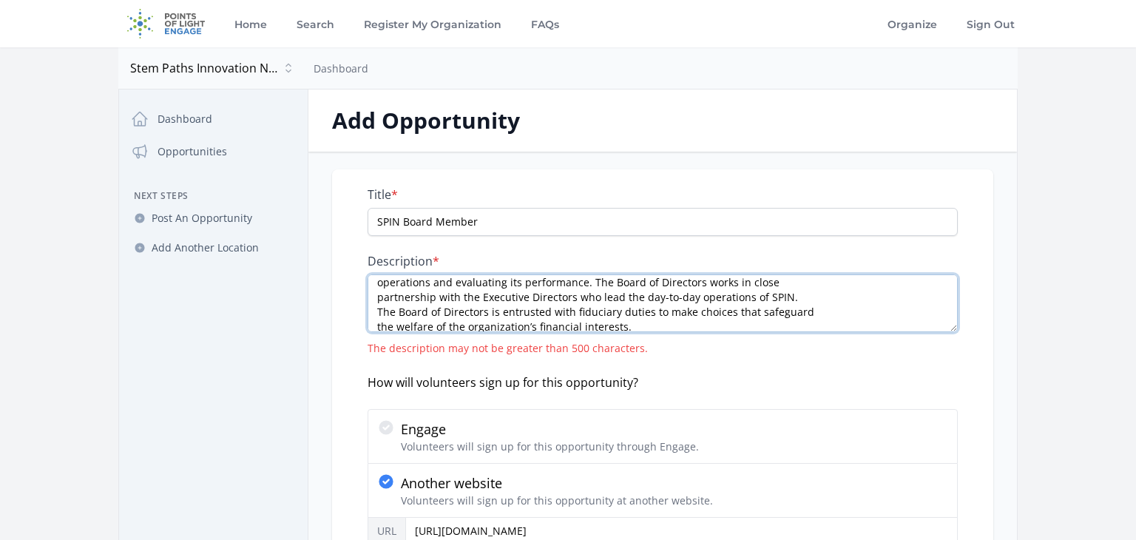
scroll to position [6, 0]
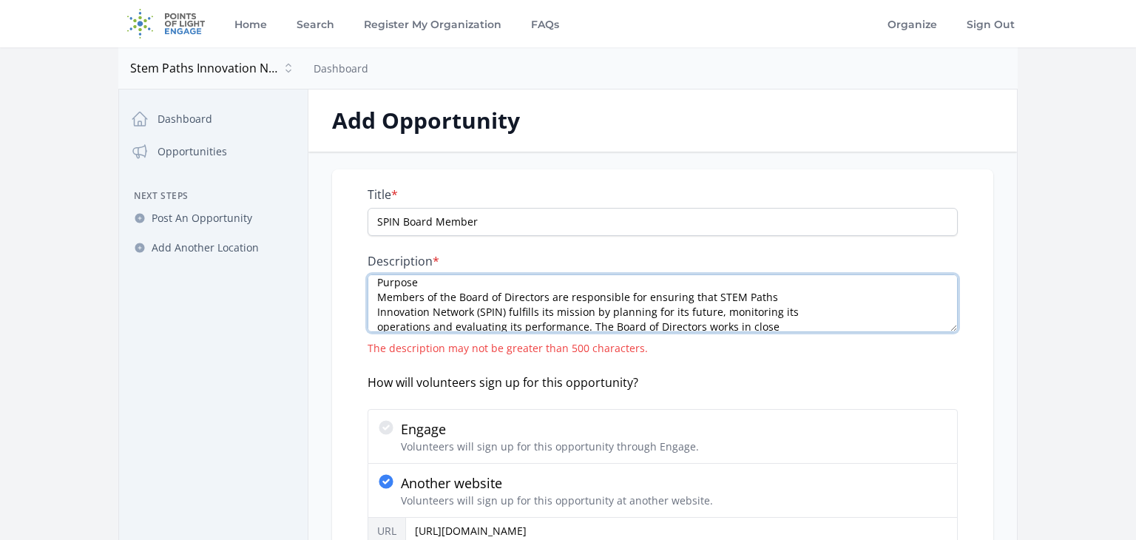
click at [429, 283] on textarea "Purpose Members of the Board of Directors are responsible for ensuring that STE…" at bounding box center [663, 304] width 590 height 58
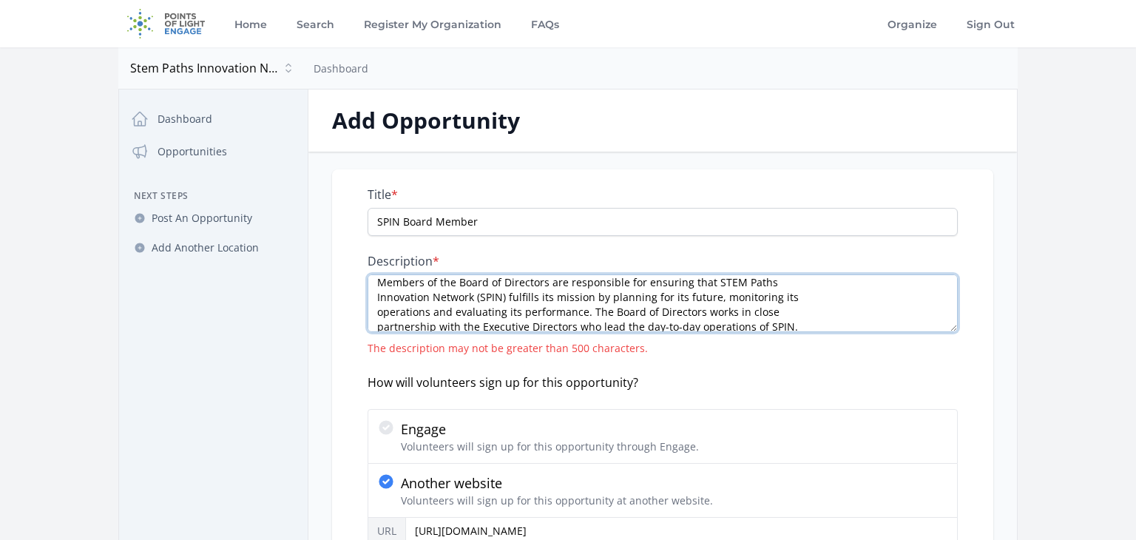
click at [780, 312] on textarea "Members of the Board of Directors are responsible for ensuring that STEM Paths …" at bounding box center [663, 304] width 590 height 58
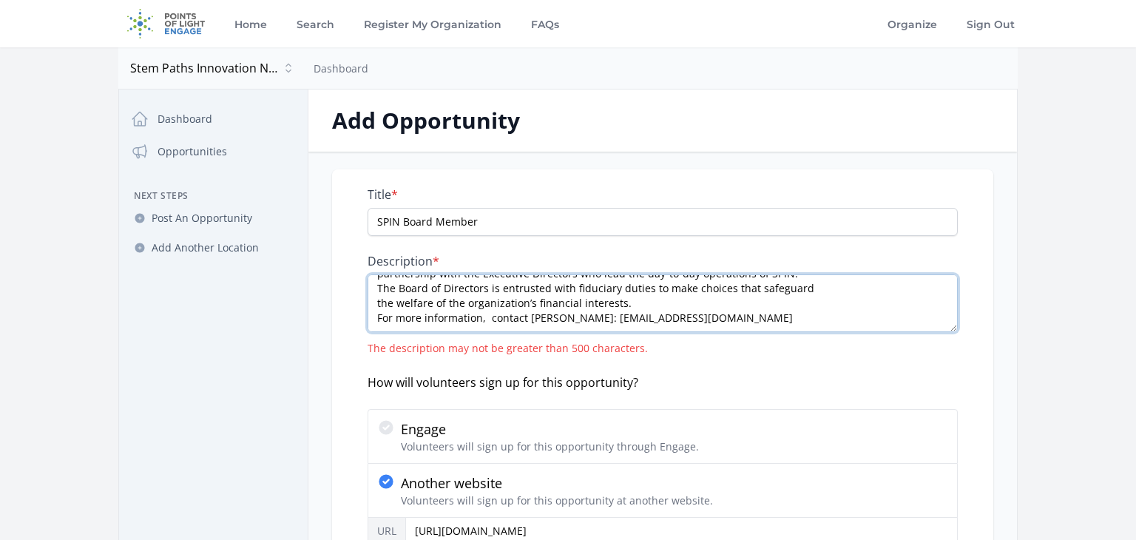
scroll to position [82, 0]
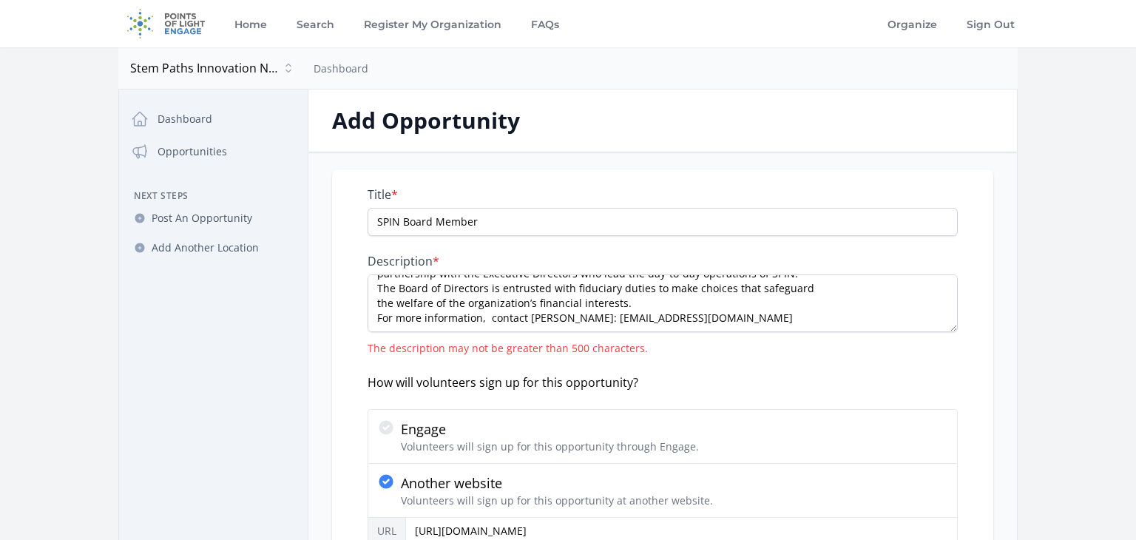
click at [991, 396] on div "Title * SPIN Board Member Description * Members of the Board of Directors are r…" at bounding box center [662, 374] width 661 height 411
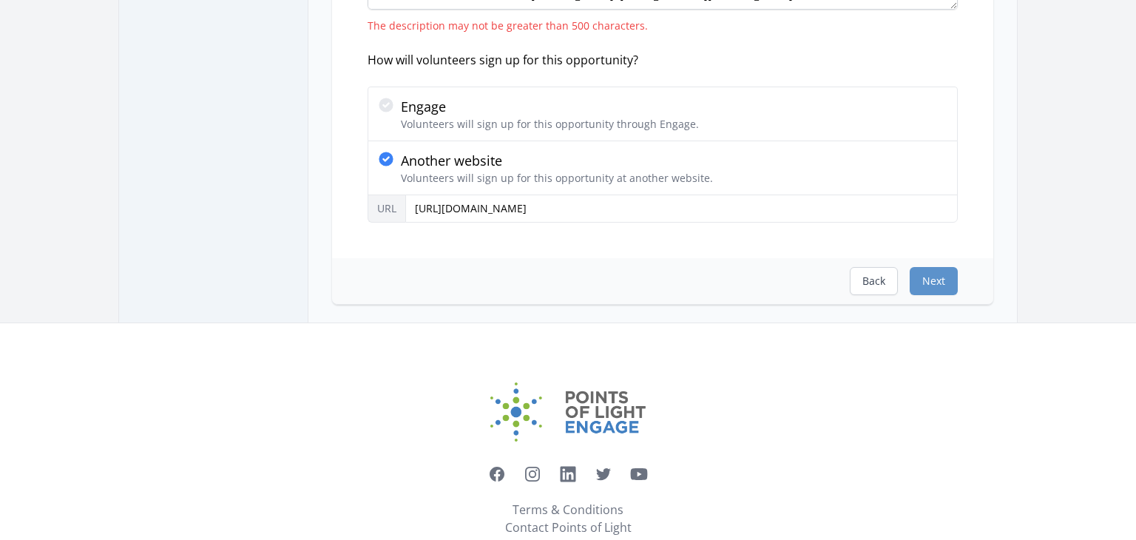
scroll to position [326, 0]
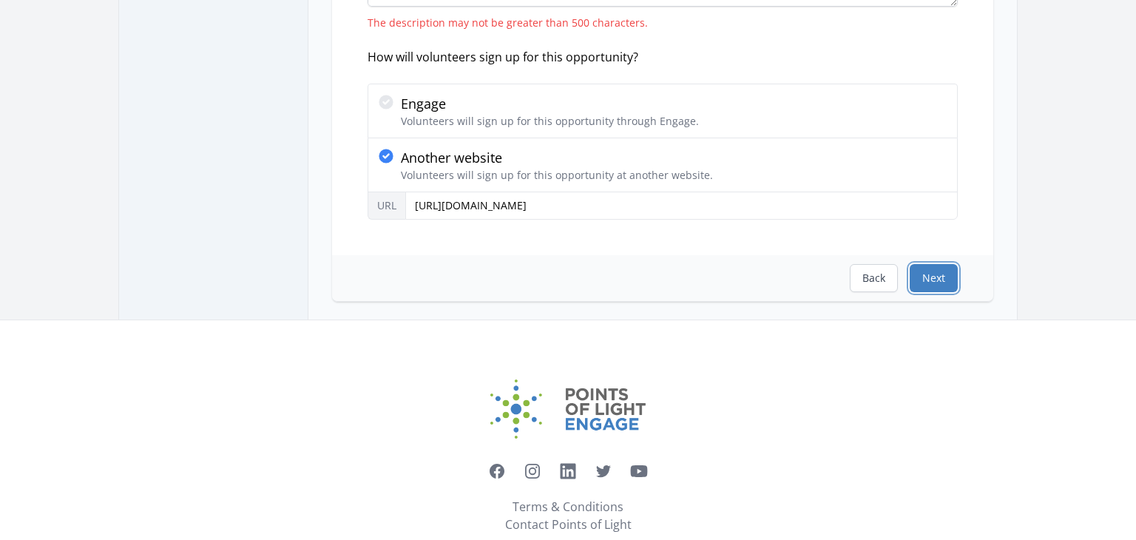
click at [946, 277] on button "Next" at bounding box center [934, 278] width 48 height 28
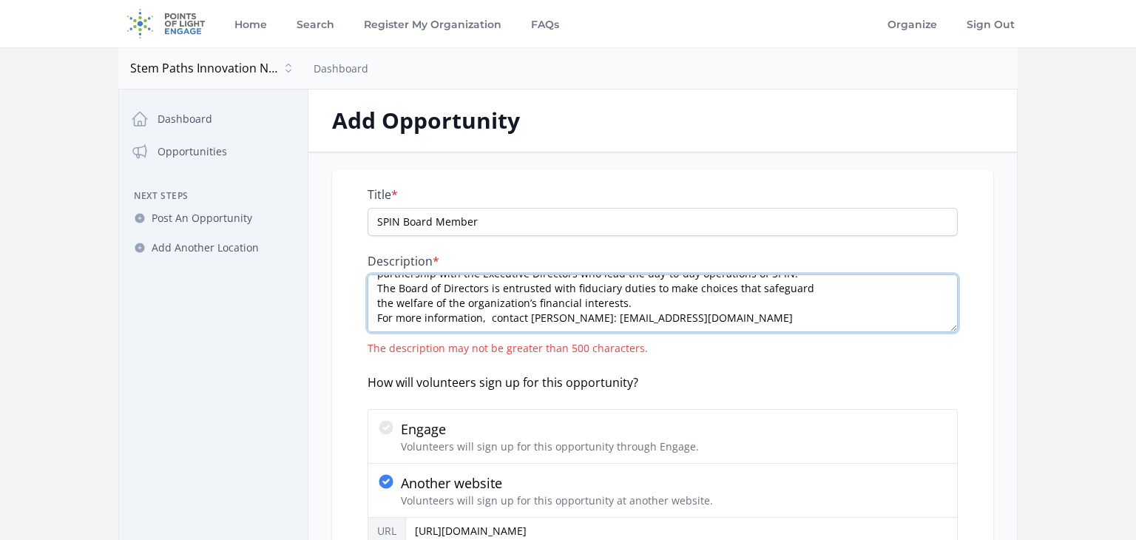
click at [727, 310] on textarea "Members of the Board of Directors are responsible for ensuring that STEM Paths …" at bounding box center [663, 304] width 590 height 58
type textarea "Members of the Board of Directors are responsible for ensuring that STEM Paths …"
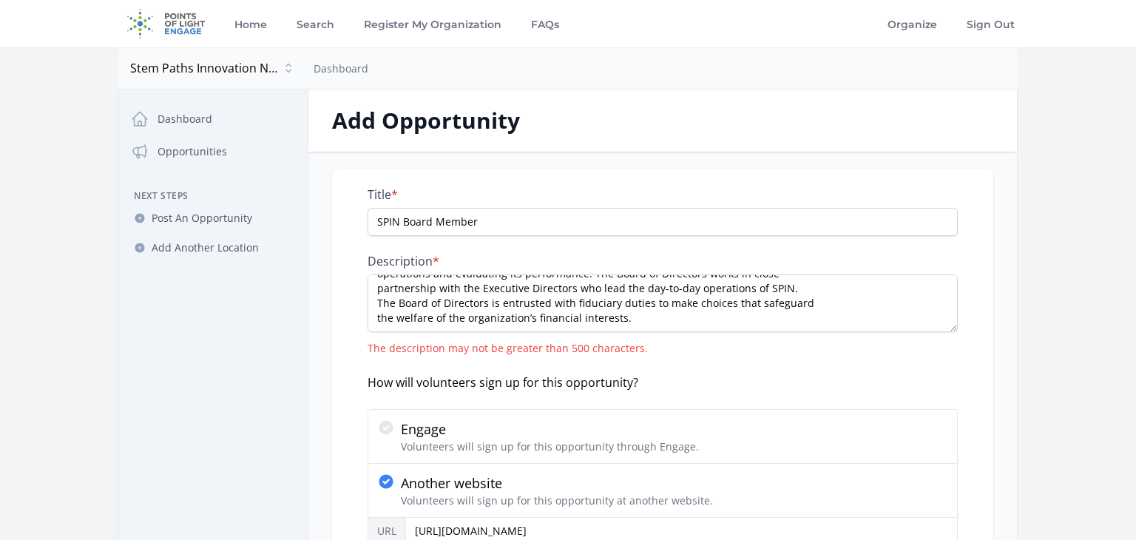
click at [1017, 379] on div "Close dialog Stem Paths Innovation Network Stem Paths Innovation Network Dashbo…" at bounding box center [568, 368] width 900 height 556
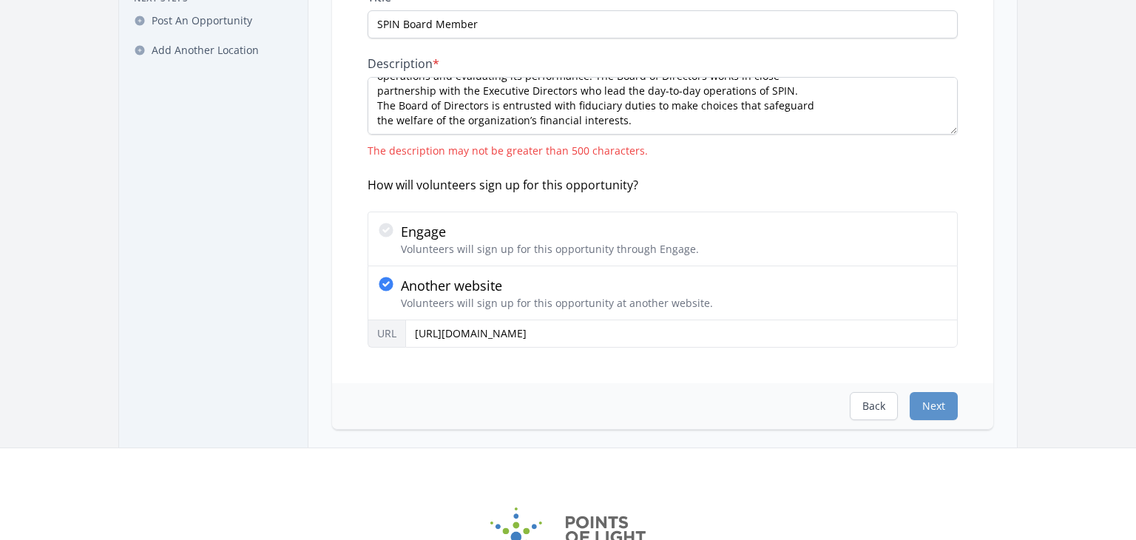
scroll to position [237, 0]
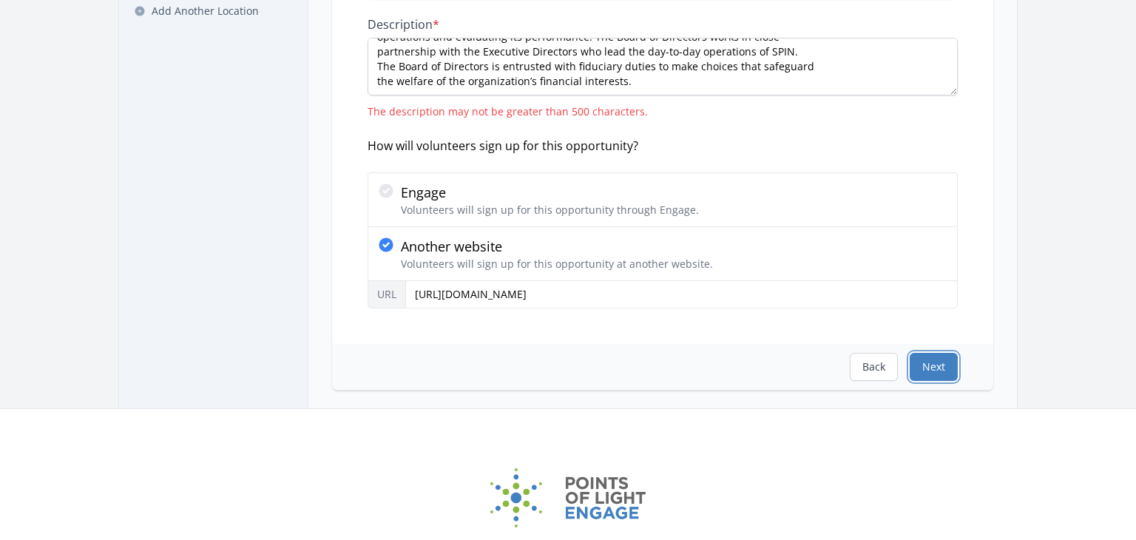
click at [926, 366] on button "Next" at bounding box center [934, 367] width 48 height 28
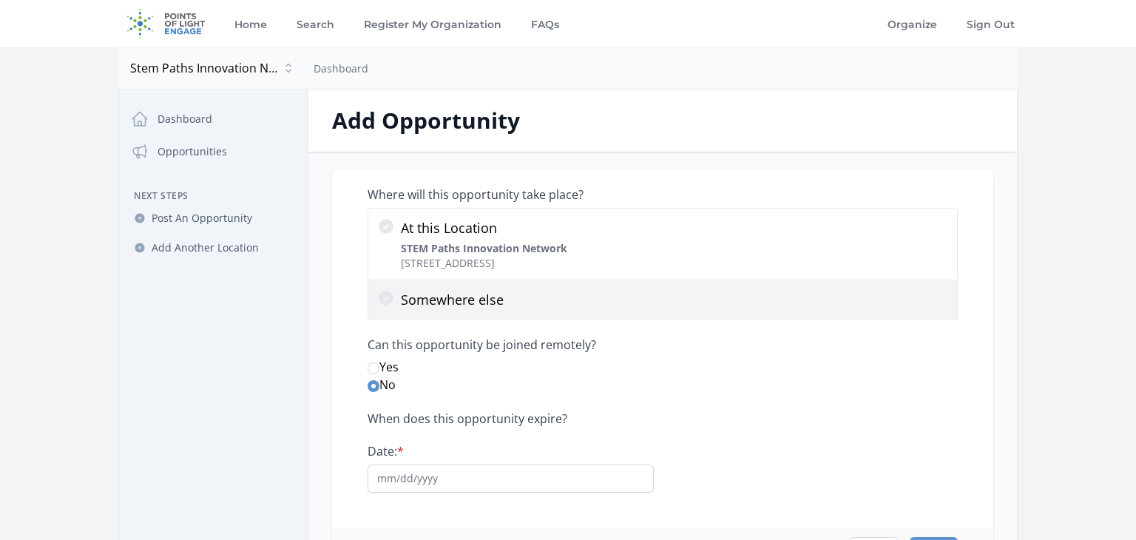
click at [389, 303] on icon at bounding box center [386, 298] width 15 height 15
click at [0, 0] on input "Somewhere else" at bounding box center [0, 0] width 0 height 0
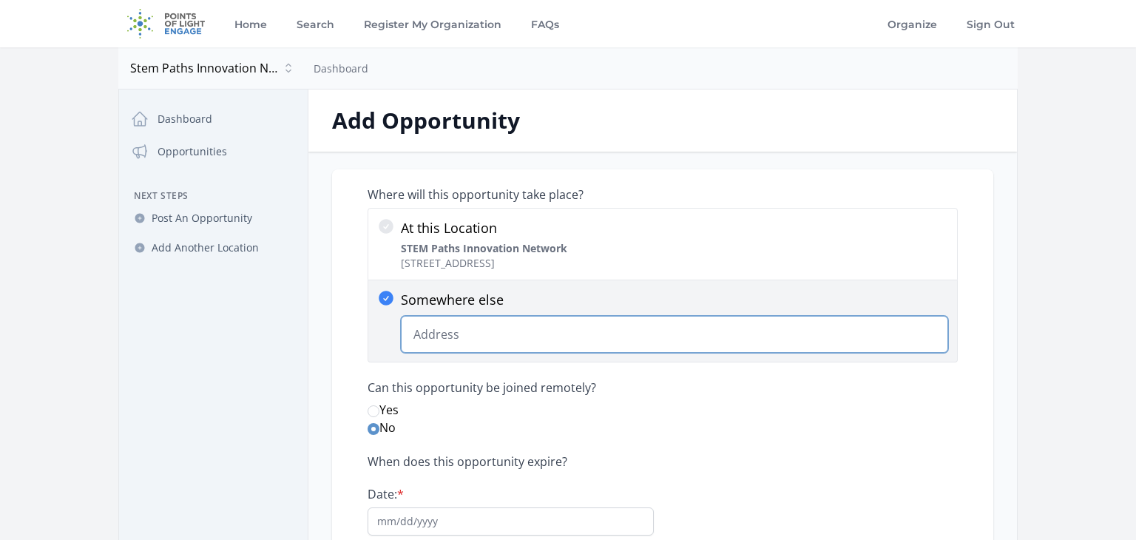
click at [445, 335] on input "Somewhere else Change Predictions" at bounding box center [675, 334] width 548 height 37
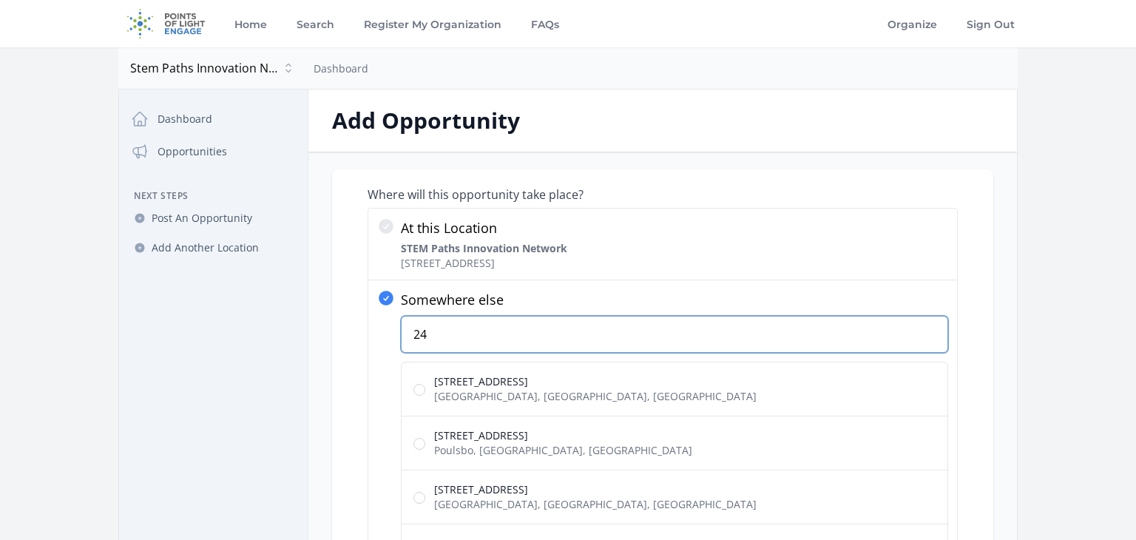
type input "2"
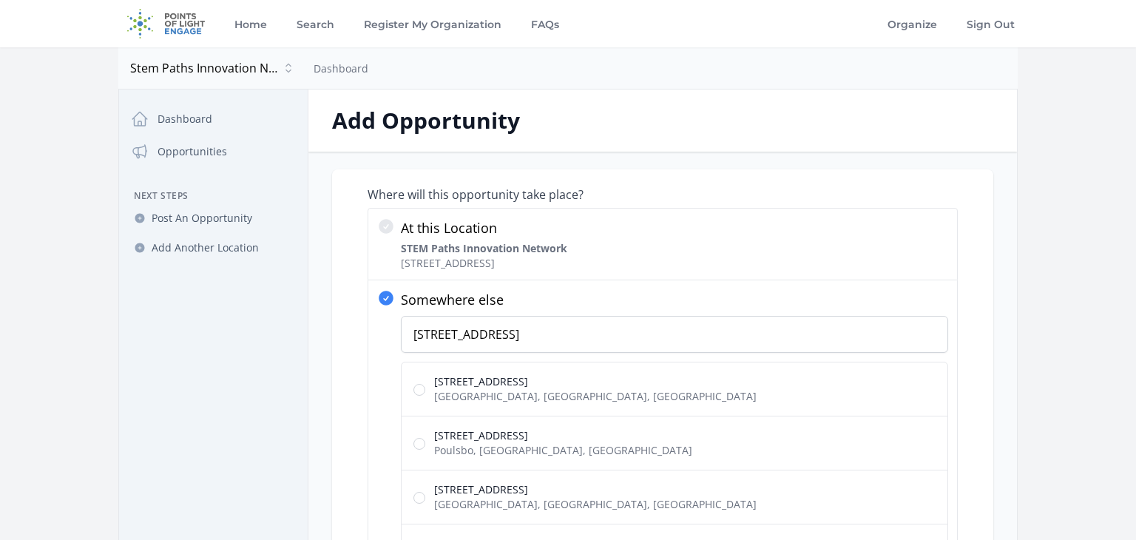
click at [78, 451] on main "Open sidebar Stem Paths Innovation Network Stem Paths Innovation Network Dashbo…" at bounding box center [568, 481] width 1136 height 868
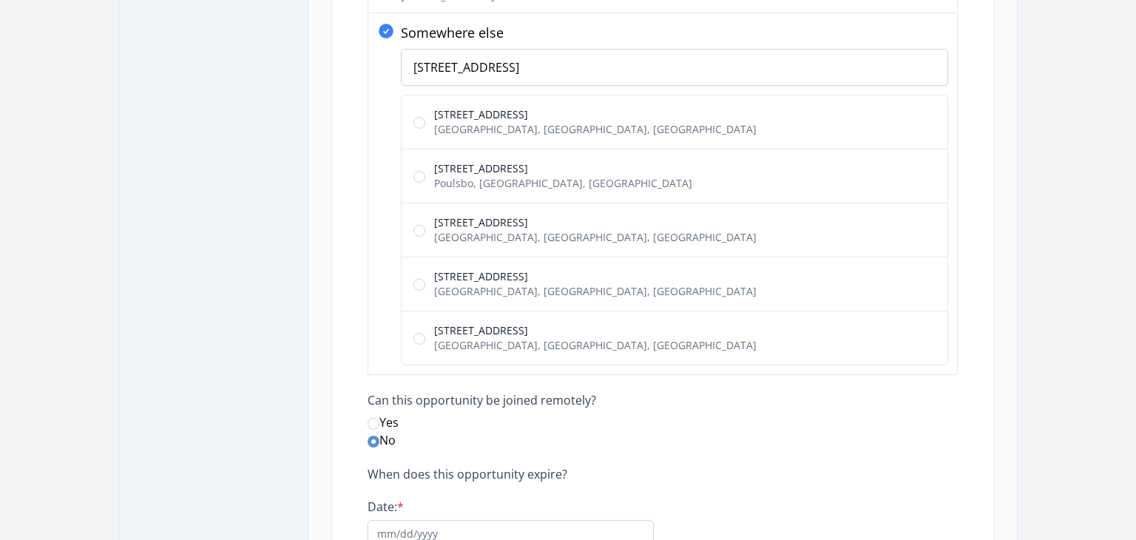
scroll to position [265, 0]
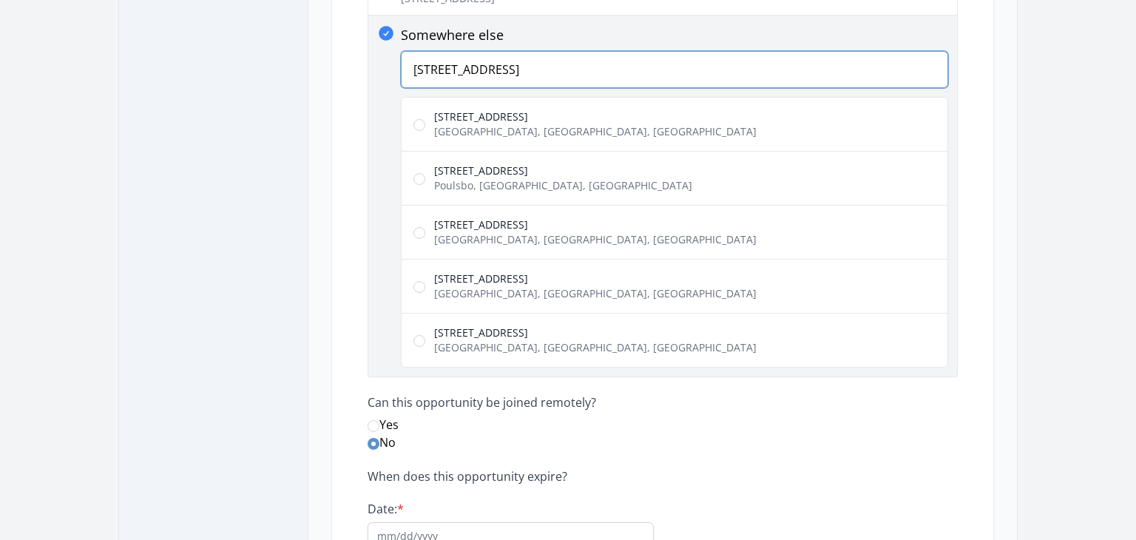
click at [667, 66] on input "[STREET_ADDRESS]" at bounding box center [675, 69] width 548 height 37
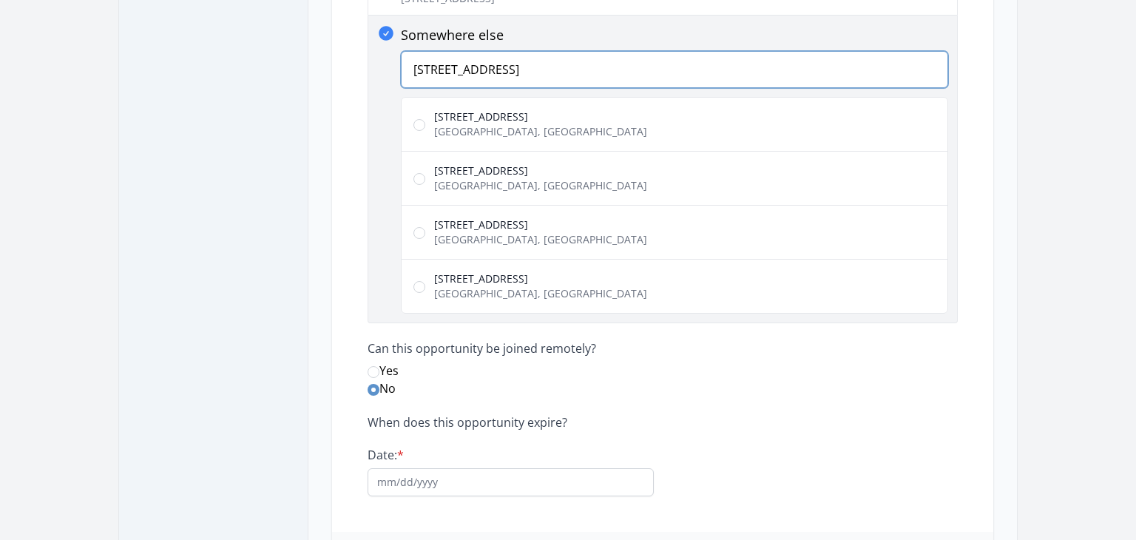
type input "[STREET_ADDRESS]"
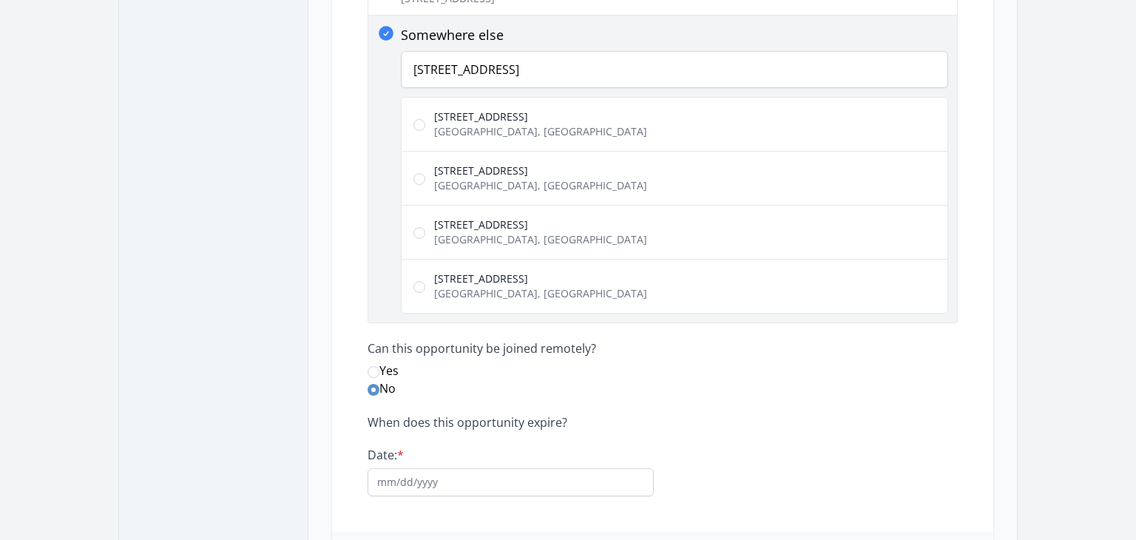
click at [425, 121] on label "[STREET_ADDRESS] [GEOGRAPHIC_DATA], [GEOGRAPHIC_DATA], [GEOGRAPHIC_DATA]" at bounding box center [675, 124] width 548 height 55
click at [425, 121] on input "[STREET_ADDRESS] [GEOGRAPHIC_DATA], [GEOGRAPHIC_DATA], [GEOGRAPHIC_DATA]" at bounding box center [420, 125] width 12 height 12
radio input "true"
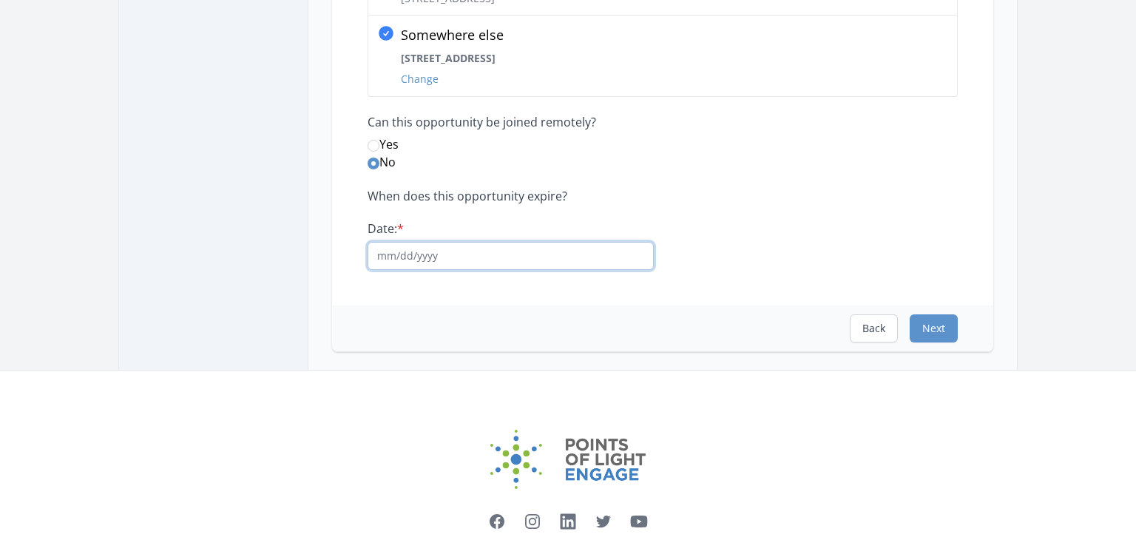
click at [421, 257] on input "Date: *" at bounding box center [511, 256] width 286 height 28
type input "[DATE]"
click at [939, 332] on button "Next" at bounding box center [934, 328] width 48 height 28
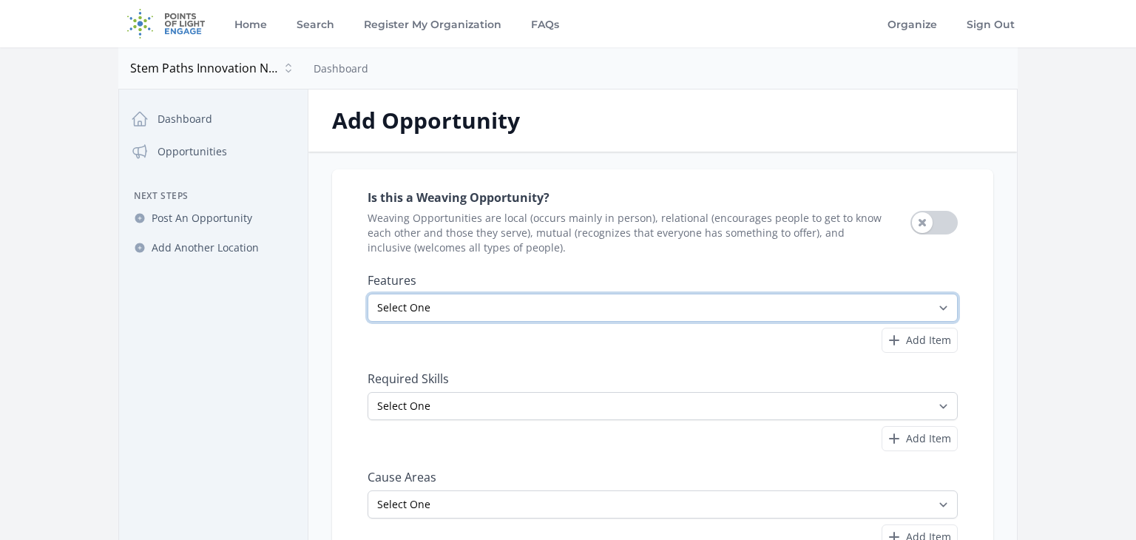
click at [942, 310] on select "Select One All Ages Court-Ordered Eligible Good for Families Good for Groups Go…" at bounding box center [663, 308] width 590 height 28
click at [481, 348] on div "Add Item" at bounding box center [663, 341] width 590 height 26
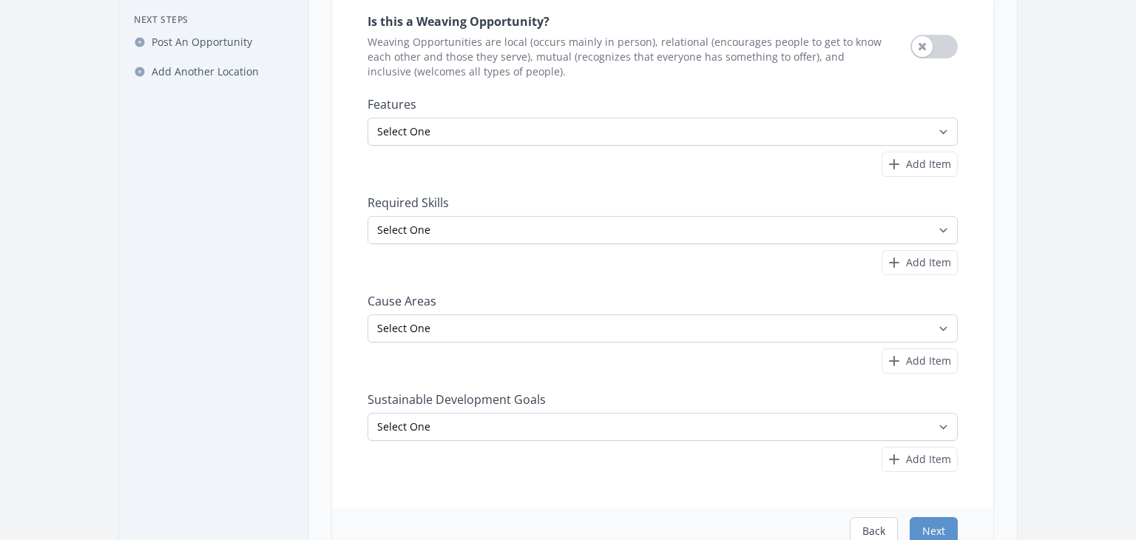
scroll to position [178, 0]
click at [924, 266] on span "Add Item" at bounding box center [928, 261] width 45 height 15
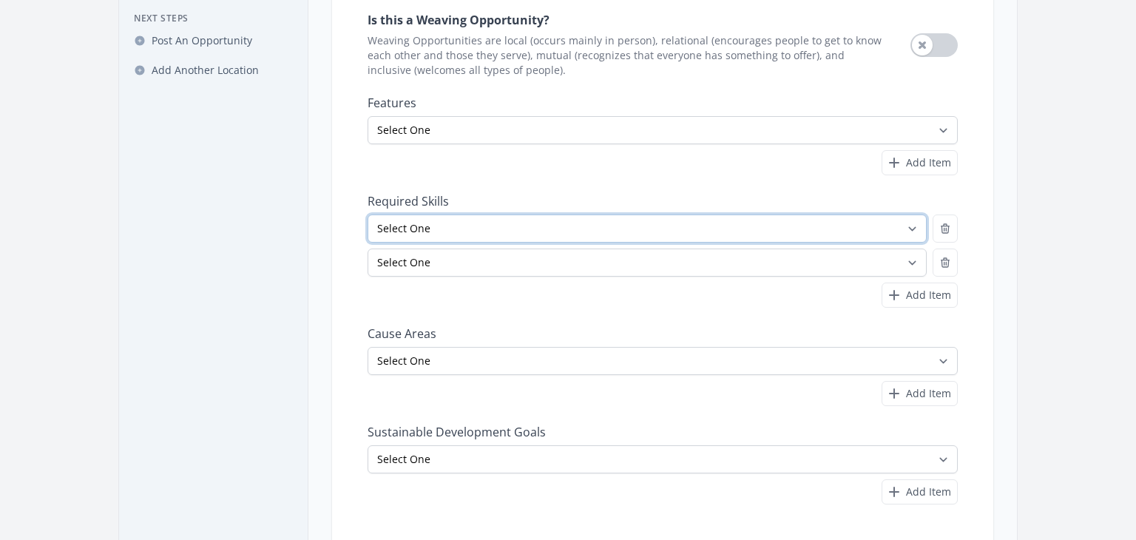
click at [899, 227] on select "Select One Accounting Advocacy Administrative Arts Board Service Business Skill…" at bounding box center [647, 229] width 559 height 28
select select "Administrative"
click at [368, 215] on select "Select One Accounting Advocacy Administrative Arts Board Service Business Skill…" at bounding box center [647, 229] width 559 height 28
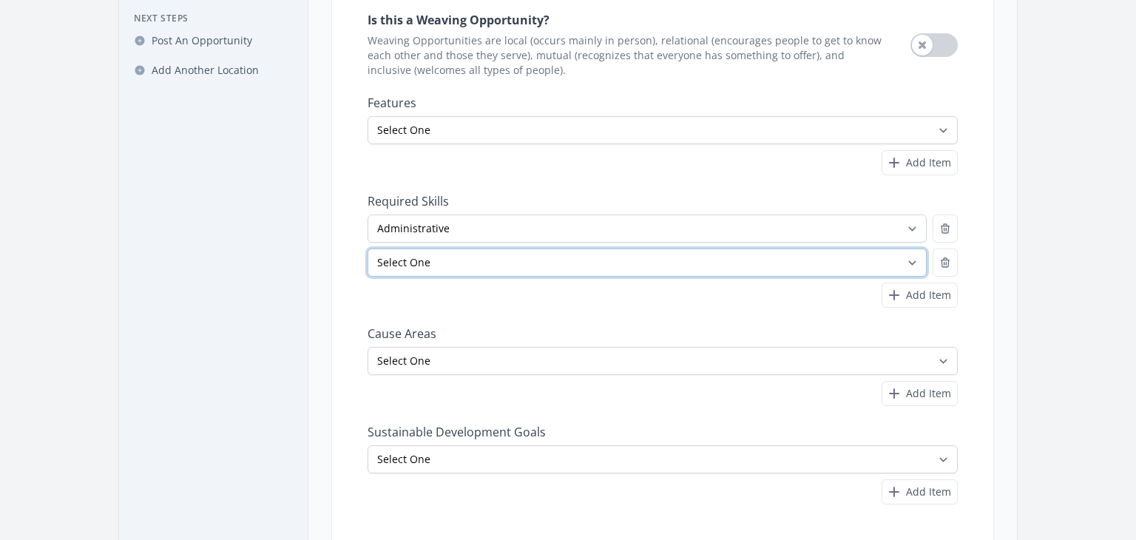
click at [917, 259] on select "Select One Accounting Advocacy Administrative Arts Board Service Business Skill…" at bounding box center [647, 263] width 559 height 28
select select "Communications"
click at [368, 249] on select "Select One Accounting Advocacy Administrative Arts Board Service Business Skill…" at bounding box center [647, 263] width 559 height 28
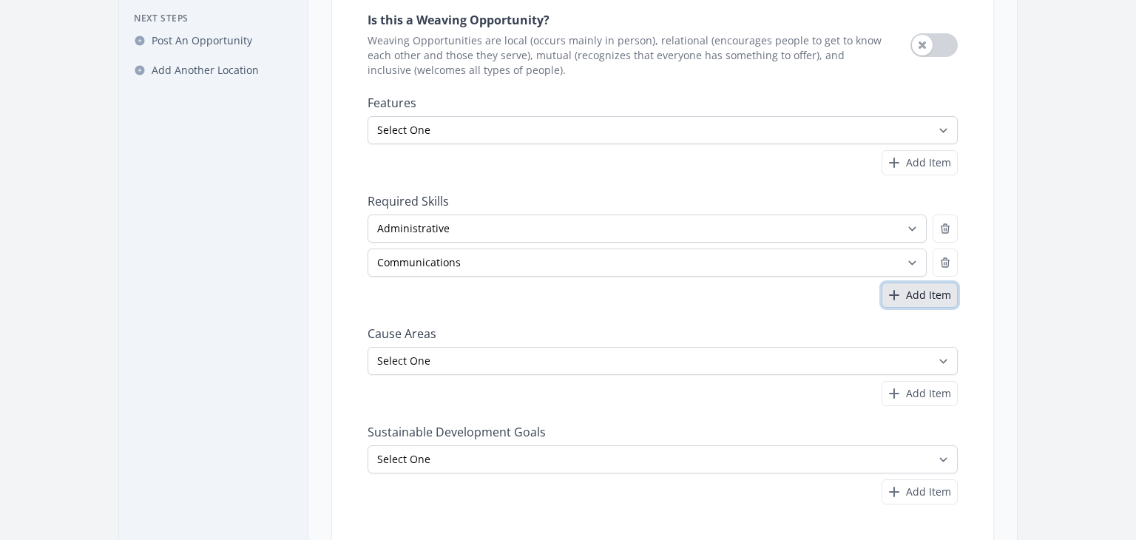
click at [908, 292] on span "Add Item" at bounding box center [928, 295] width 45 height 15
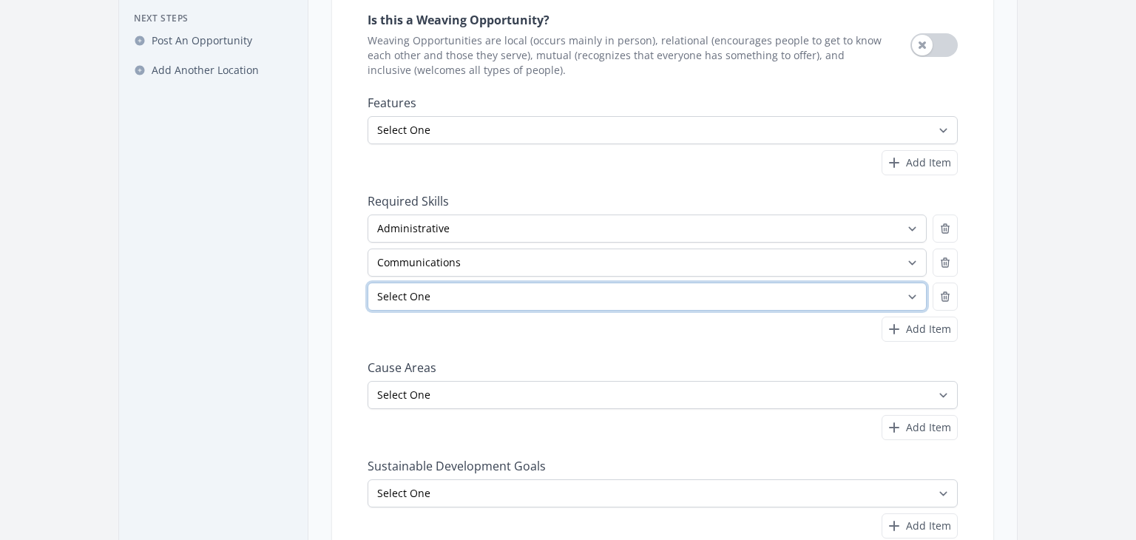
click at [902, 290] on select "Select One Accounting Advocacy Administrative Arts Board Service Business Skill…" at bounding box center [647, 297] width 559 height 28
select select "Human Resources"
click at [368, 283] on select "Select One Accounting Advocacy Administrative Arts Board Service Business Skill…" at bounding box center [647, 297] width 559 height 28
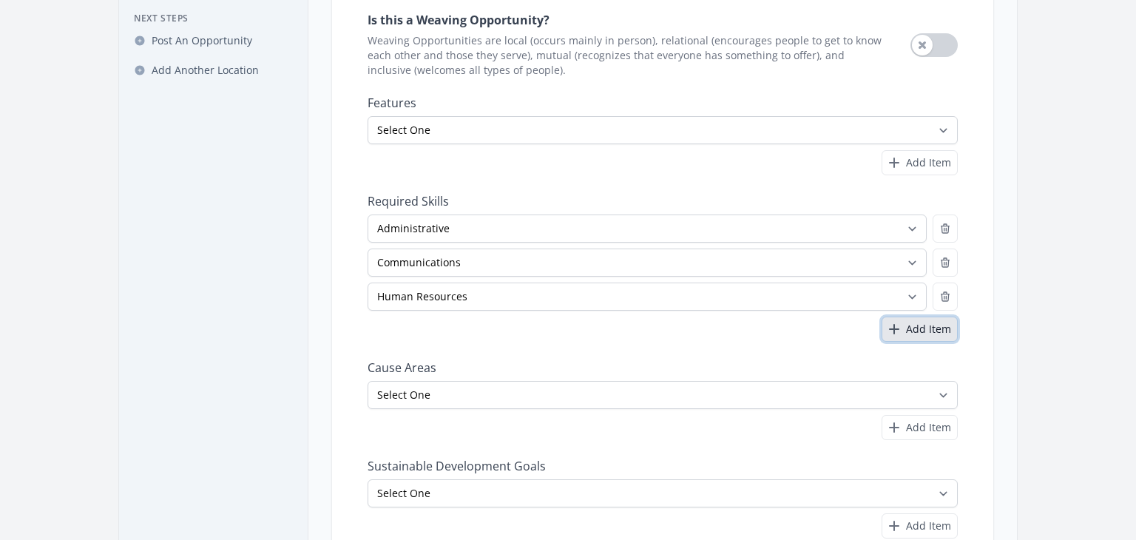
click at [917, 326] on span "Add Item" at bounding box center [928, 329] width 45 height 15
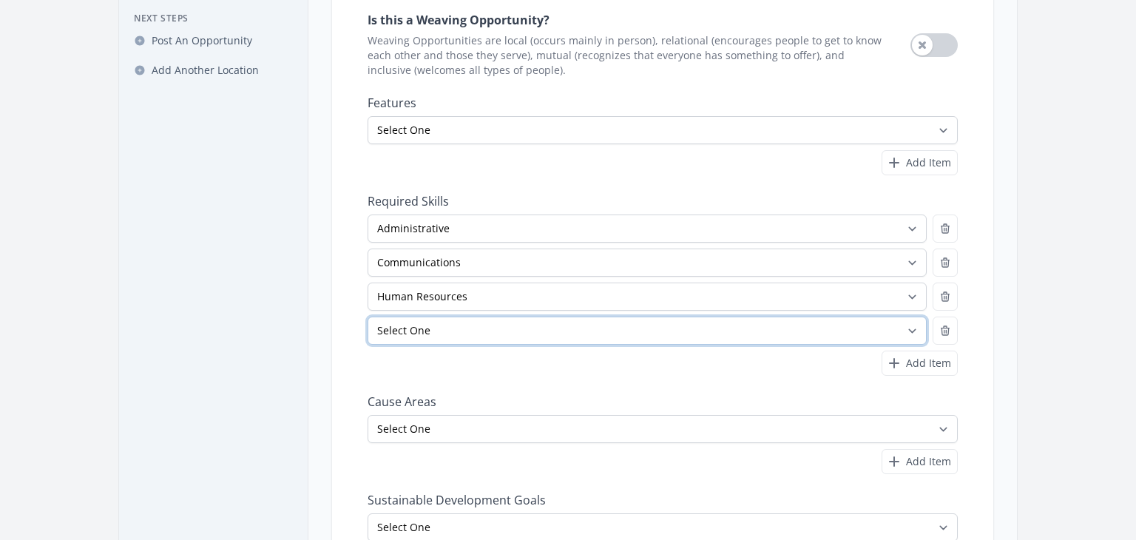
click at [918, 326] on select "Select One Accounting Advocacy Administrative Arts Board Service Business Skill…" at bounding box center [647, 331] width 559 height 28
select select "Finance"
click at [368, 317] on select "Select One Accounting Advocacy Administrative Arts Board Service Business Skill…" at bounding box center [647, 331] width 559 height 28
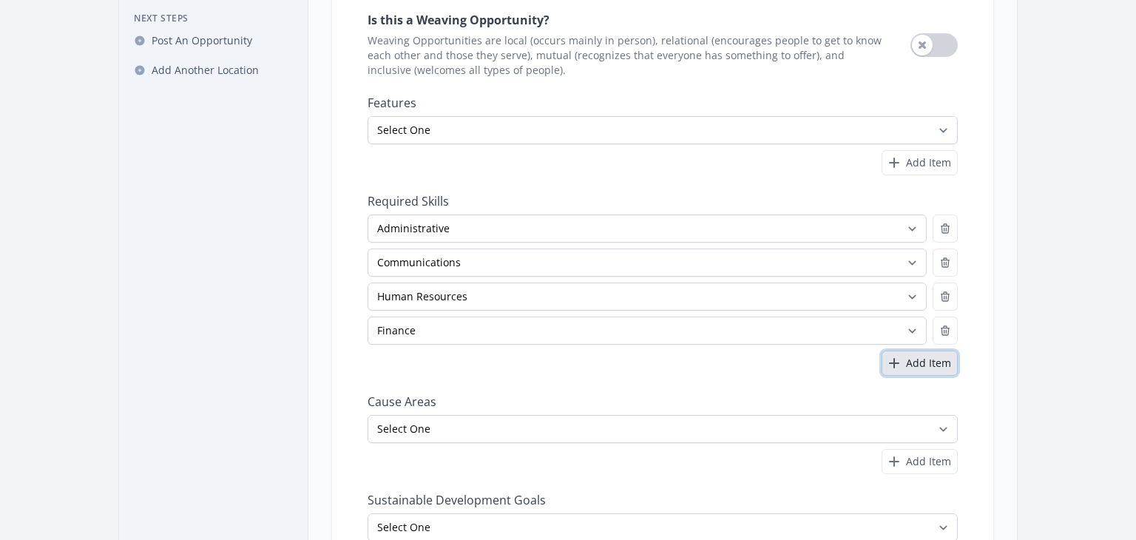
click at [920, 362] on span "Add Item" at bounding box center [928, 363] width 45 height 15
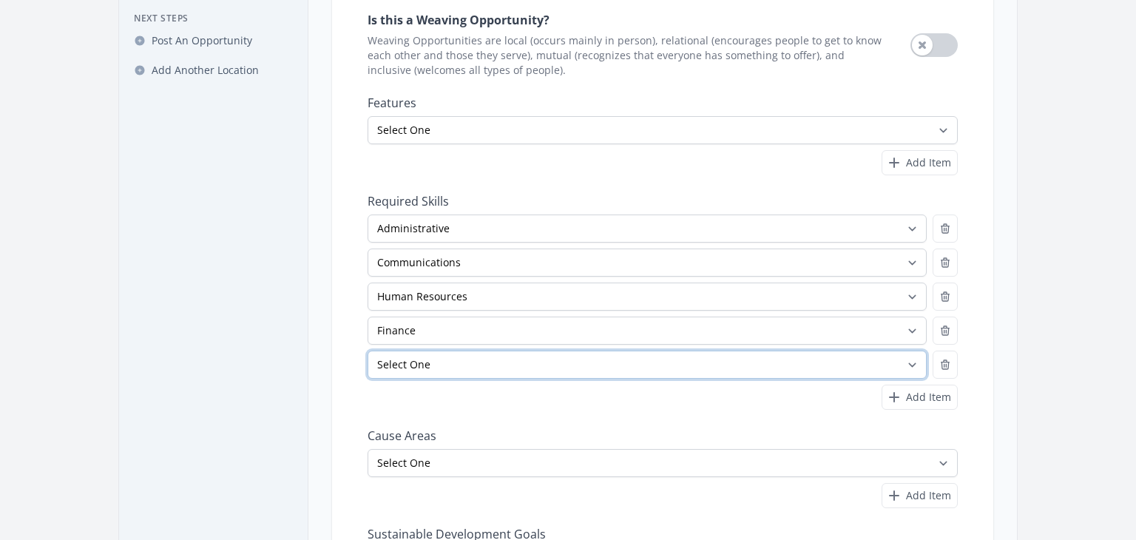
click at [913, 356] on select "Select One Accounting Advocacy Administrative Arts Board Service Business Skill…" at bounding box center [647, 365] width 559 height 28
select select "Nonprofit Management"
click at [368, 351] on select "Select One Accounting Advocacy Administrative Arts Board Service Business Skill…" at bounding box center [647, 365] width 559 height 28
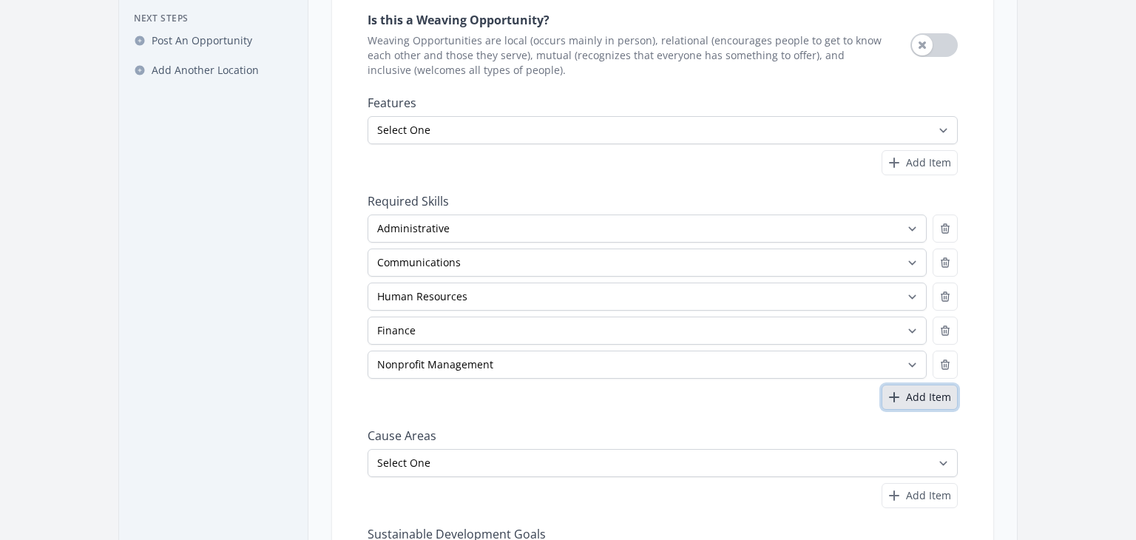
click at [924, 390] on span "Add Item" at bounding box center [928, 397] width 45 height 15
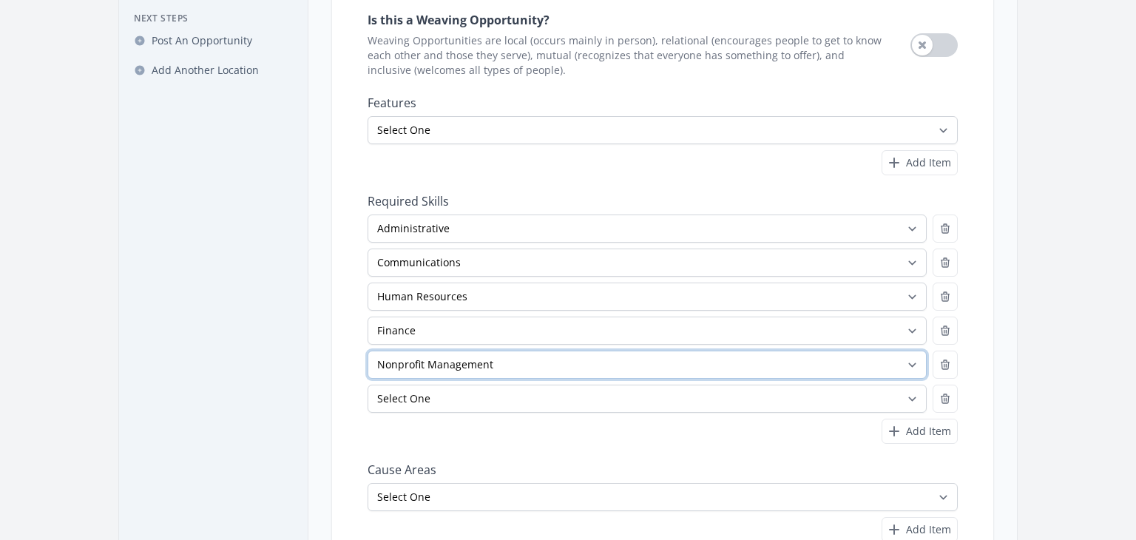
click at [903, 361] on select "Select One Accounting Advocacy Administrative Arts Board Service Business Skill…" at bounding box center [647, 365] width 559 height 28
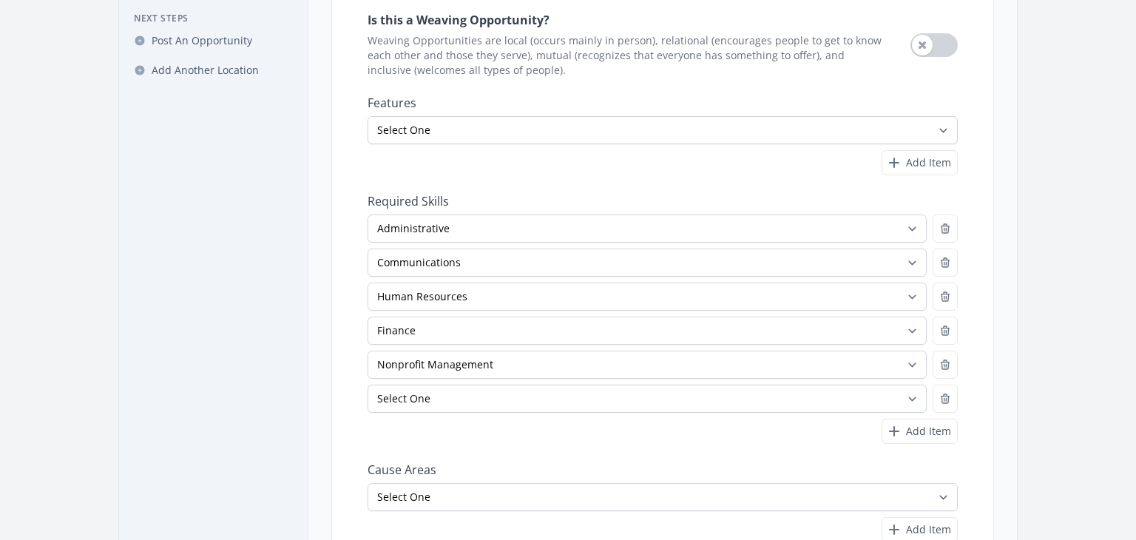
click at [798, 436] on div "Add Item" at bounding box center [663, 432] width 590 height 26
click at [1026, 408] on div "Open sidebar Stem Paths Innovation Network Stem Paths Innovation Network Dashbo…" at bounding box center [568, 306] width 947 height 872
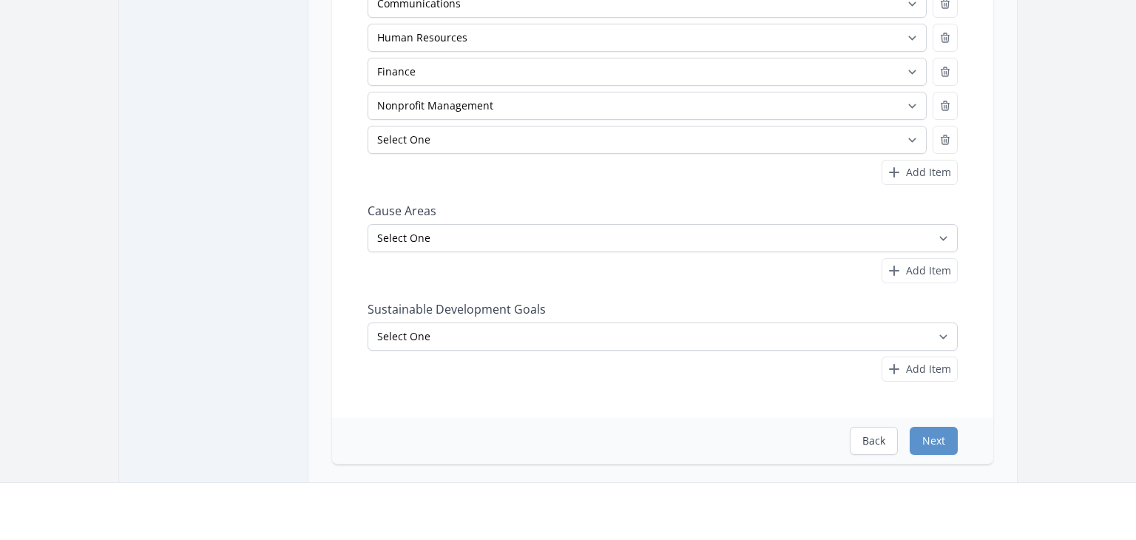
scroll to position [503, 0]
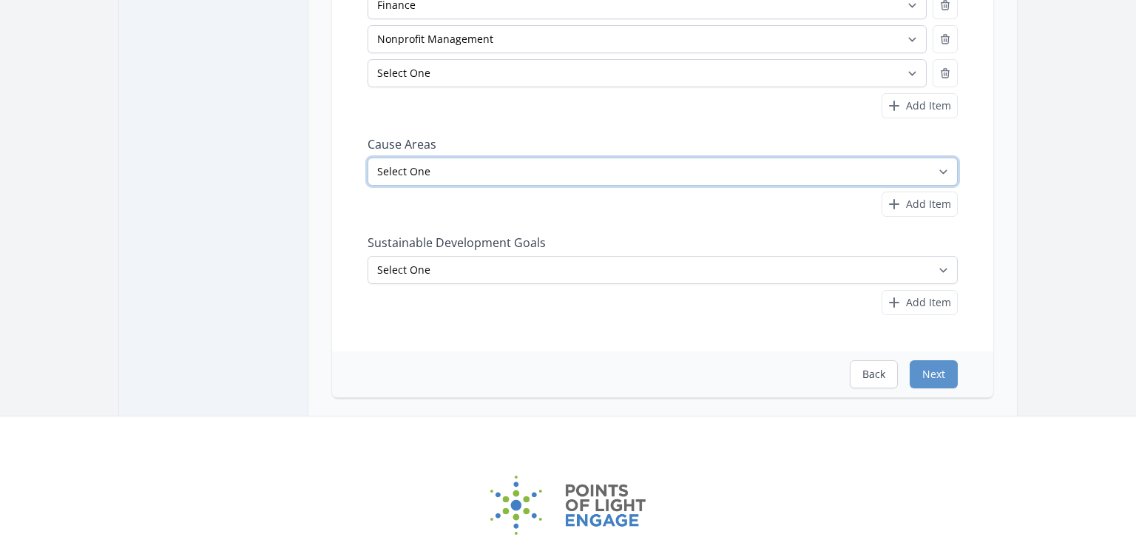
click at [943, 170] on select "Select One Adult Education Animals Arts & Culture Children & Youth Civil Rights…" at bounding box center [663, 172] width 590 height 28
select select "Children & Youth"
click at [368, 158] on select "Select One Adult Education Animals Arts & Culture Children & Youth Civil Rights…" at bounding box center [663, 172] width 590 height 28
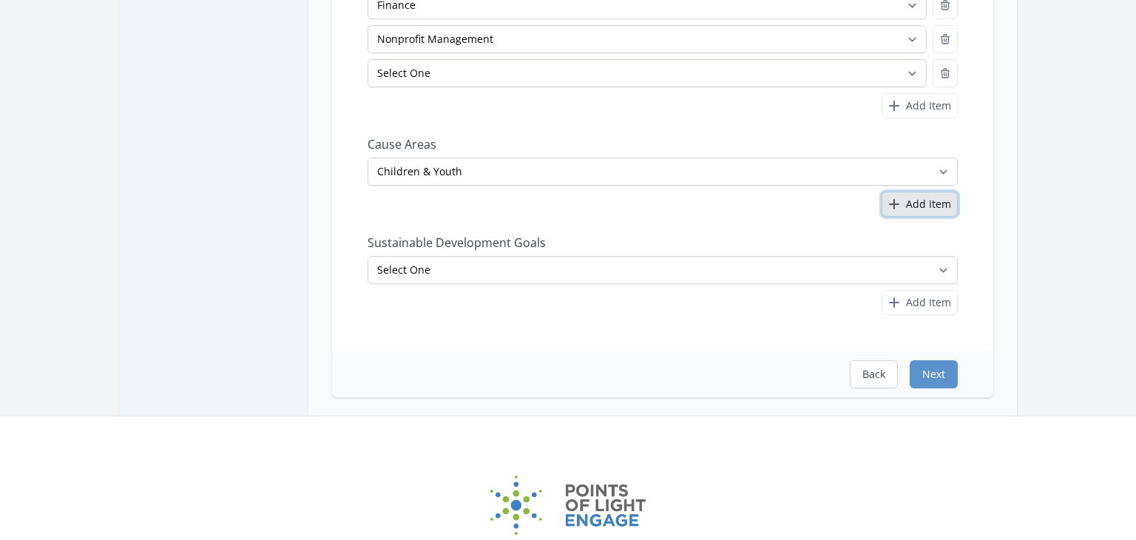
click at [938, 202] on span "Add Item" at bounding box center [928, 204] width 45 height 15
select select
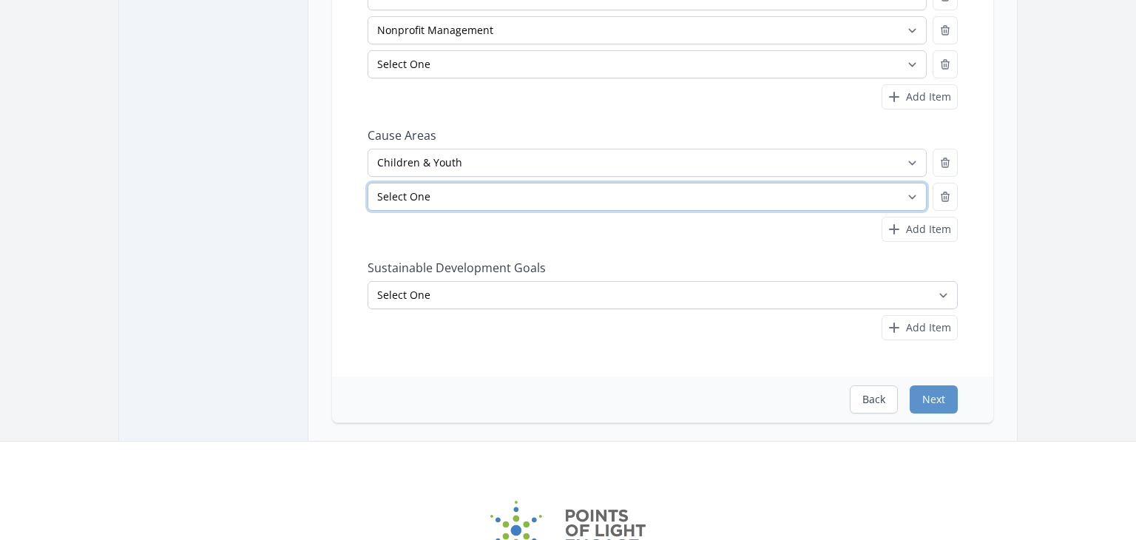
click at [911, 203] on select "Select One Adult Education Animals Arts & Culture Children & Youth Civil Rights…" at bounding box center [647, 197] width 559 height 28
select select "Education"
click at [368, 183] on select "Select One Adult Education Animals Arts & Culture Children & Youth Civil Rights…" at bounding box center [647, 197] width 559 height 28
select select "Communications"
select select "Education"
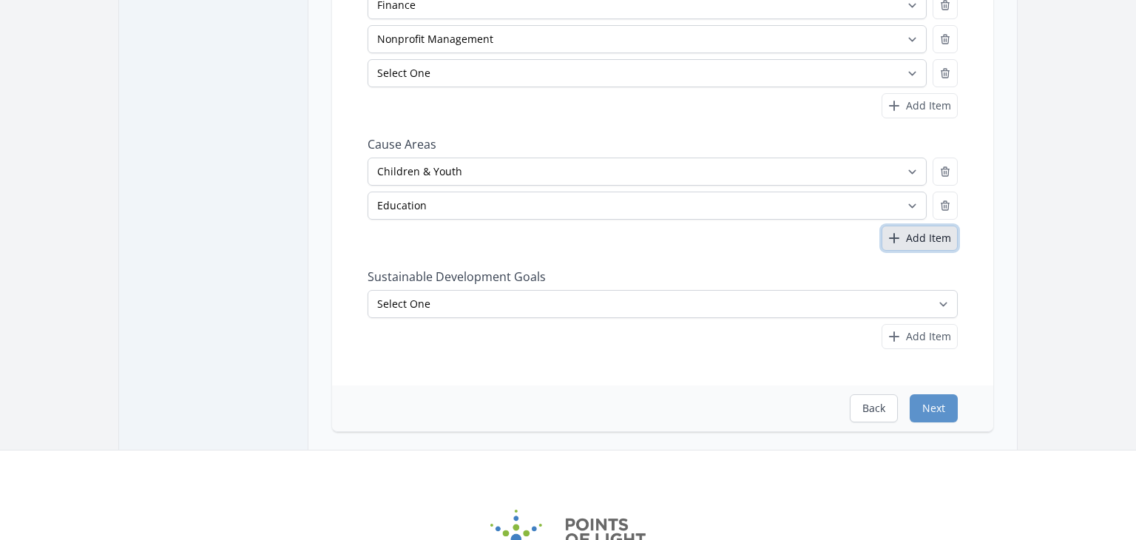
click at [911, 241] on span "Add Item" at bounding box center [928, 238] width 45 height 15
select select
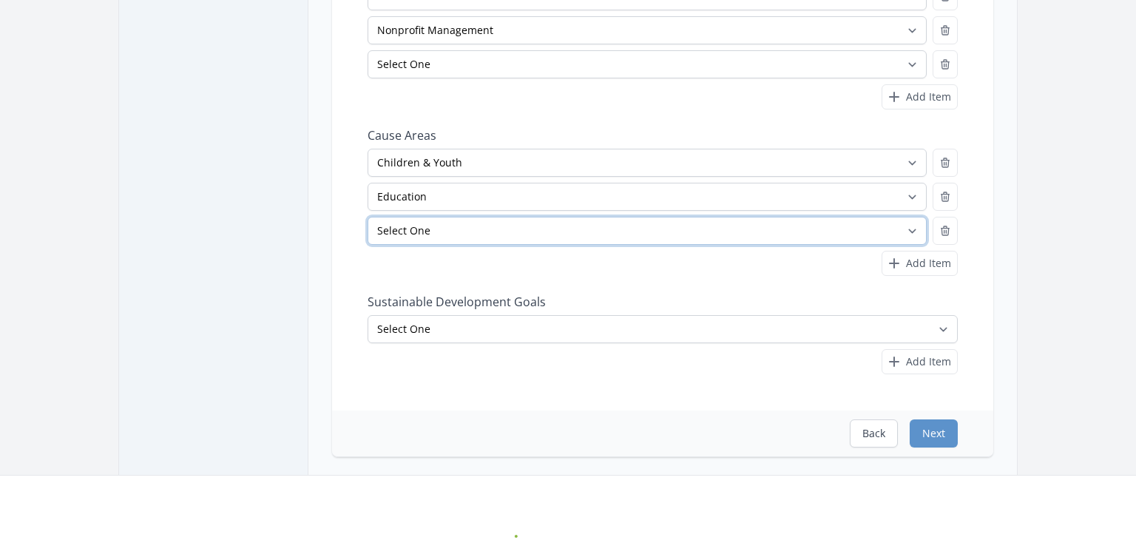
click at [919, 227] on select "Select One Adult Education Animals Arts & Culture Children & Youth Civil Rights…" at bounding box center [647, 231] width 559 height 28
